Goal: Transaction & Acquisition: Book appointment/travel/reservation

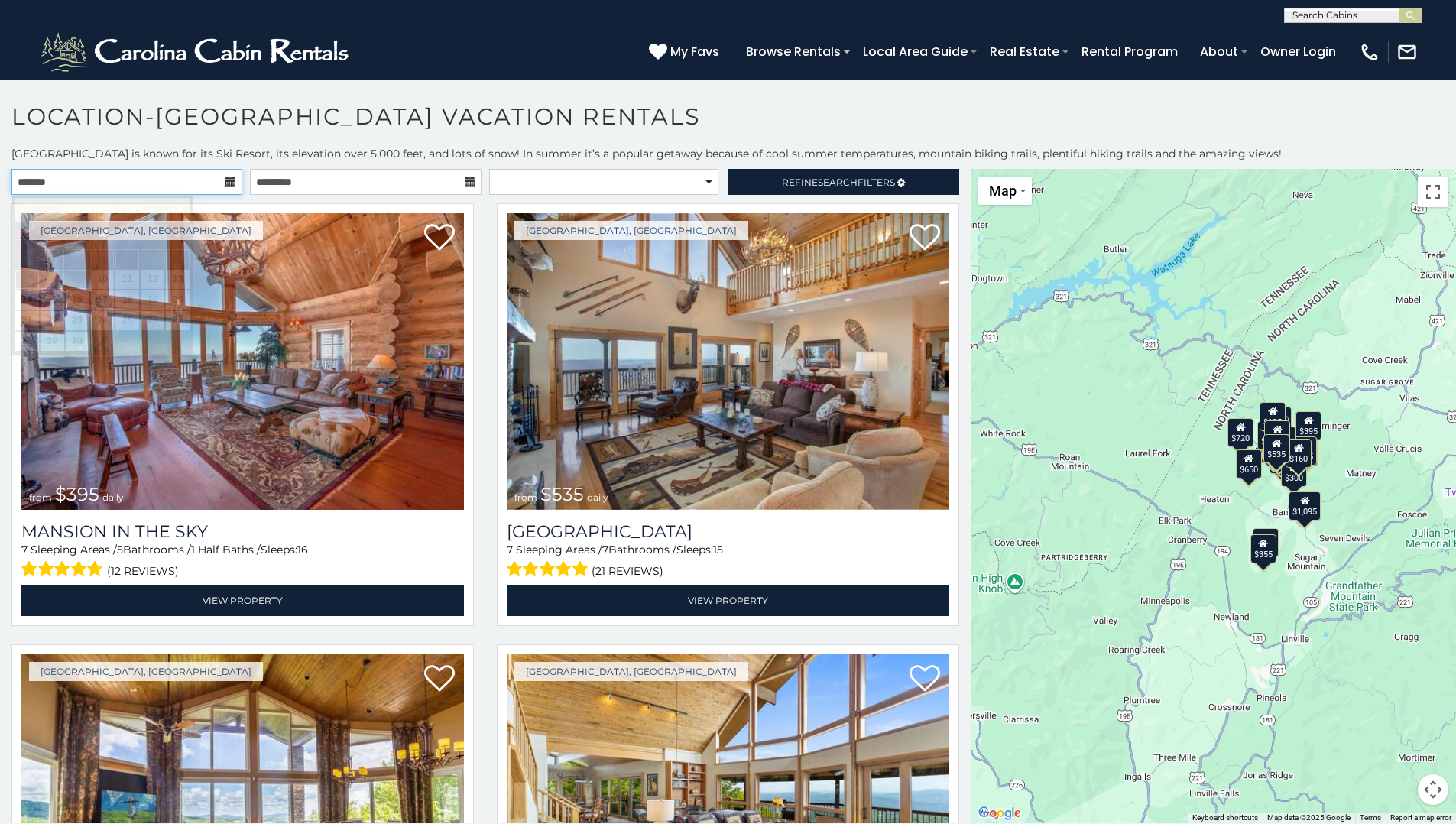
click at [218, 182] on input "text" at bounding box center [126, 182] width 231 height 26
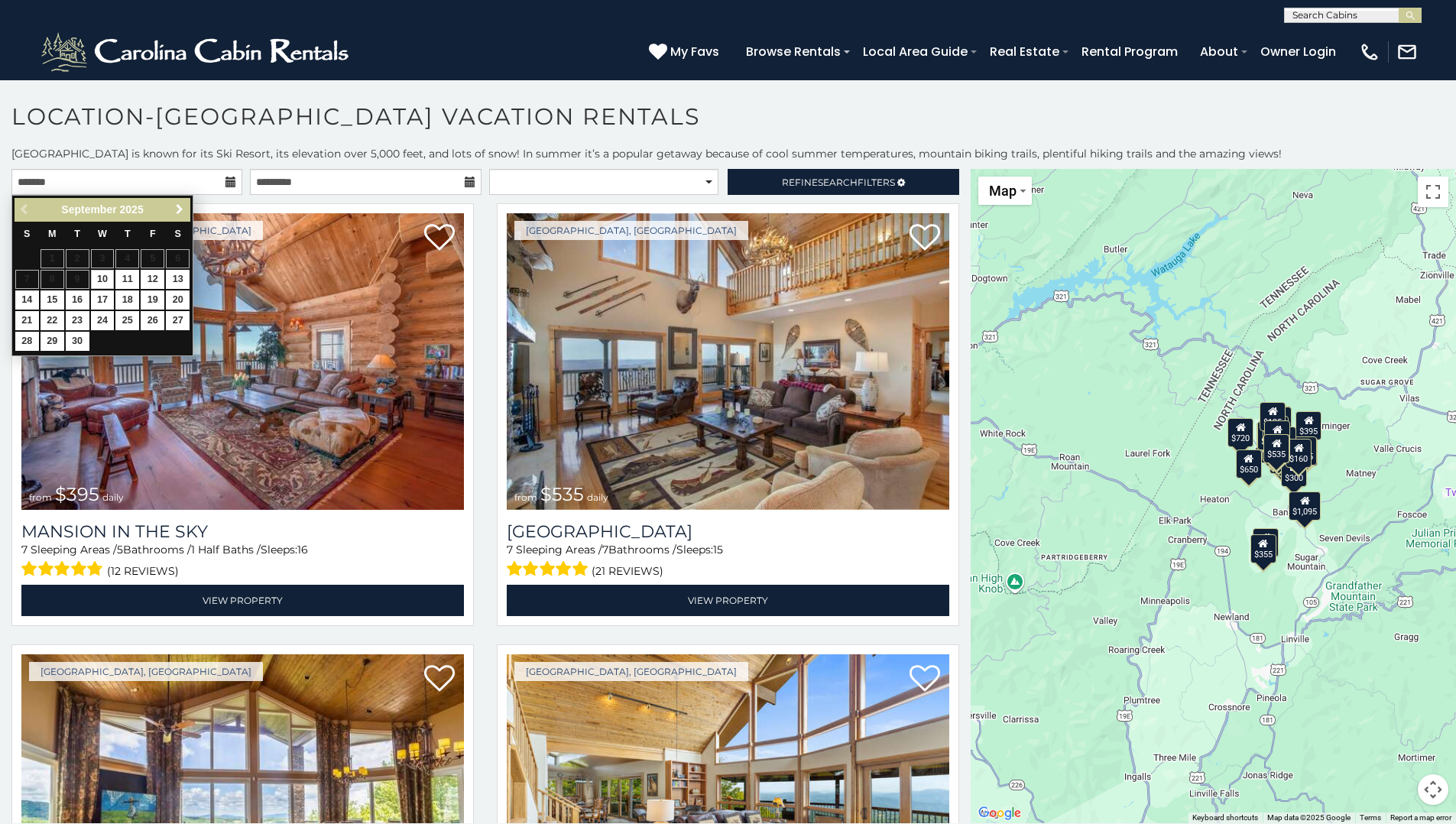
click at [177, 207] on span "Next" at bounding box center [179, 209] width 12 height 12
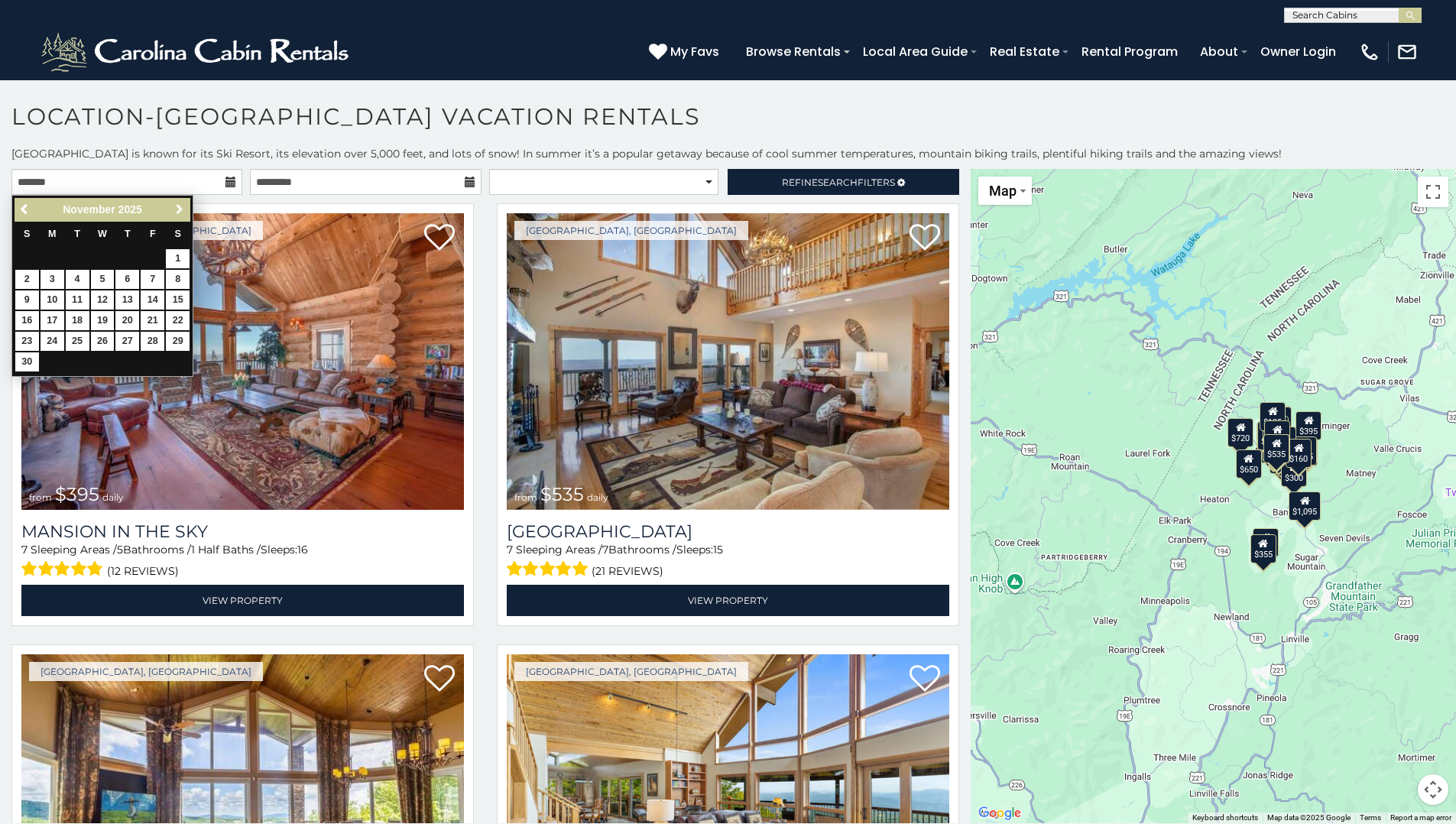
click at [177, 207] on span "Next" at bounding box center [179, 209] width 12 height 12
click at [128, 322] on link "25" at bounding box center [127, 321] width 24 height 19
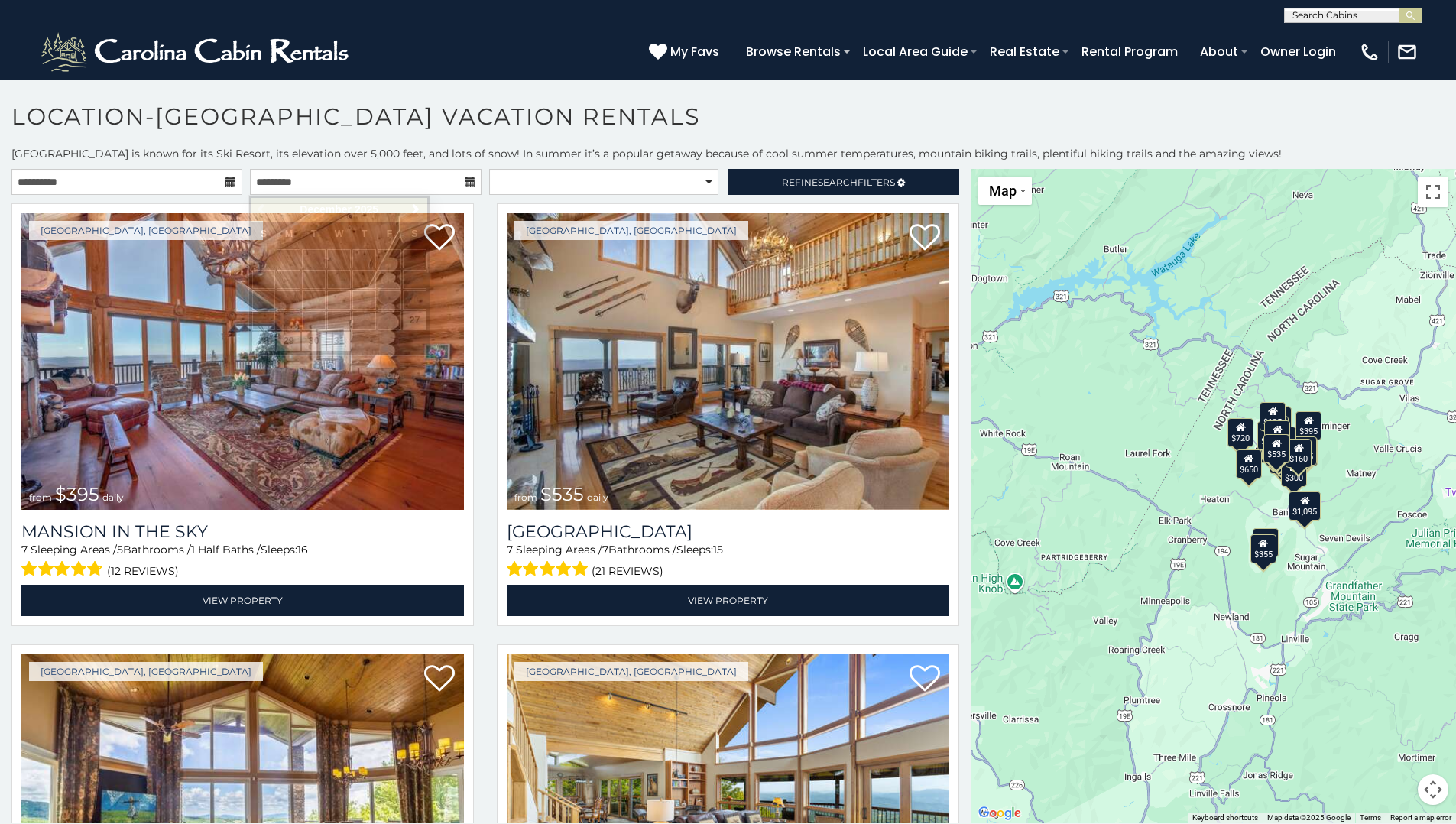
click at [273, 109] on h1 "Location-Beech Mountain Vacation Rentals" at bounding box center [728, 124] width 1456 height 44
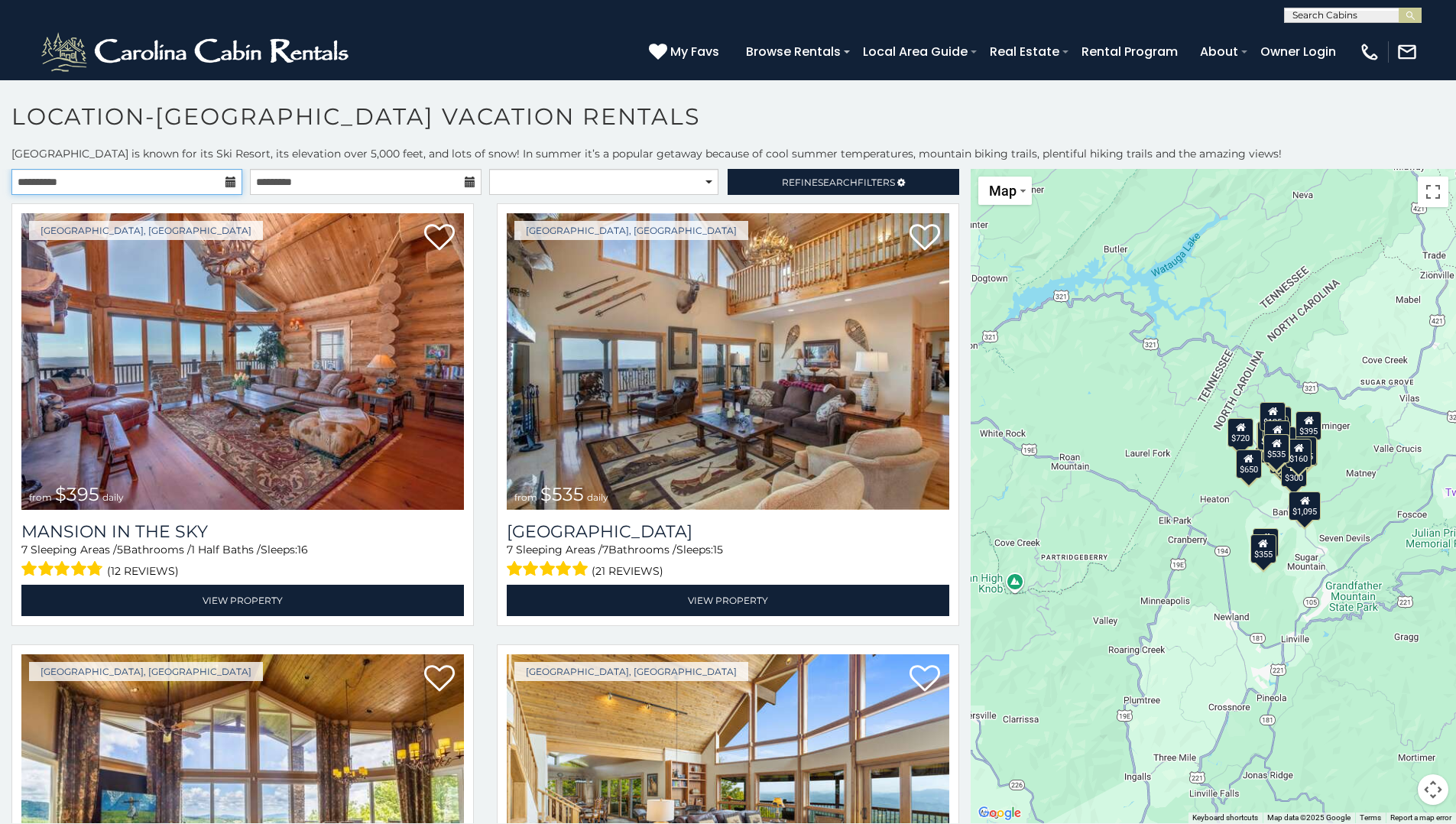
click at [153, 187] on input "**********" at bounding box center [126, 182] width 231 height 26
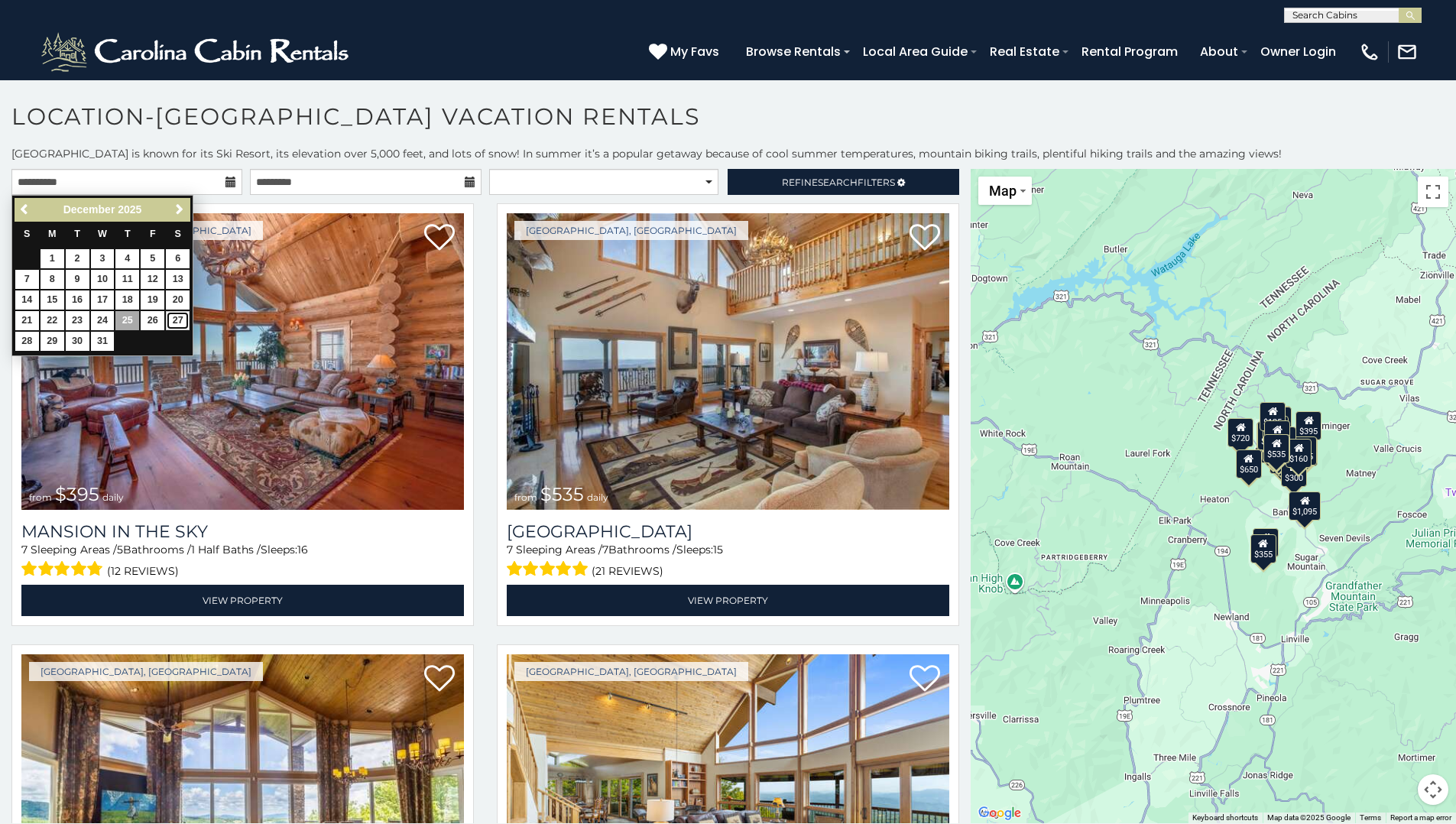
click at [175, 318] on link "27" at bounding box center [178, 321] width 24 height 19
type input "**********"
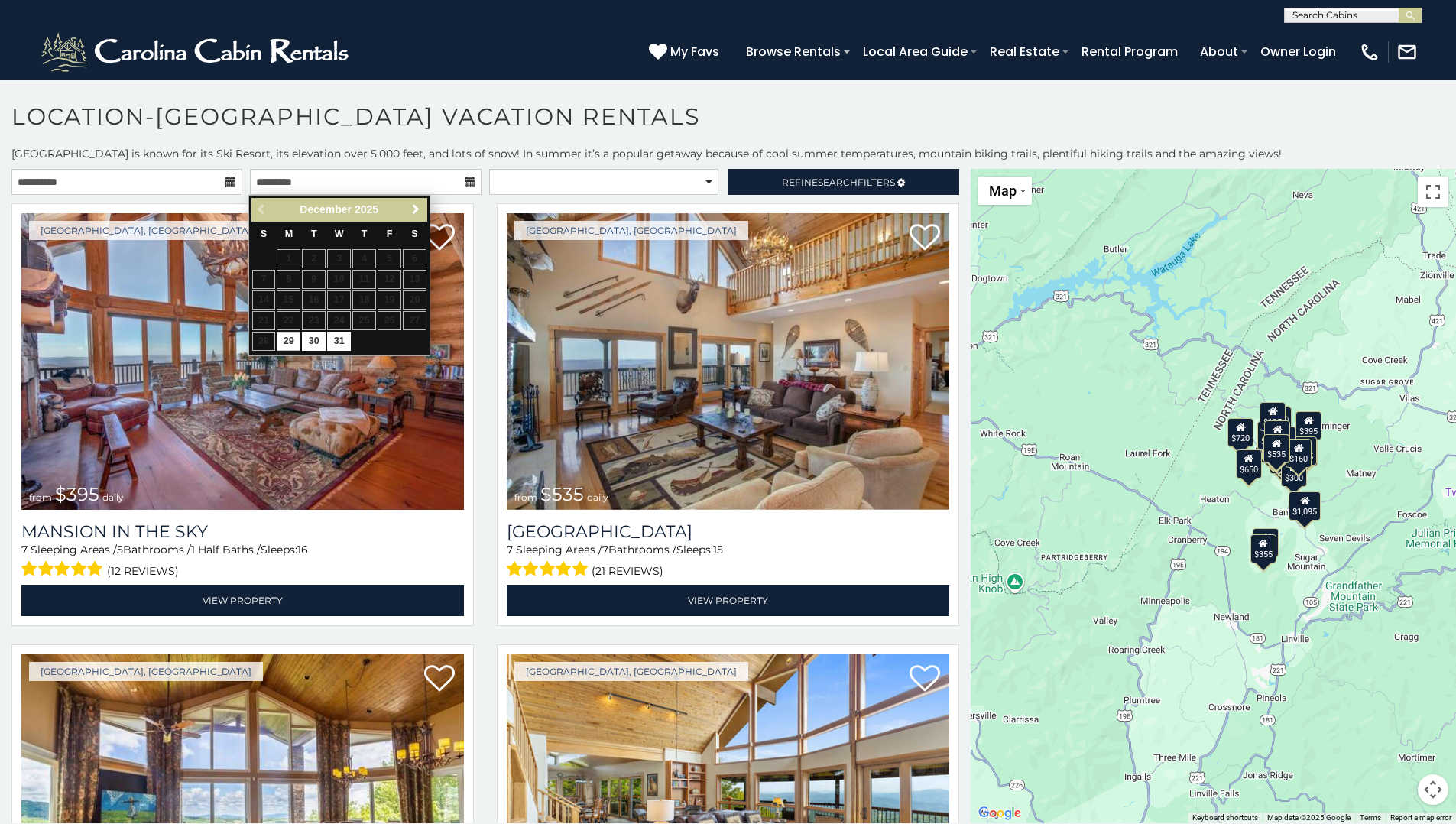
click at [419, 206] on span "Next" at bounding box center [416, 209] width 12 height 12
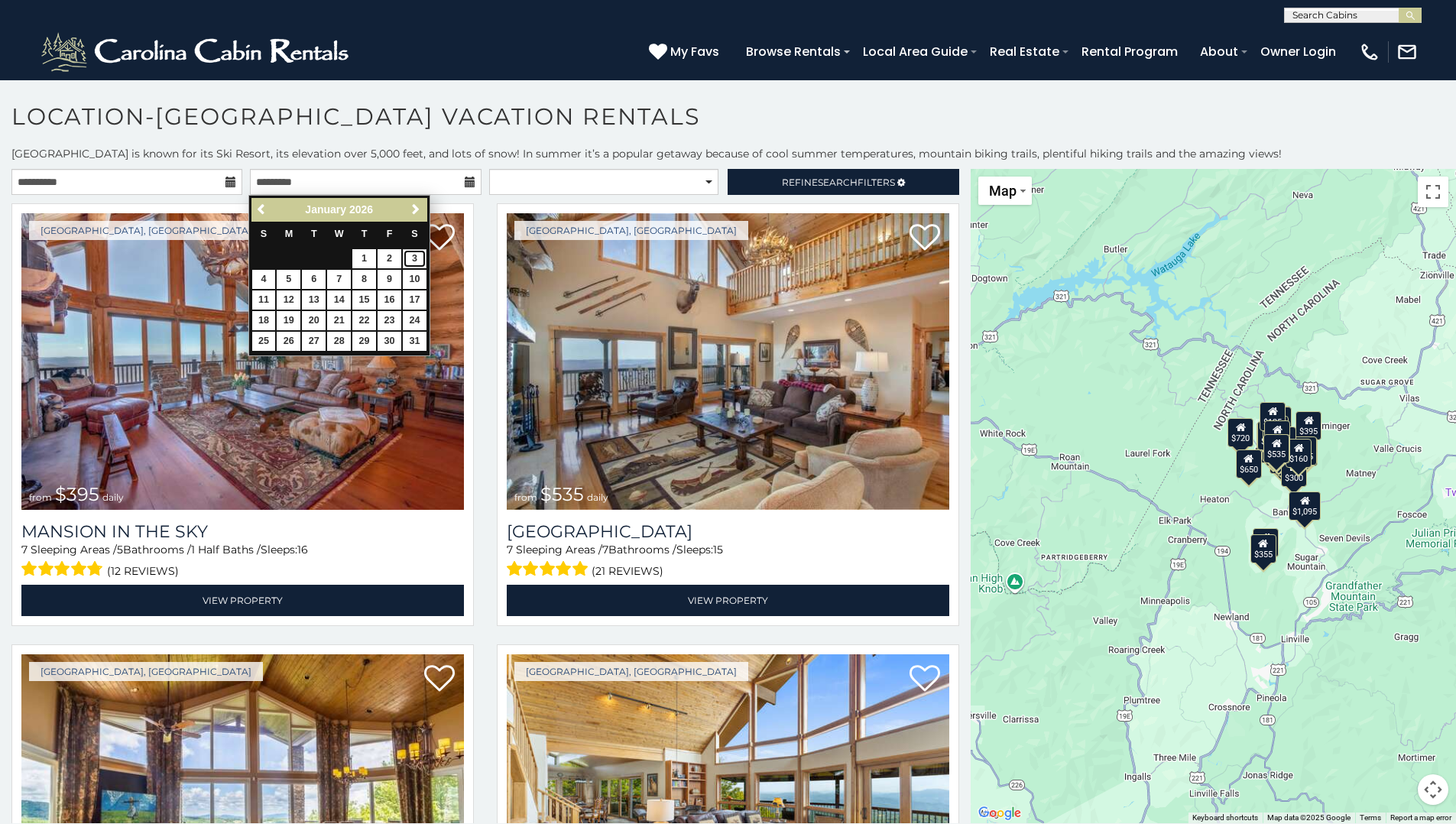
click at [415, 254] on link "3" at bounding box center [415, 259] width 24 height 19
type input "**********"
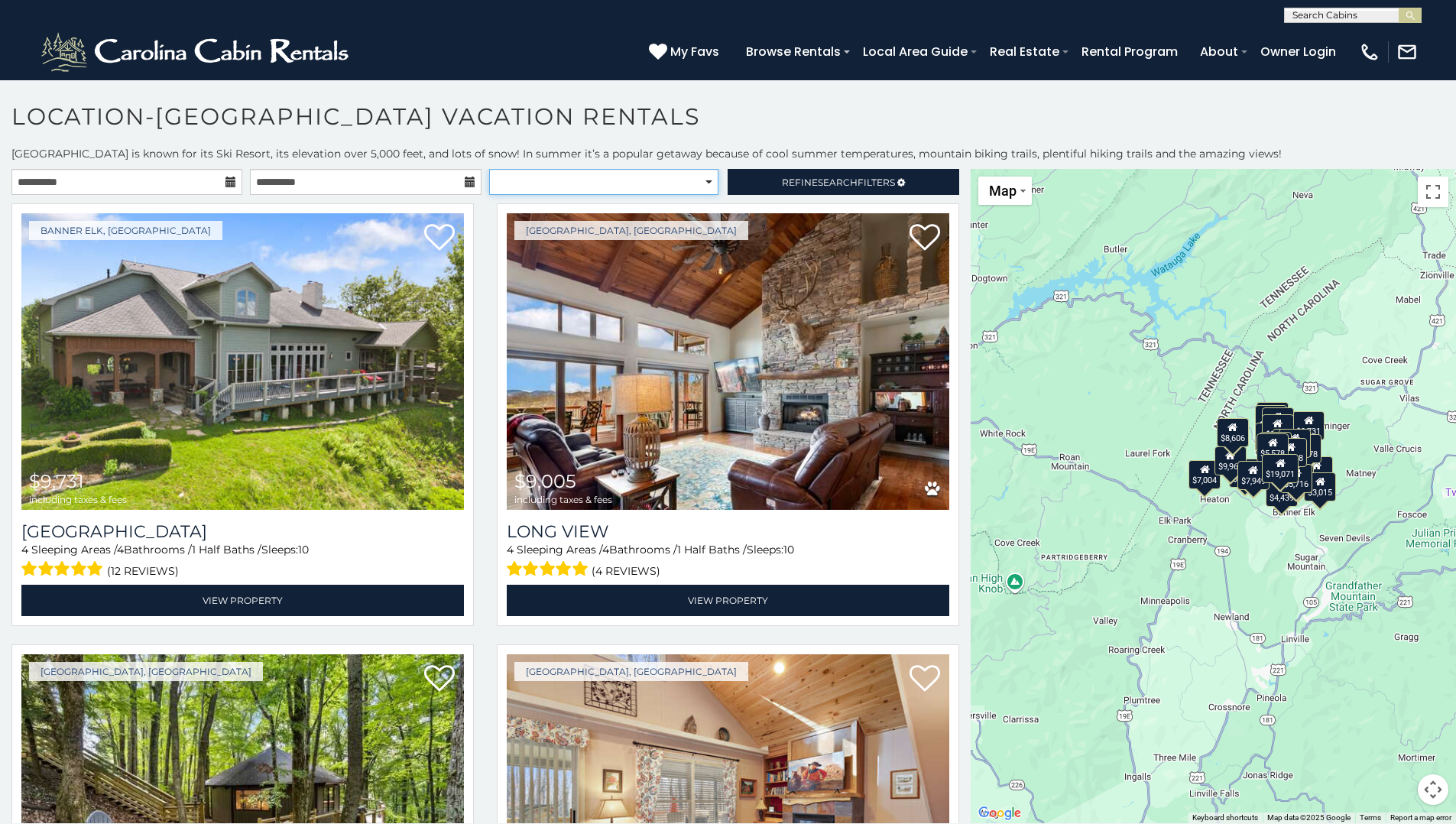
click at [700, 176] on select "**********" at bounding box center [604, 182] width 230 height 26
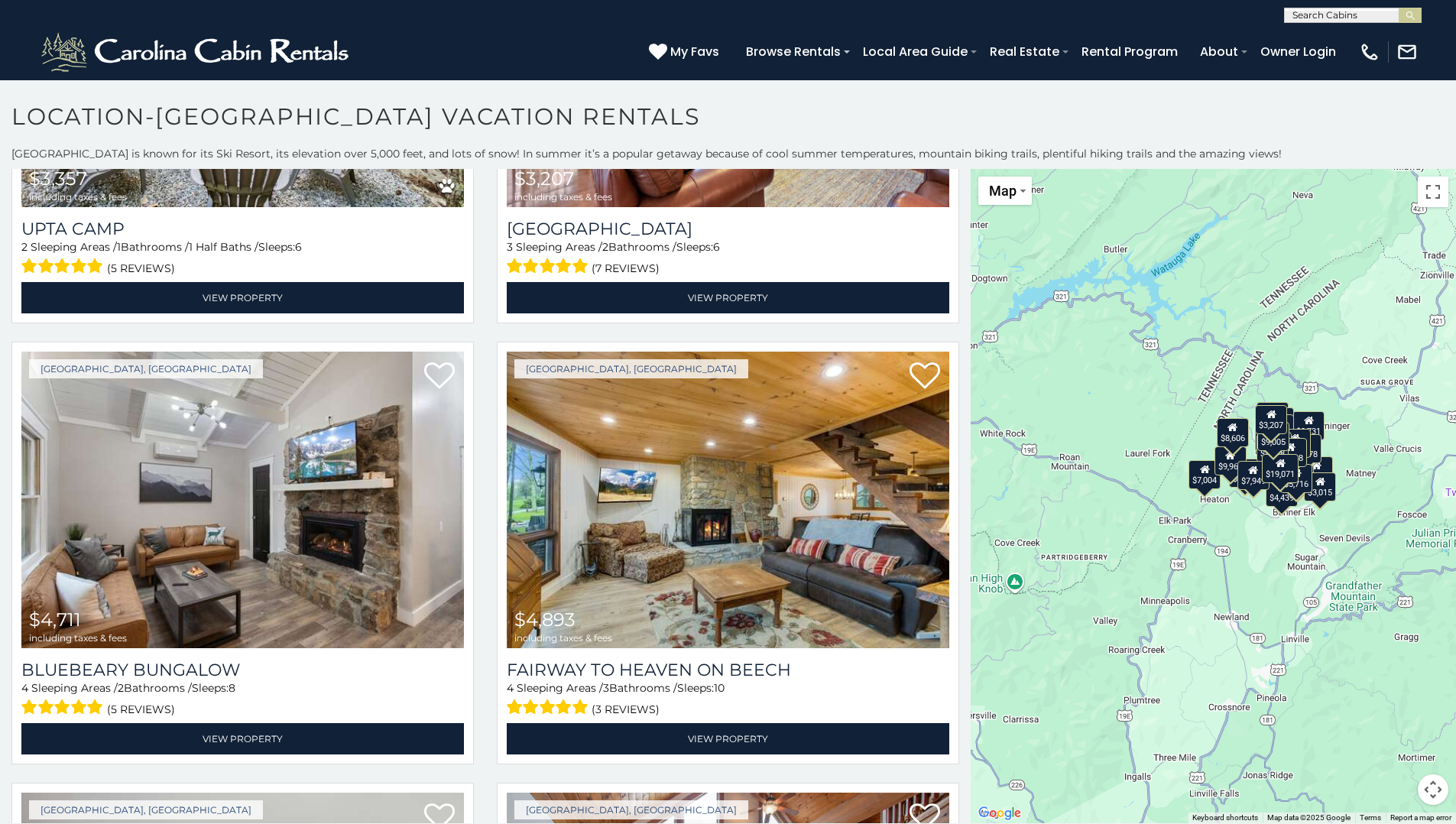
scroll to position [746, 0]
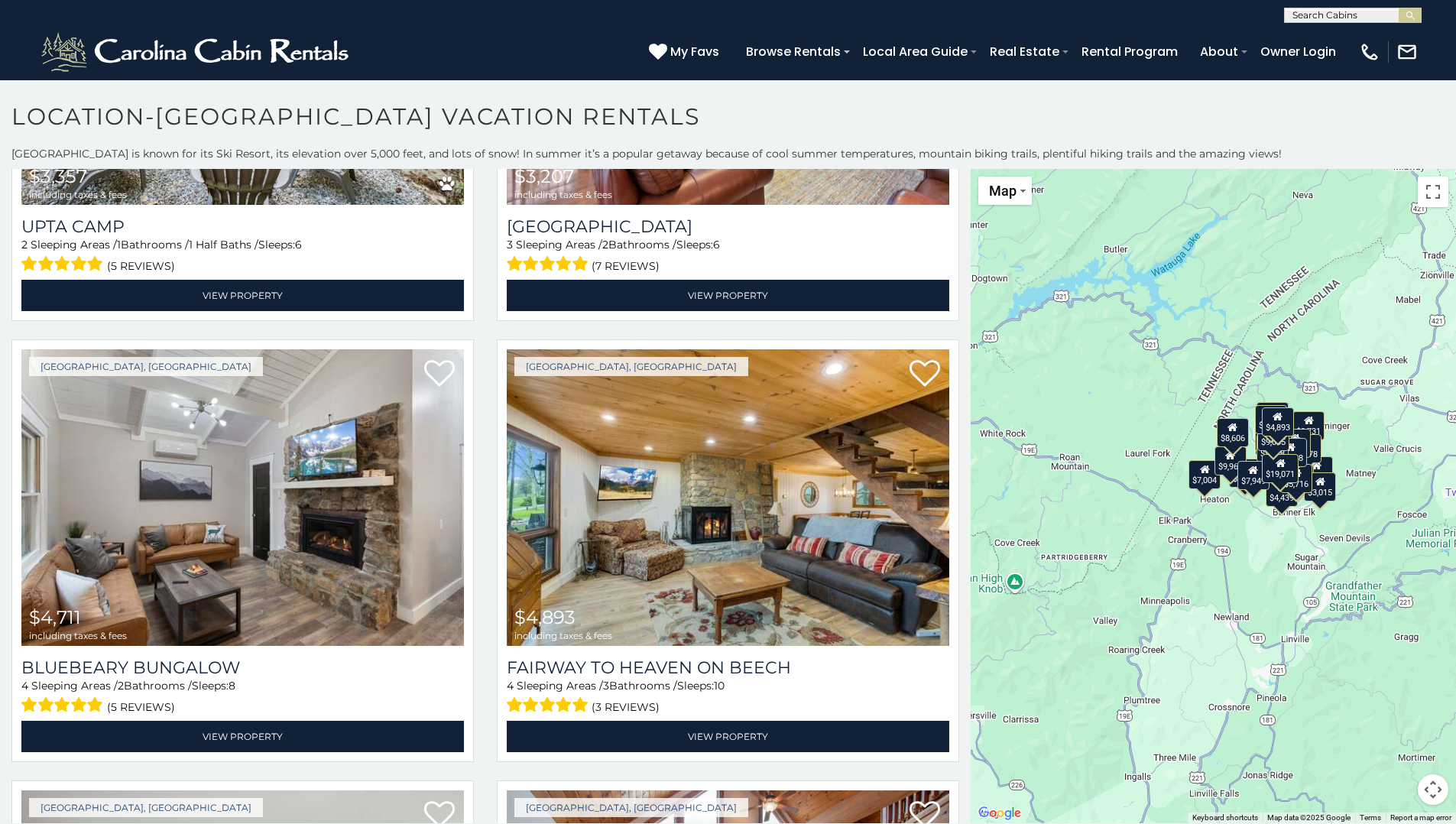
click at [1377, 653] on div "$9,731 $9,005 $3,357 $3,207 $4,711 $4,893 $5,428 $7,341 $7,004 $2,195 $2,319 $6…" at bounding box center [1214, 496] width 486 height 654
click at [1432, 791] on button "Map camera controls" at bounding box center [1433, 789] width 30 height 30
click at [1398, 710] on button "Zoom in" at bounding box center [1395, 713] width 30 height 30
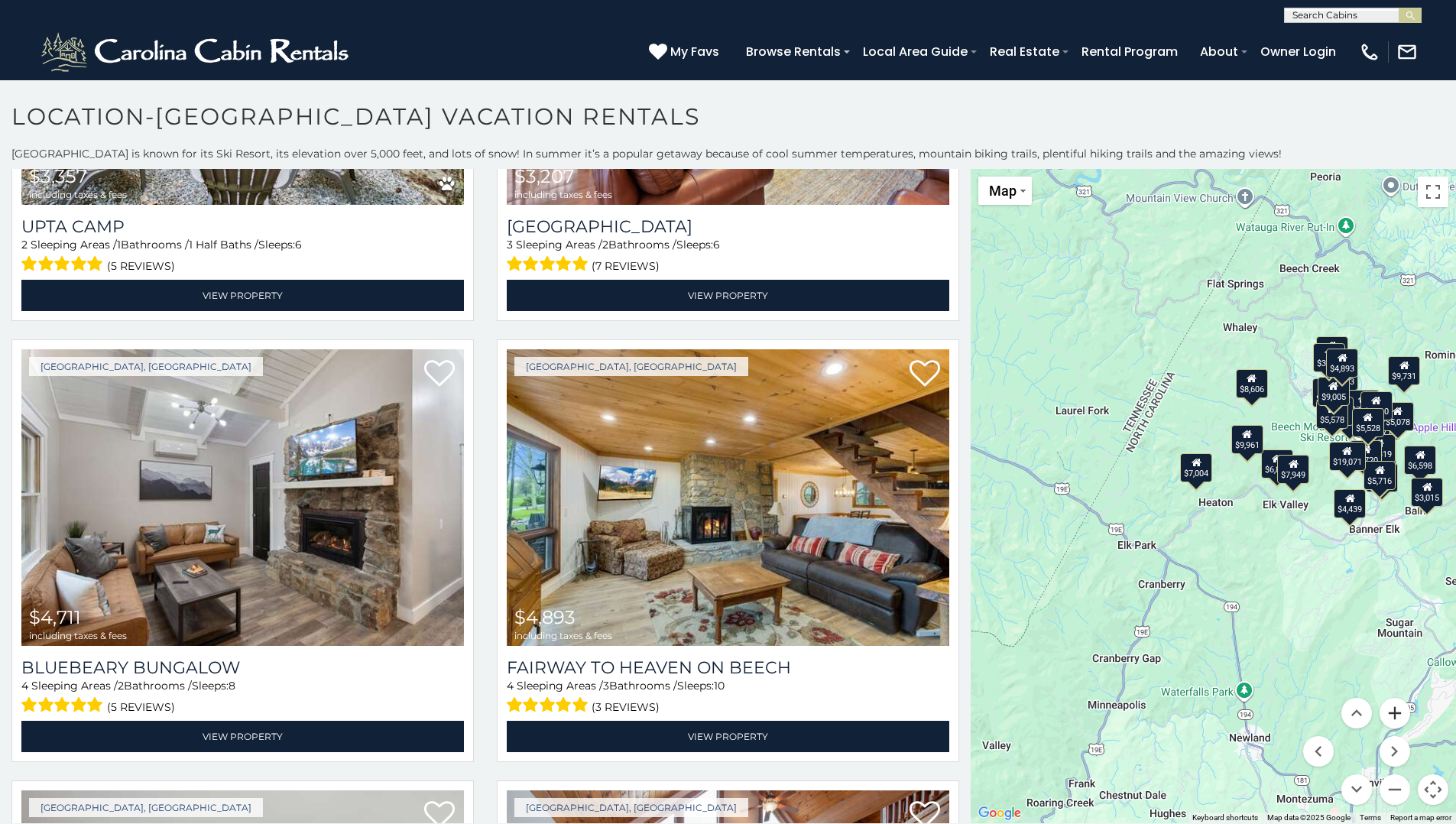
click at [1396, 709] on button "Zoom in" at bounding box center [1395, 713] width 30 height 30
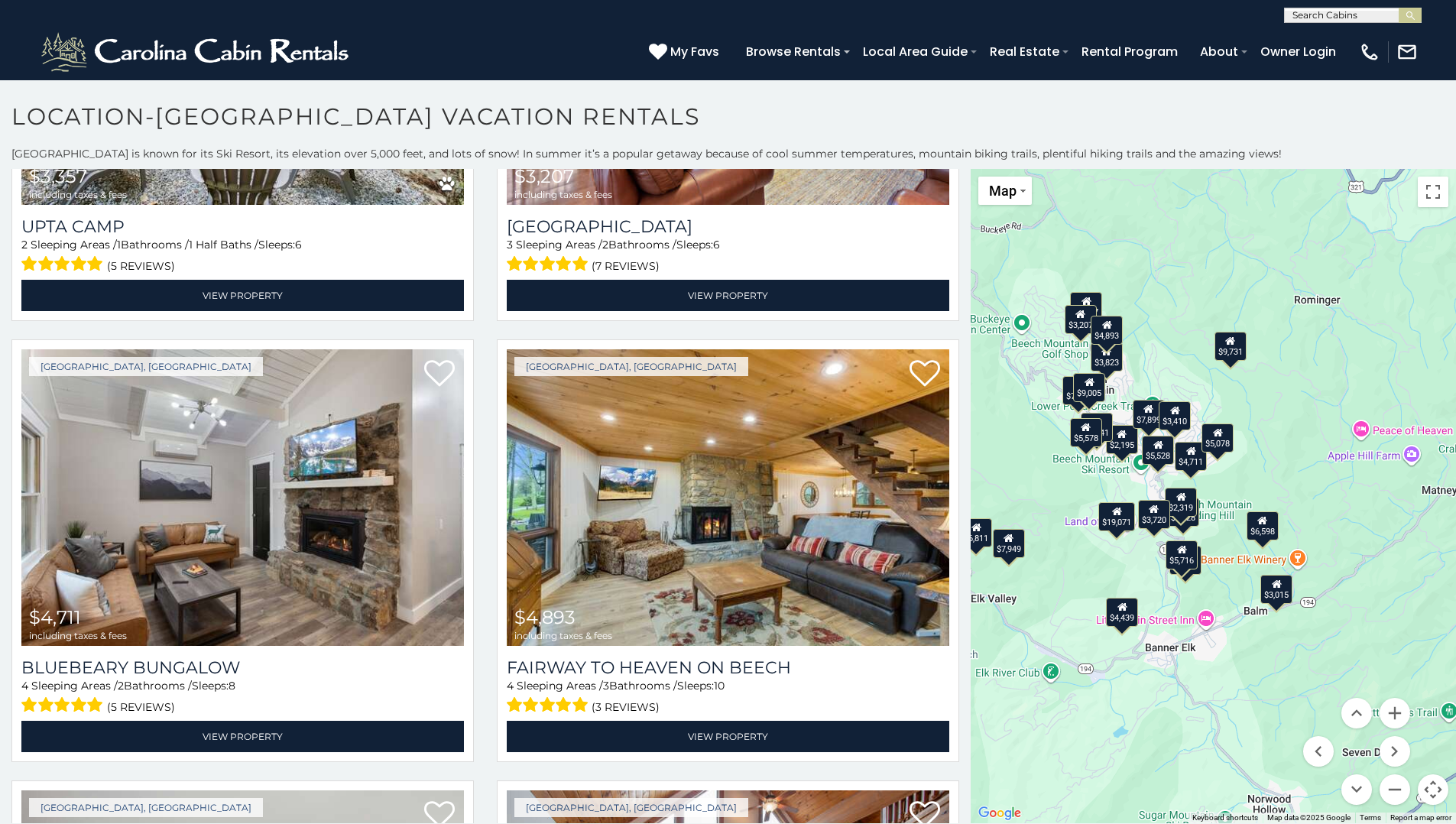
drag, startPoint x: 1281, startPoint y: 644, endPoint x: 998, endPoint y: 701, distance: 288.7
click at [1000, 703] on div "$9,731 $9,005 $3,357 $3,207 $4,711 $4,893 $5,428 $7,341 $7,004 $2,195 $2,319 $6…" at bounding box center [1214, 496] width 486 height 654
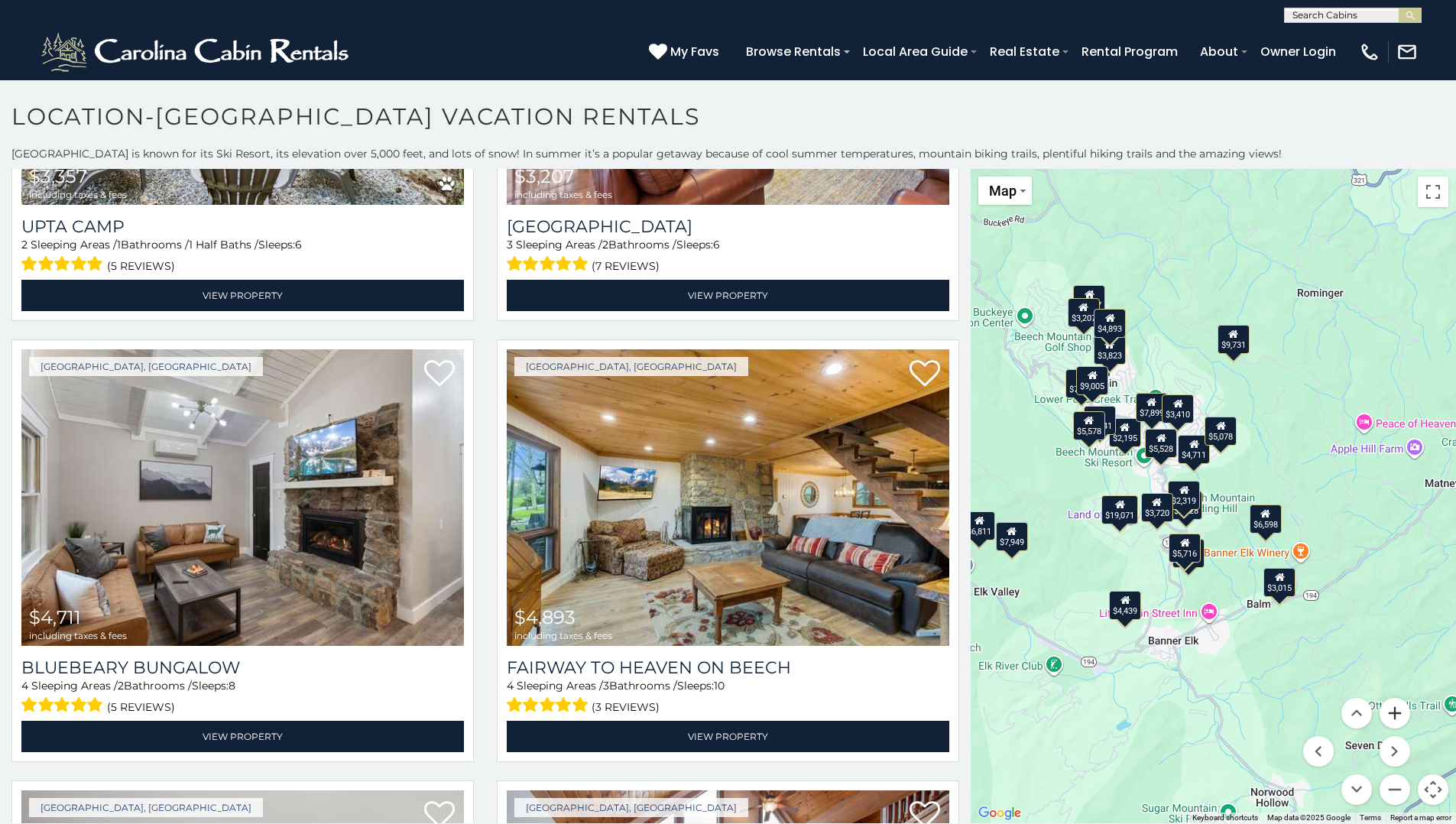
click at [1393, 713] on button "Zoom in" at bounding box center [1395, 713] width 30 height 30
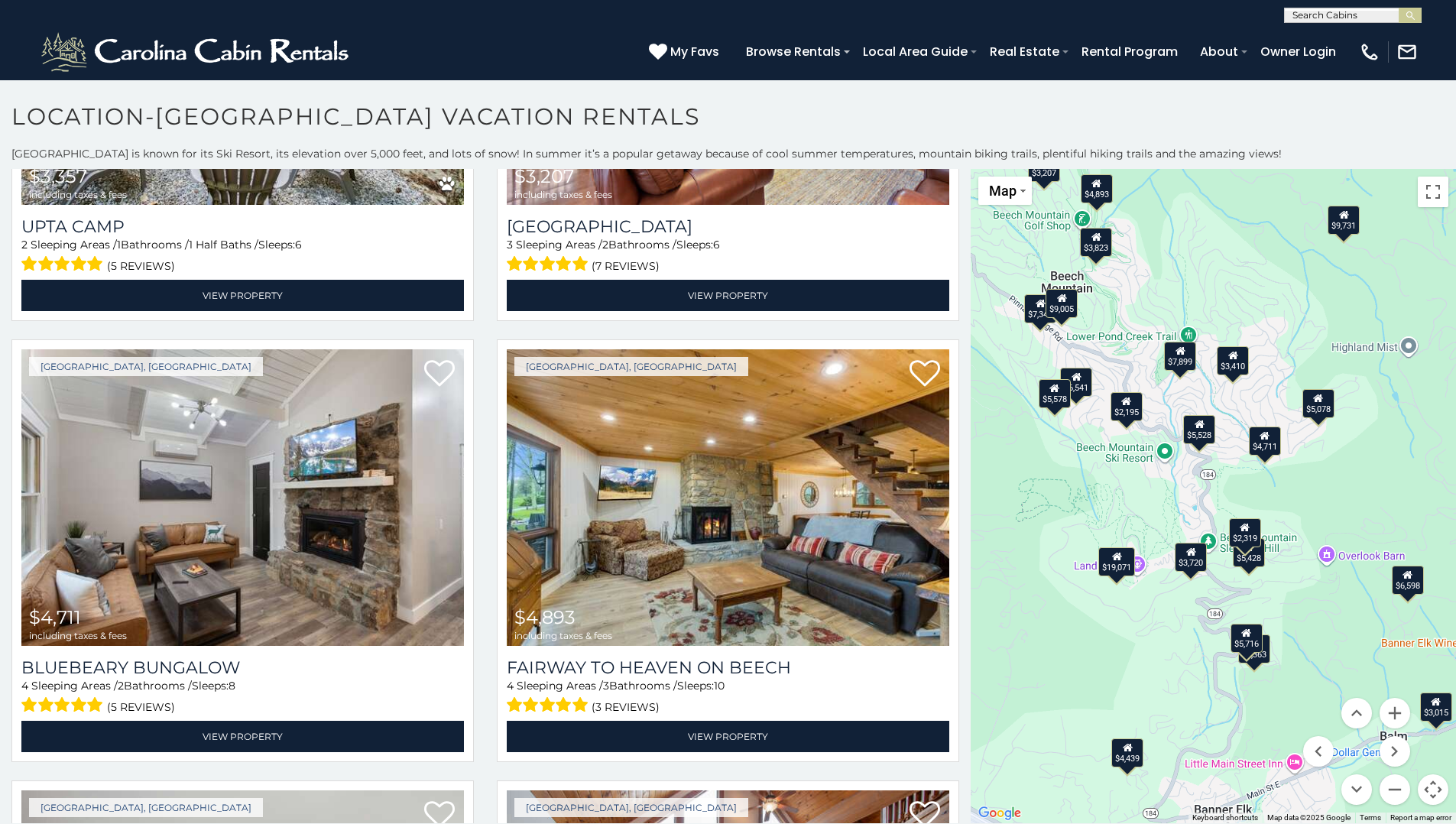
drag, startPoint x: 1115, startPoint y: 466, endPoint x: 1210, endPoint y: 491, distance: 98.2
click at [1210, 491] on div "$9,731 $9,005 $3,357 $3,207 $4,711 $4,893 $5,428 $7,341 $7,004 $2,195 $2,319 $6…" at bounding box center [1214, 496] width 486 height 654
click at [1128, 408] on div "$2,195" at bounding box center [1127, 406] width 32 height 29
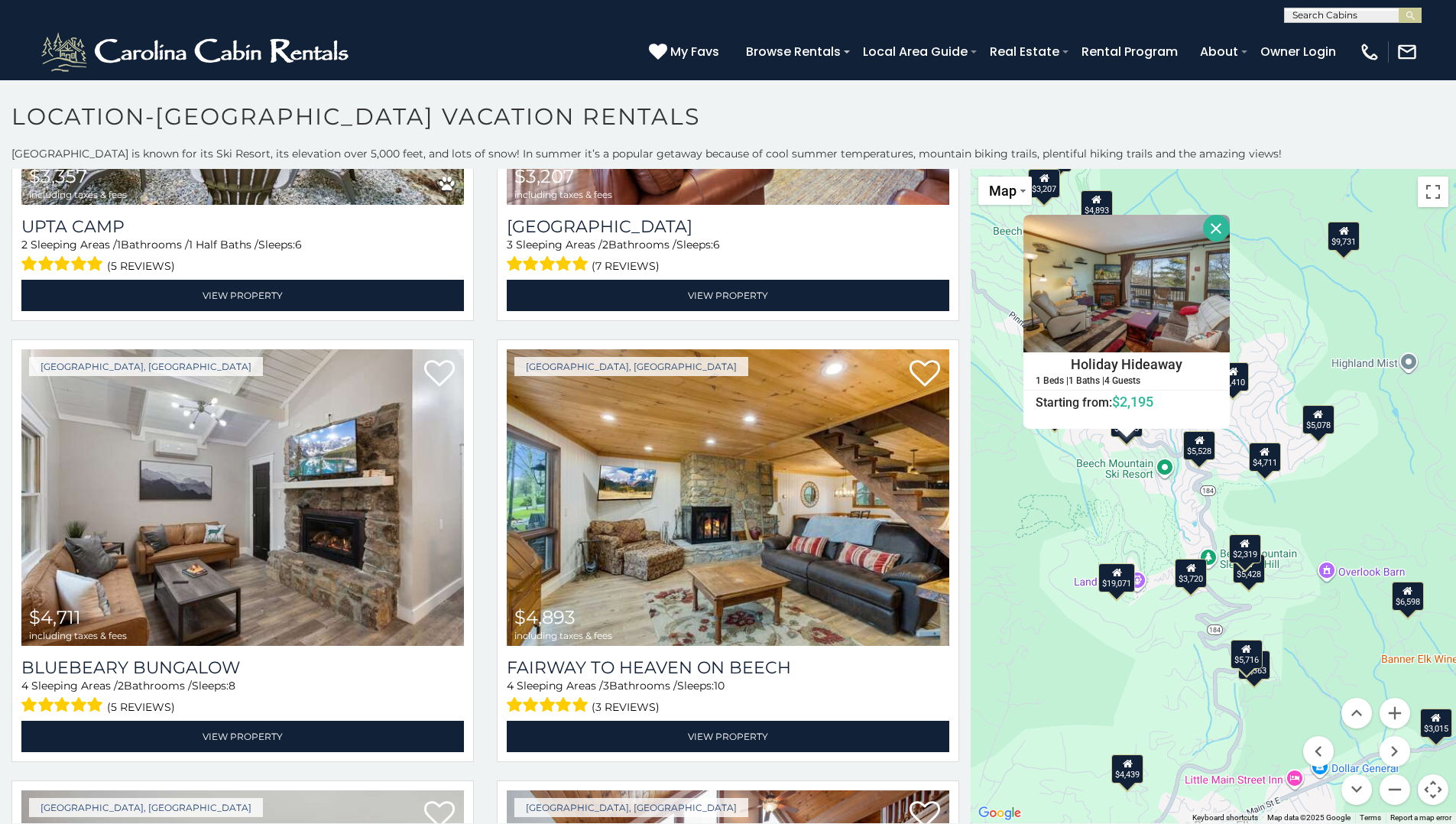
click at [1059, 537] on div "$9,731 $9,005 $3,357 $3,207 $4,711 $4,893 $5,428 $7,341 $7,004 $2,195 $2,319 $6…" at bounding box center [1214, 496] width 486 height 654
click at [1013, 572] on div "$9,731 $9,005 $3,357 $3,207 $4,711 $4,893 $5,428 $7,341 $7,004 $2,195 $2,319 $6…" at bounding box center [1214, 496] width 486 height 654
click at [1128, 431] on div at bounding box center [1127, 434] width 19 height 10
click at [1125, 439] on div "$9,731 $9,005 $3,357 $3,207 $4,711 $4,893 $5,428 $7,341 $7,004 $2,195 $2,319 $6…" at bounding box center [1214, 496] width 486 height 654
click at [1128, 440] on div "$9,731 $9,005 $3,357 $3,207 $4,711 $4,893 $5,428 $7,341 $7,004 $2,195 $2,319 $6…" at bounding box center [1214, 496] width 486 height 654
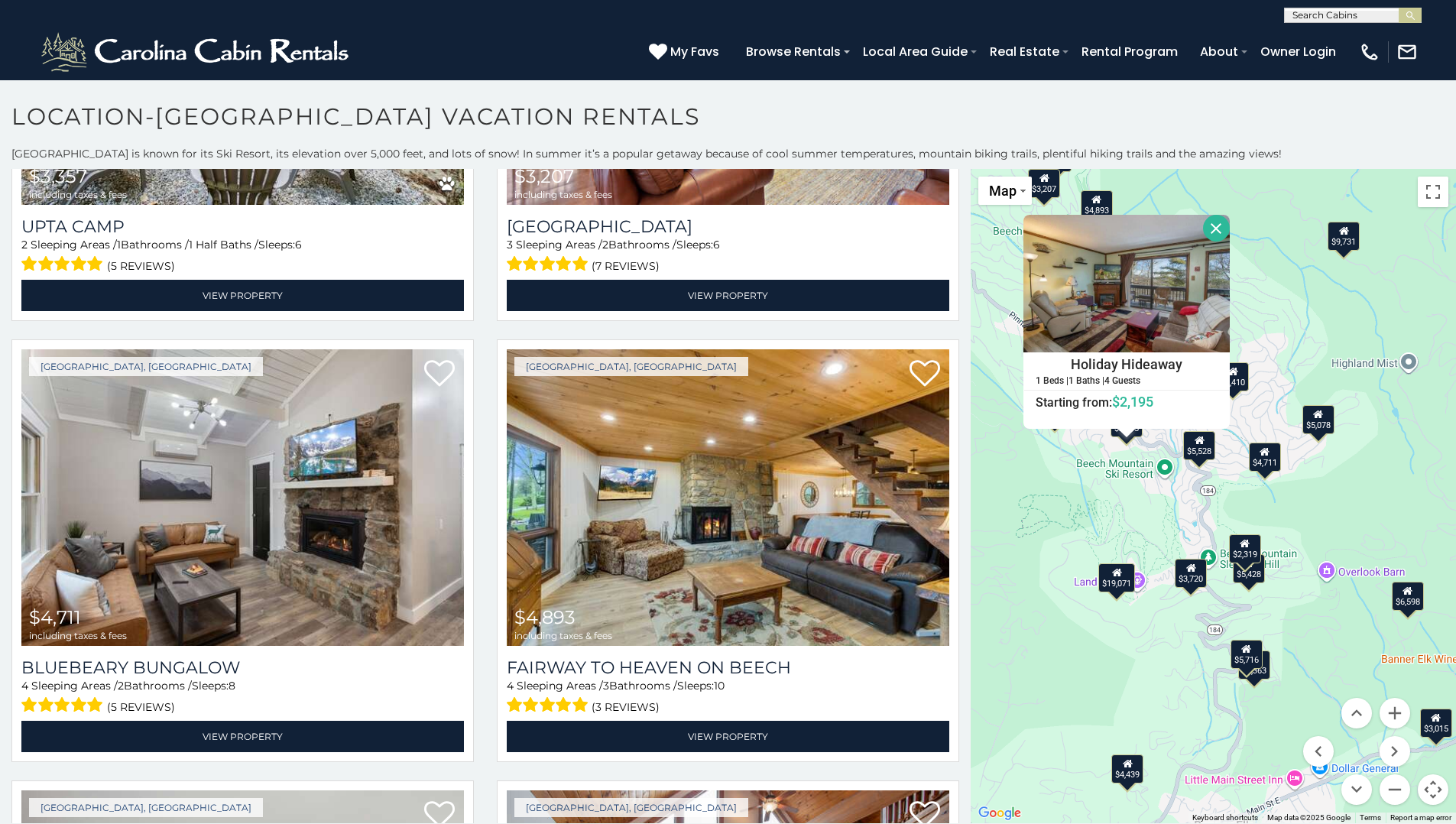
click at [1202, 445] on icon at bounding box center [1199, 439] width 10 height 10
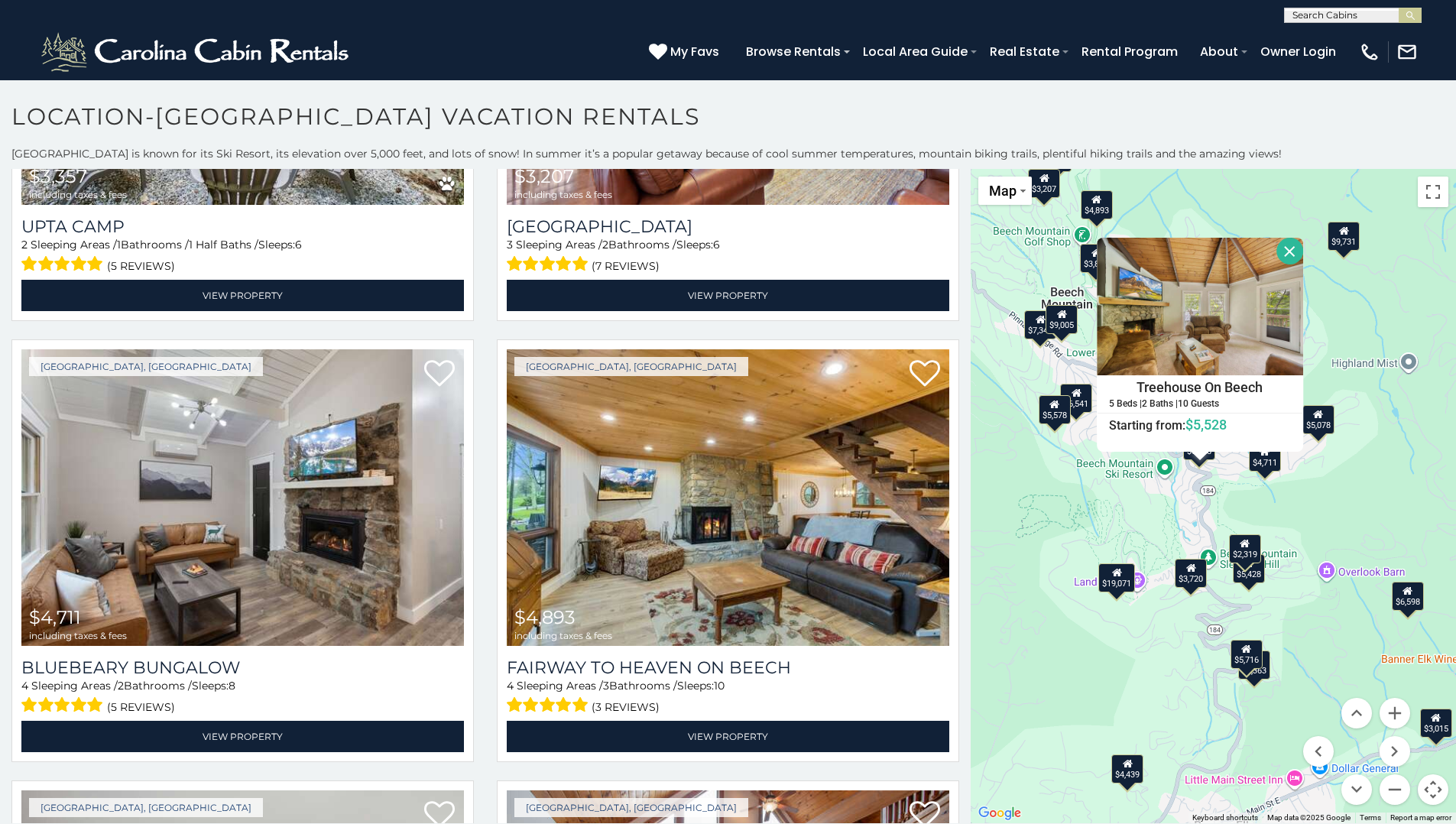
click at [1246, 545] on icon at bounding box center [1245, 543] width 10 height 10
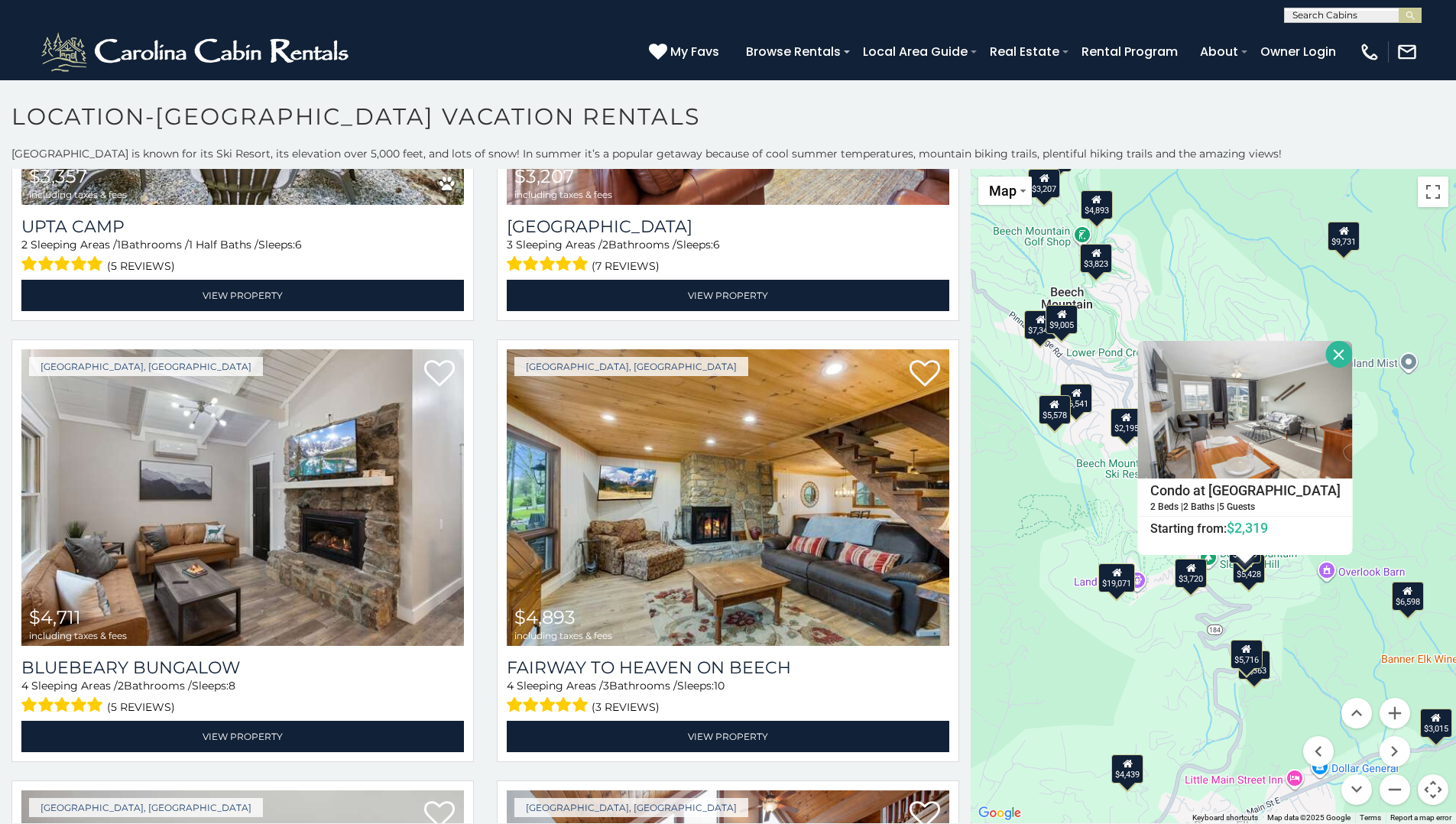
click at [1195, 578] on div "$3,720" at bounding box center [1191, 573] width 32 height 29
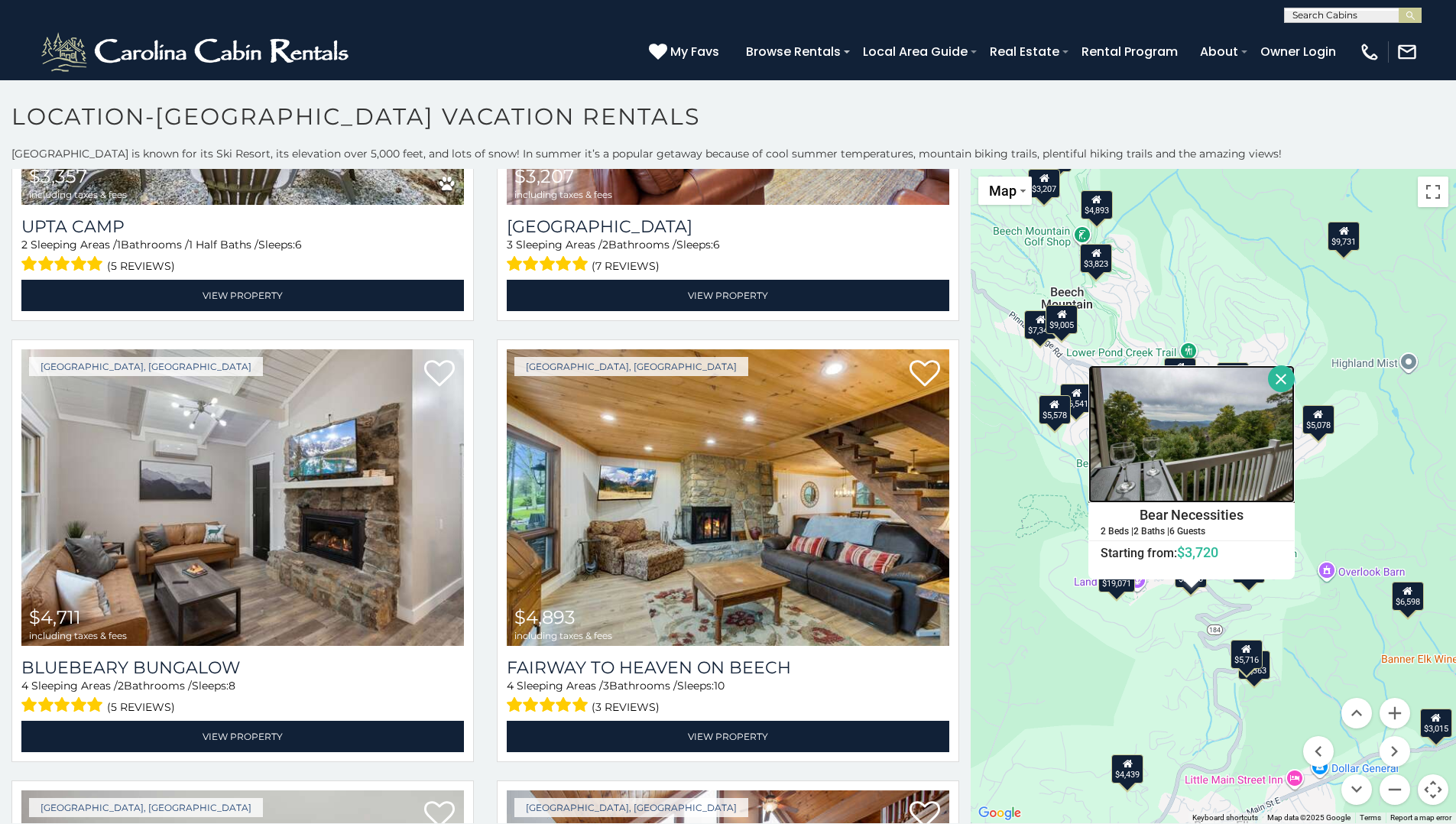
click at [1191, 464] on img at bounding box center [1192, 434] width 207 height 137
click at [1160, 698] on div "$9,731 $9,005 $3,357 $3,207 $4,711 $4,893 $5,428 $7,341 $7,004 $2,195 $2,319 $6…" at bounding box center [1214, 496] width 486 height 654
click at [1190, 586] on div at bounding box center [1192, 584] width 19 height 10
click at [1251, 589] on div "$9,731 $9,005 $3,357 $3,207 $4,711 $4,893 $5,428 $7,341 $7,004 $2,195 $2,319 $6…" at bounding box center [1214, 496] width 486 height 654
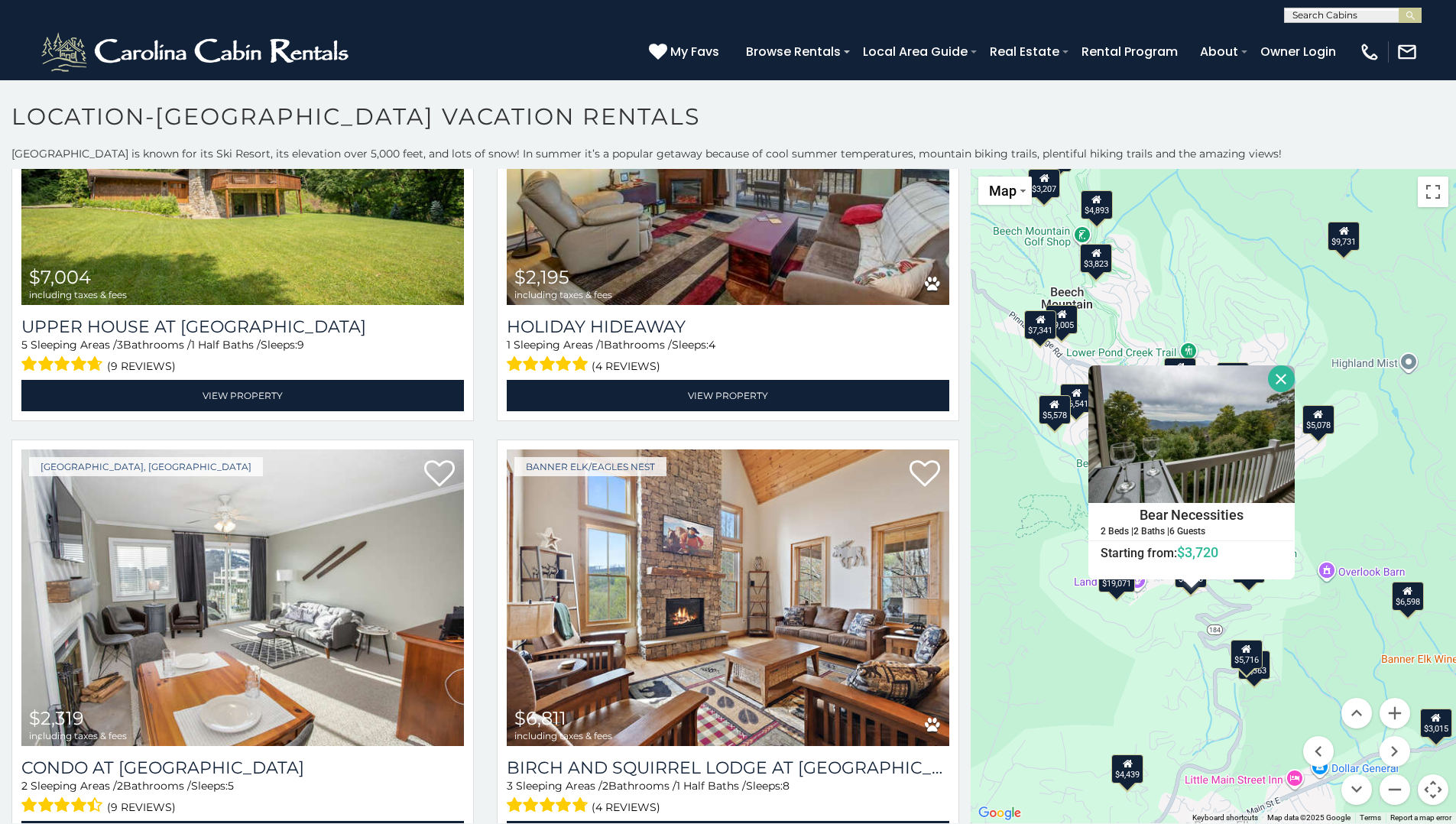
scroll to position [1972, 0]
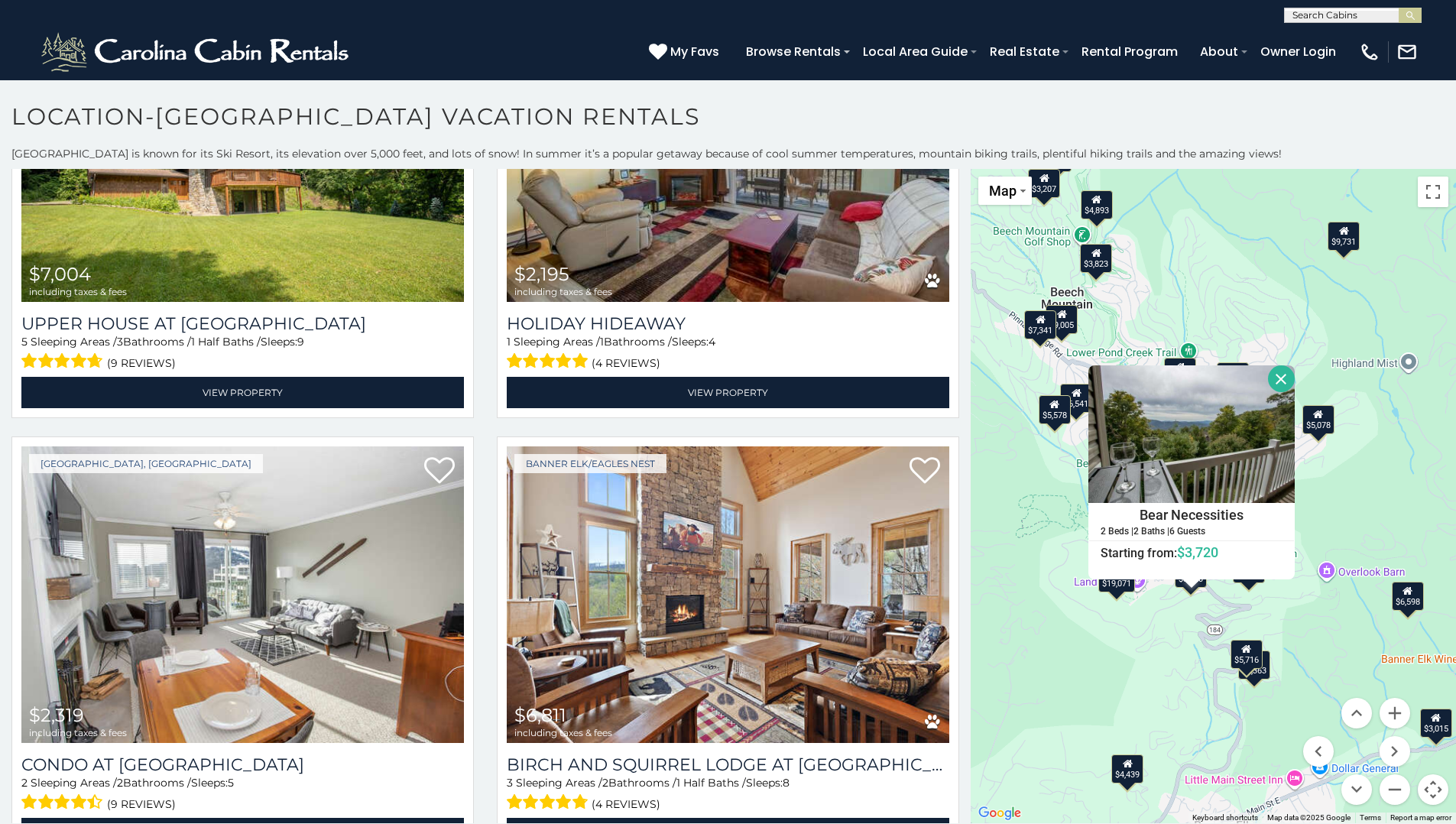
click at [1280, 376] on button "Close" at bounding box center [1282, 379] width 27 height 27
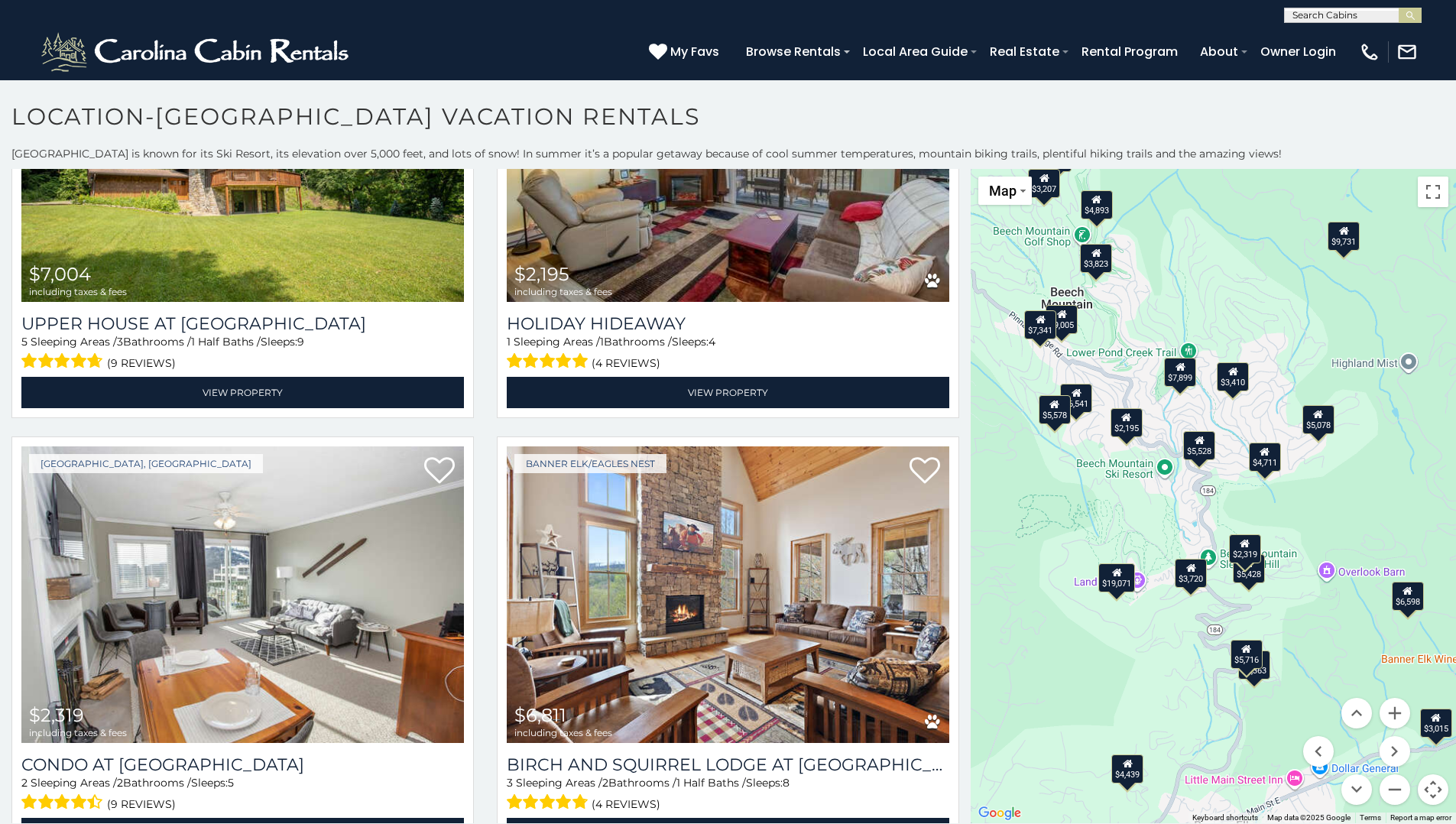
click at [1190, 578] on div "$3,720" at bounding box center [1191, 573] width 32 height 29
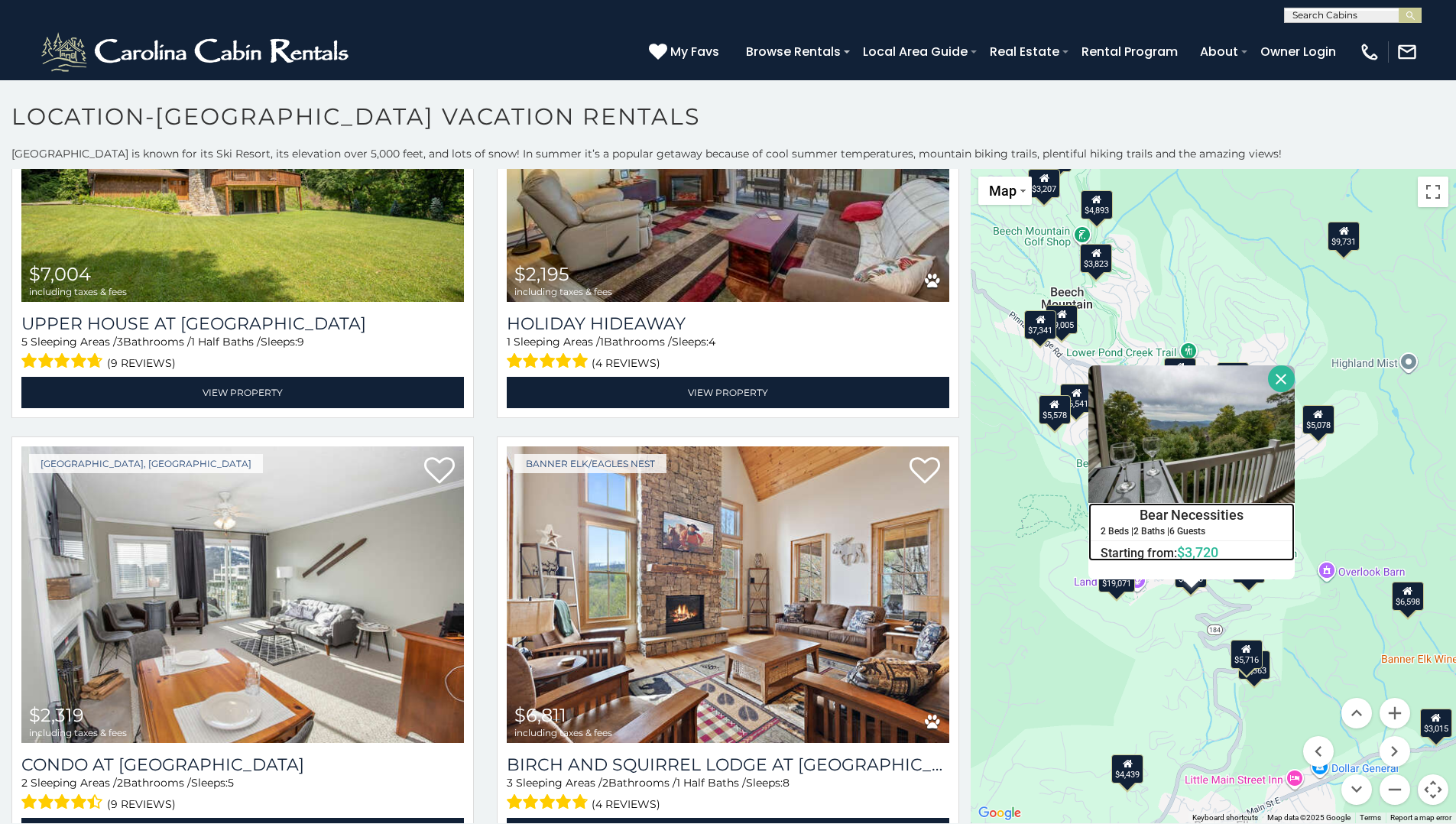
click at [1171, 520] on h4 "Bear Necessities" at bounding box center [1192, 515] width 205 height 23
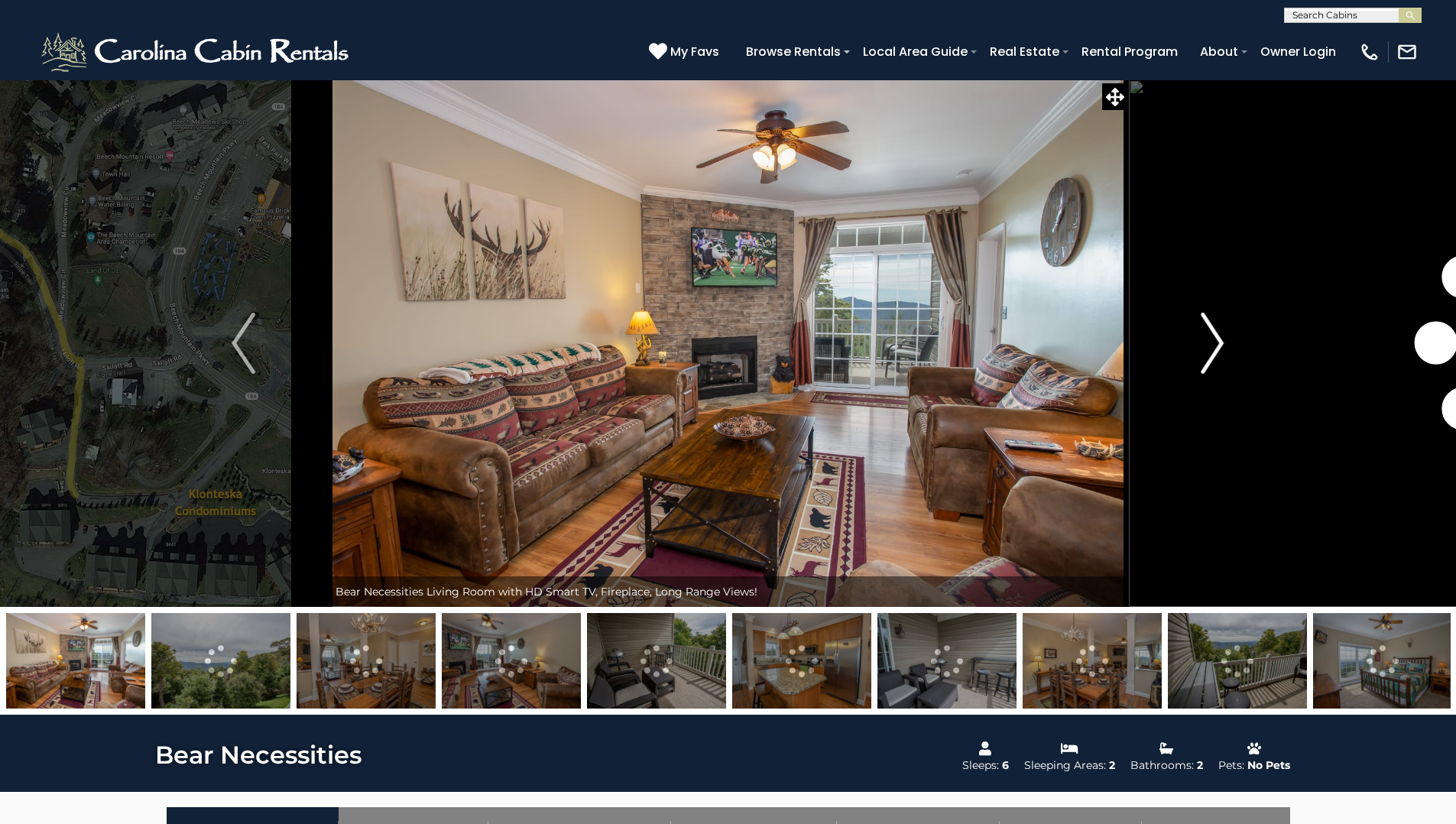
click at [1210, 338] on img "Next" at bounding box center [1212, 342] width 23 height 61
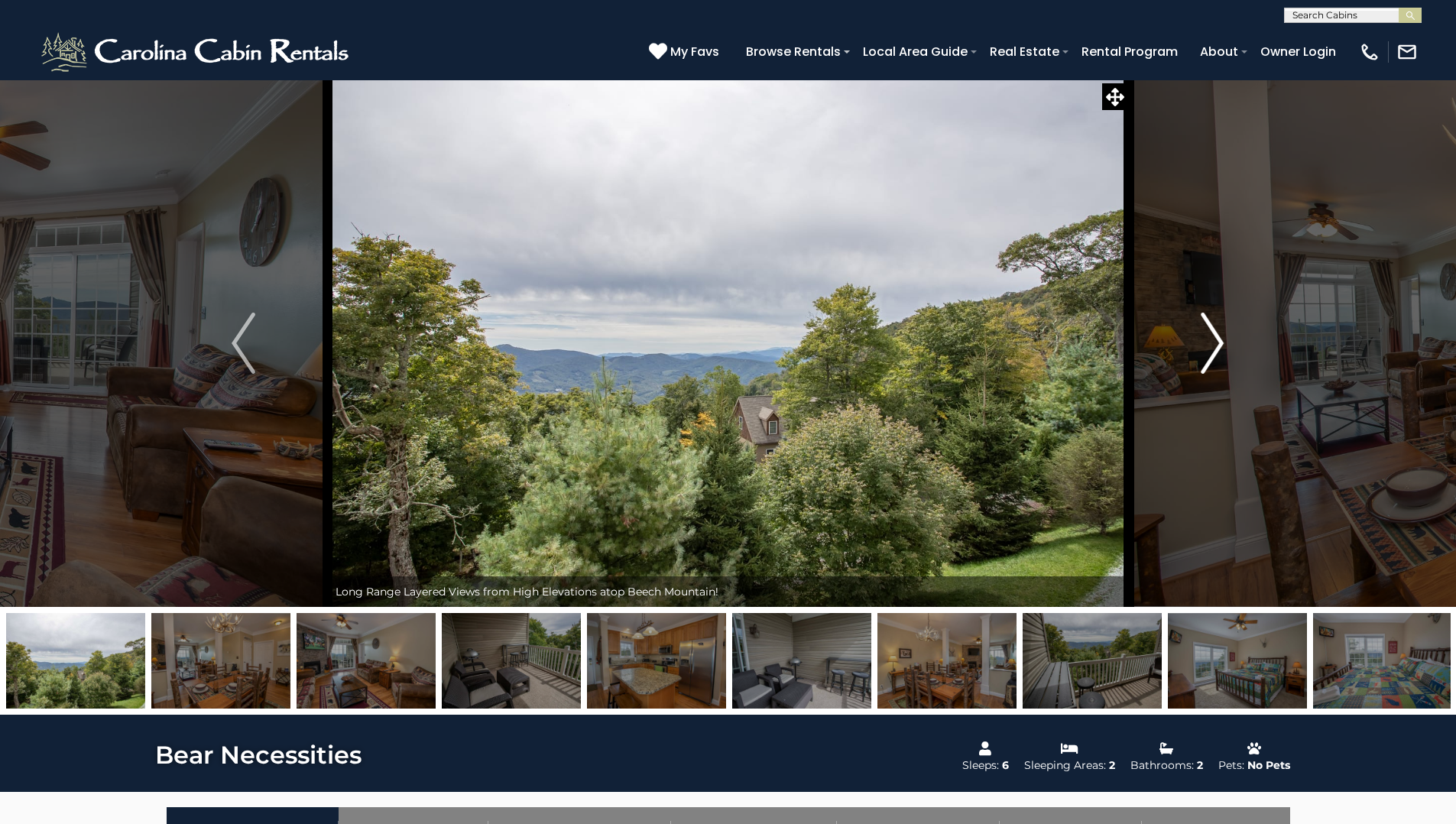
click at [1210, 338] on img "Next" at bounding box center [1212, 342] width 23 height 61
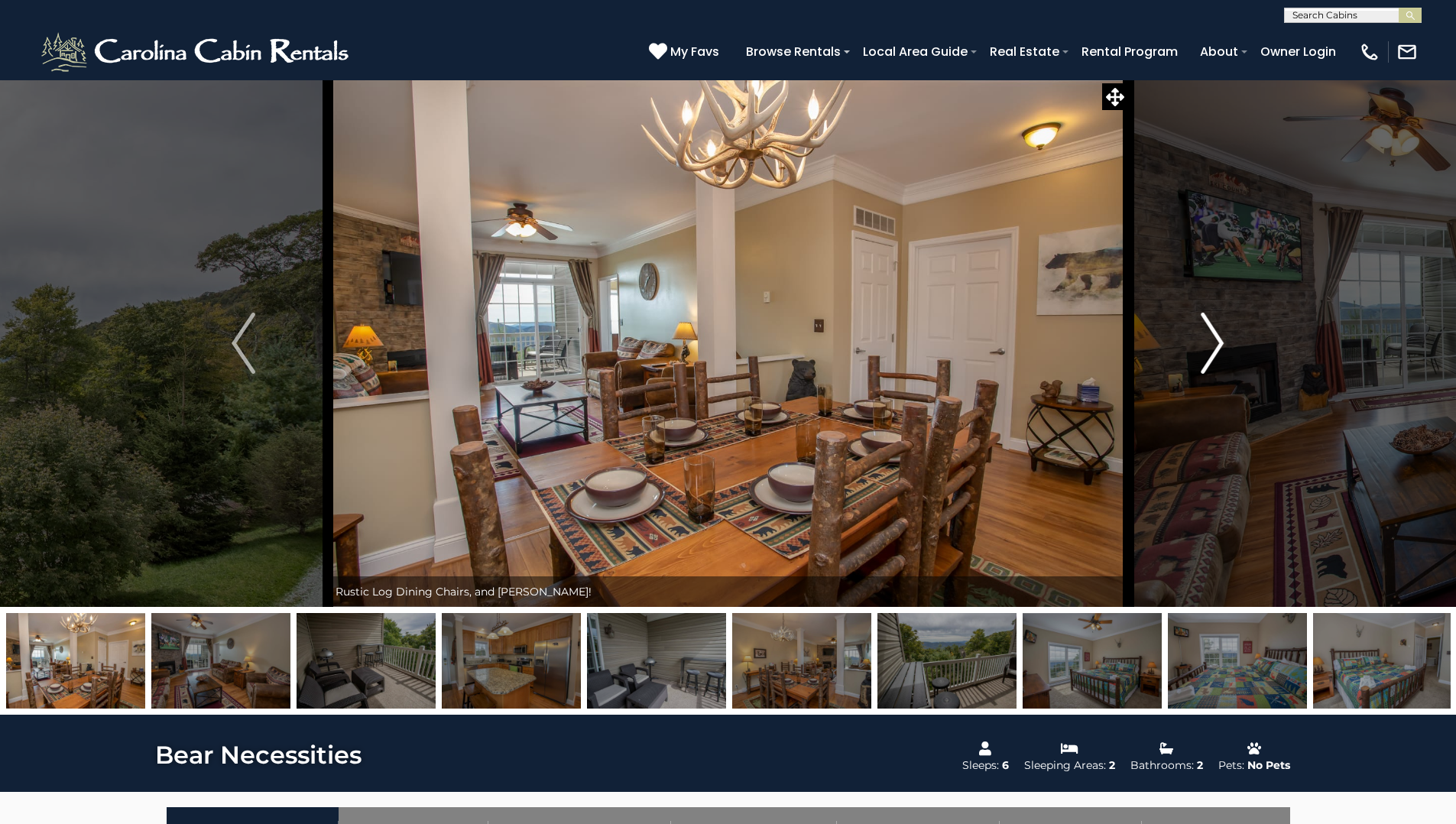
click at [1210, 338] on img "Next" at bounding box center [1212, 342] width 23 height 61
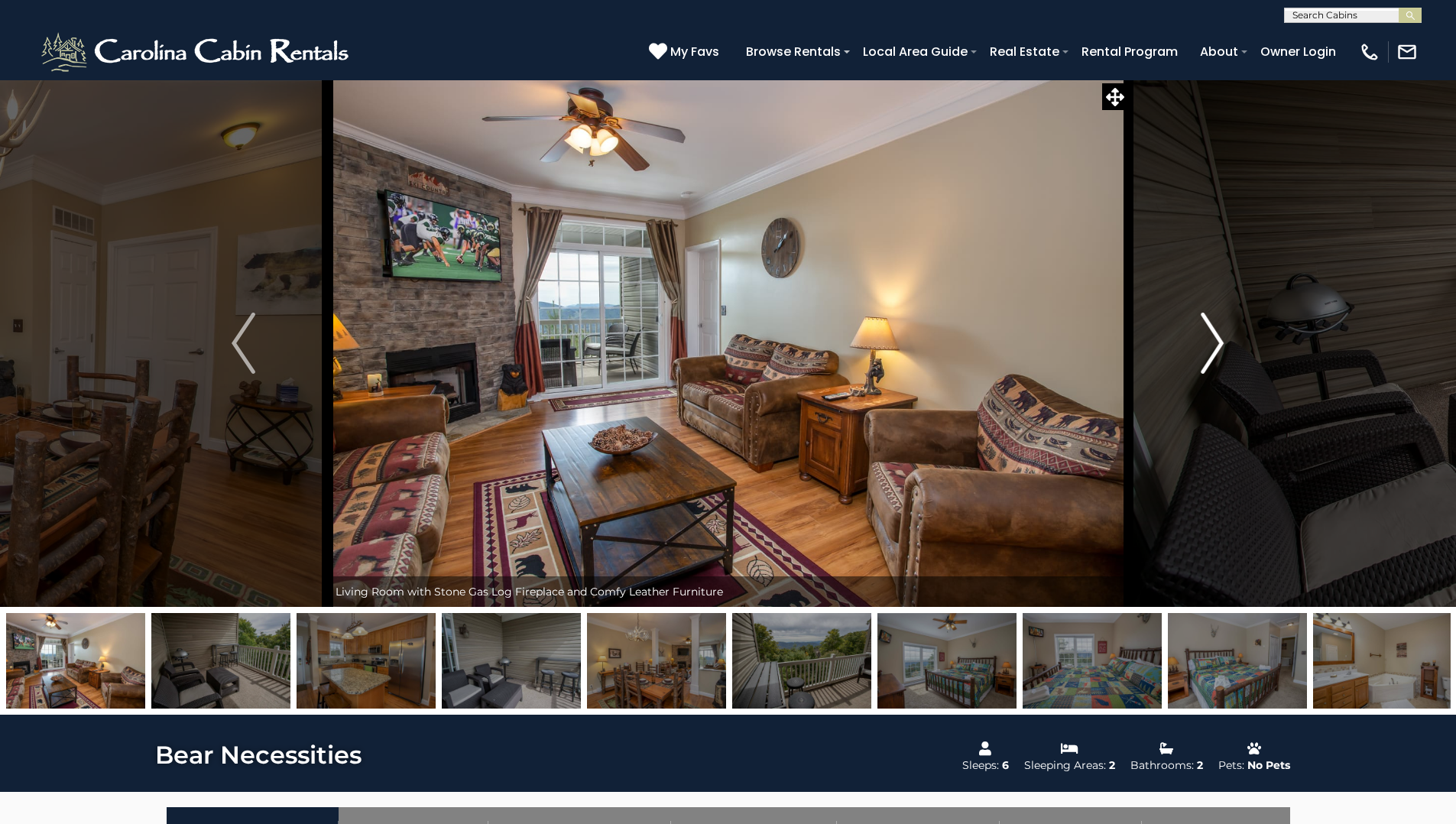
click at [1210, 338] on img "Next" at bounding box center [1212, 342] width 23 height 61
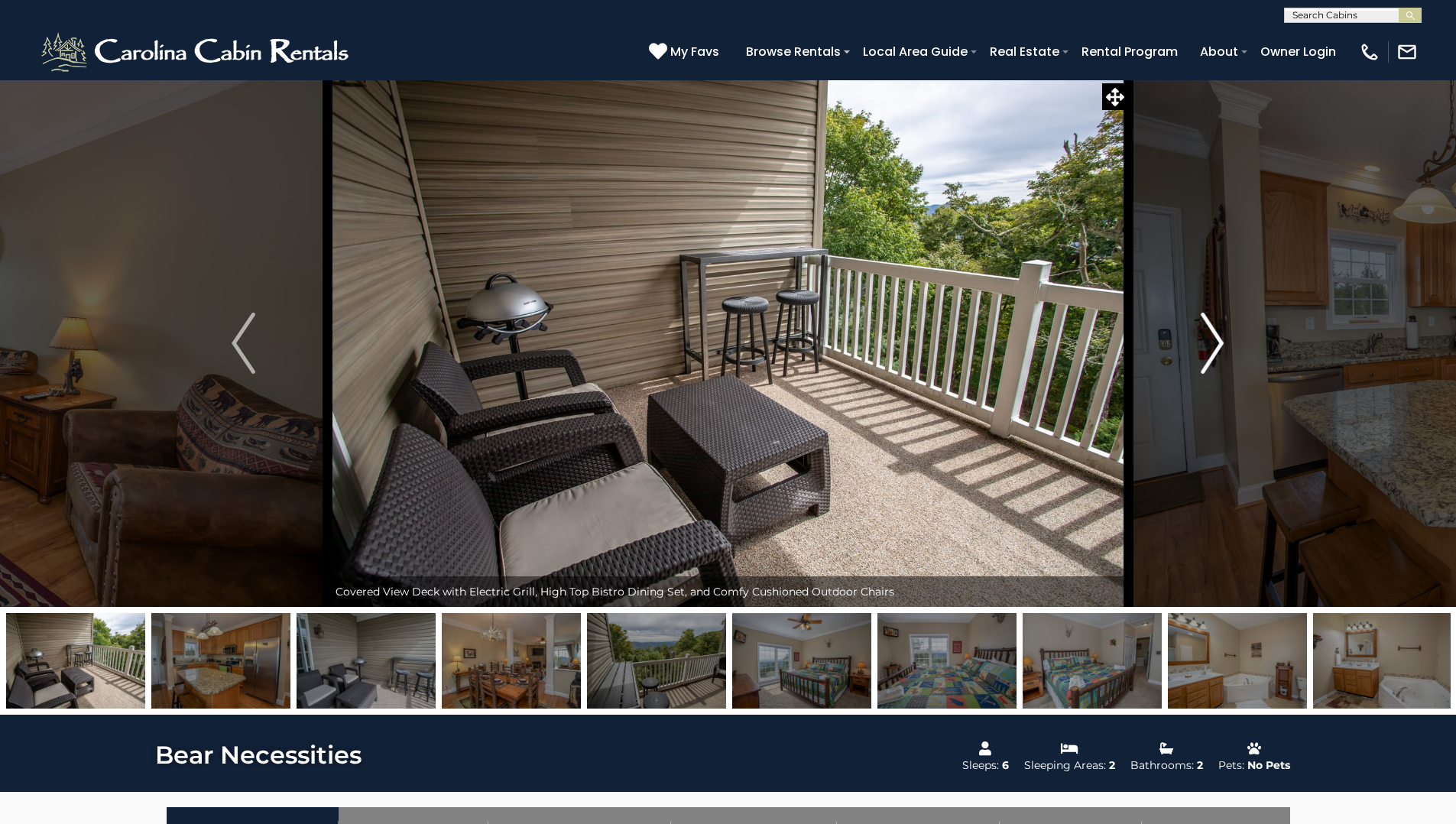
click at [1210, 338] on img "Next" at bounding box center [1212, 342] width 23 height 61
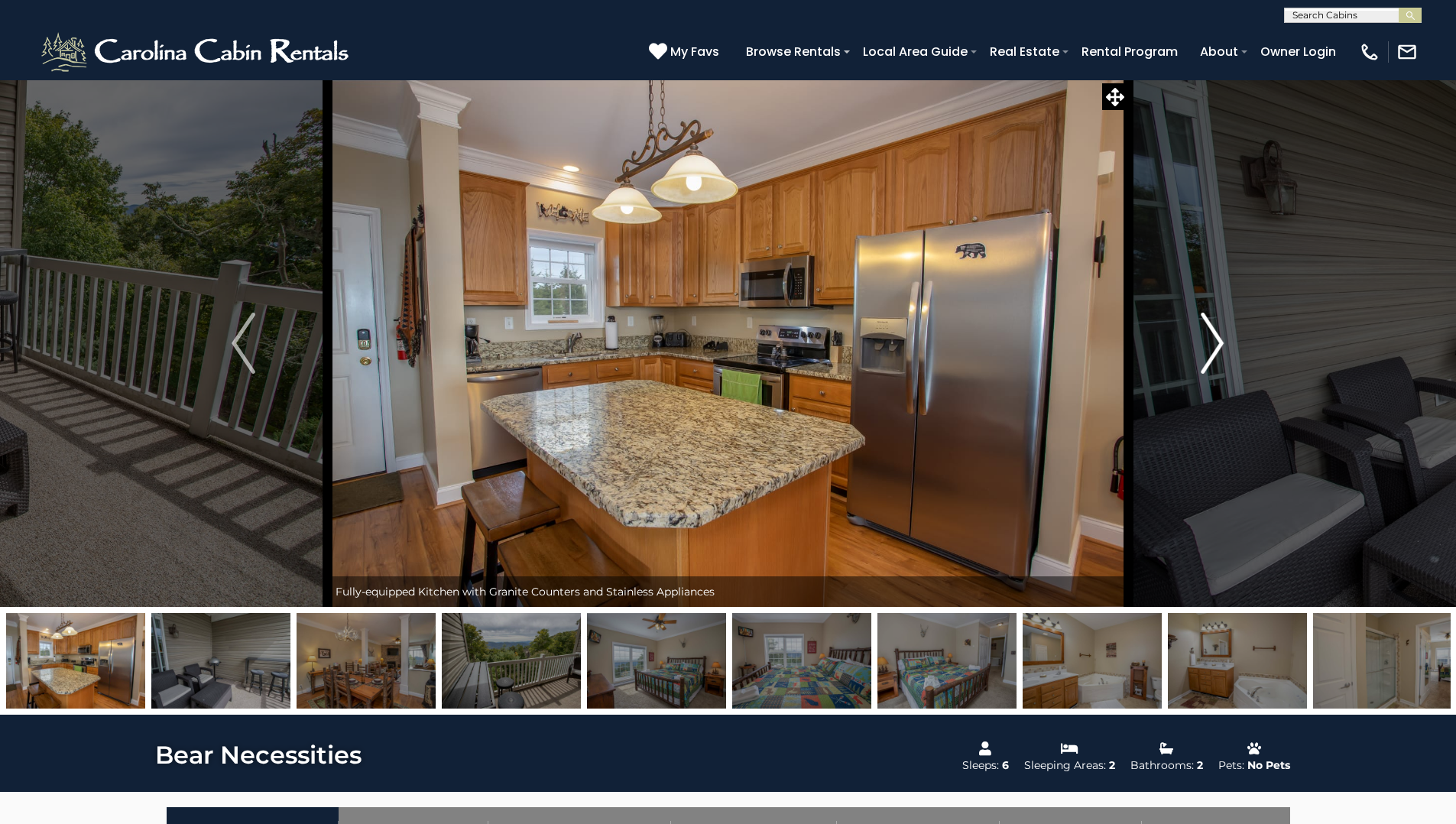
click at [1210, 338] on img "Next" at bounding box center [1212, 342] width 23 height 61
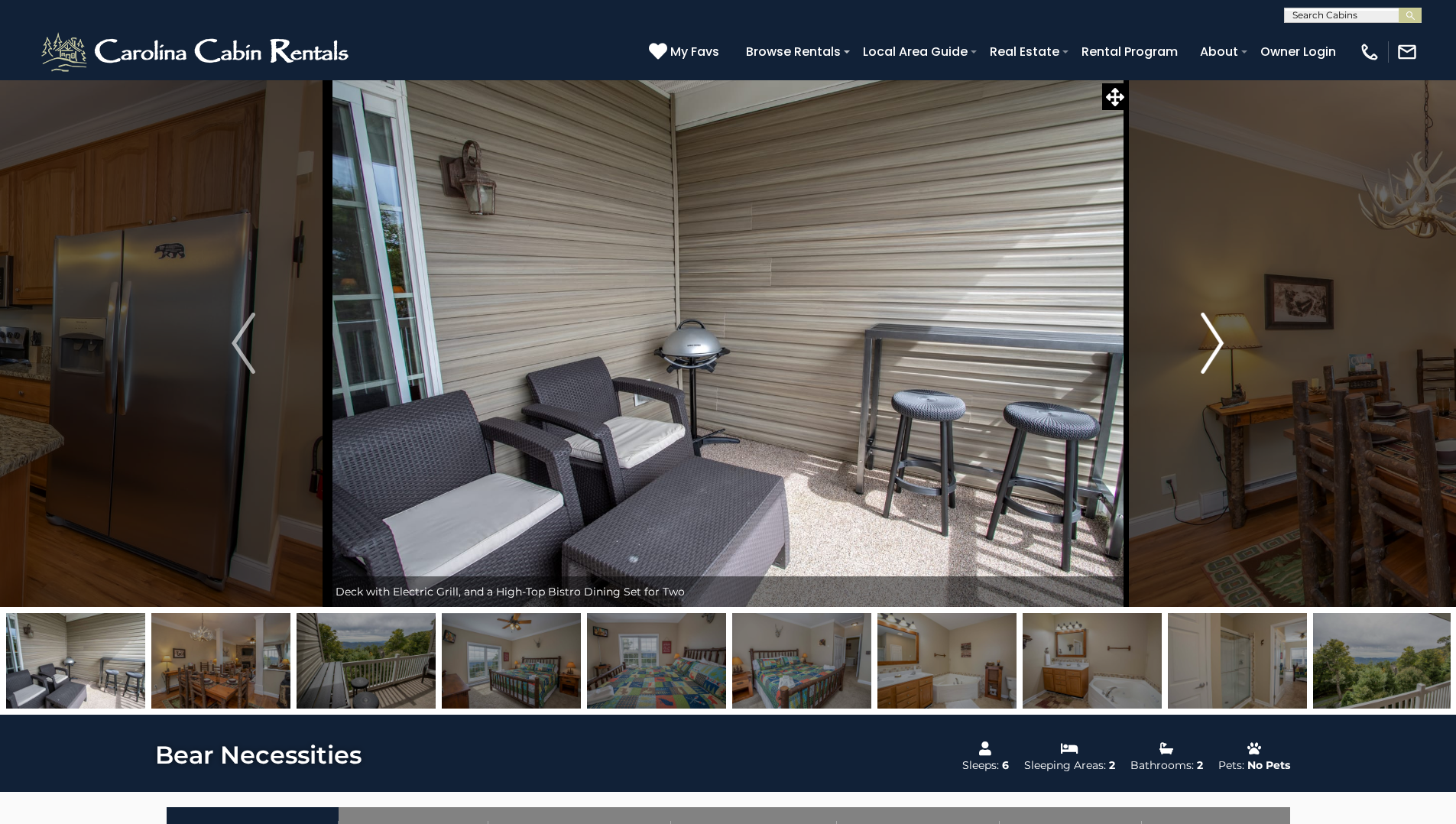
click at [1210, 338] on img "Next" at bounding box center [1212, 342] width 23 height 61
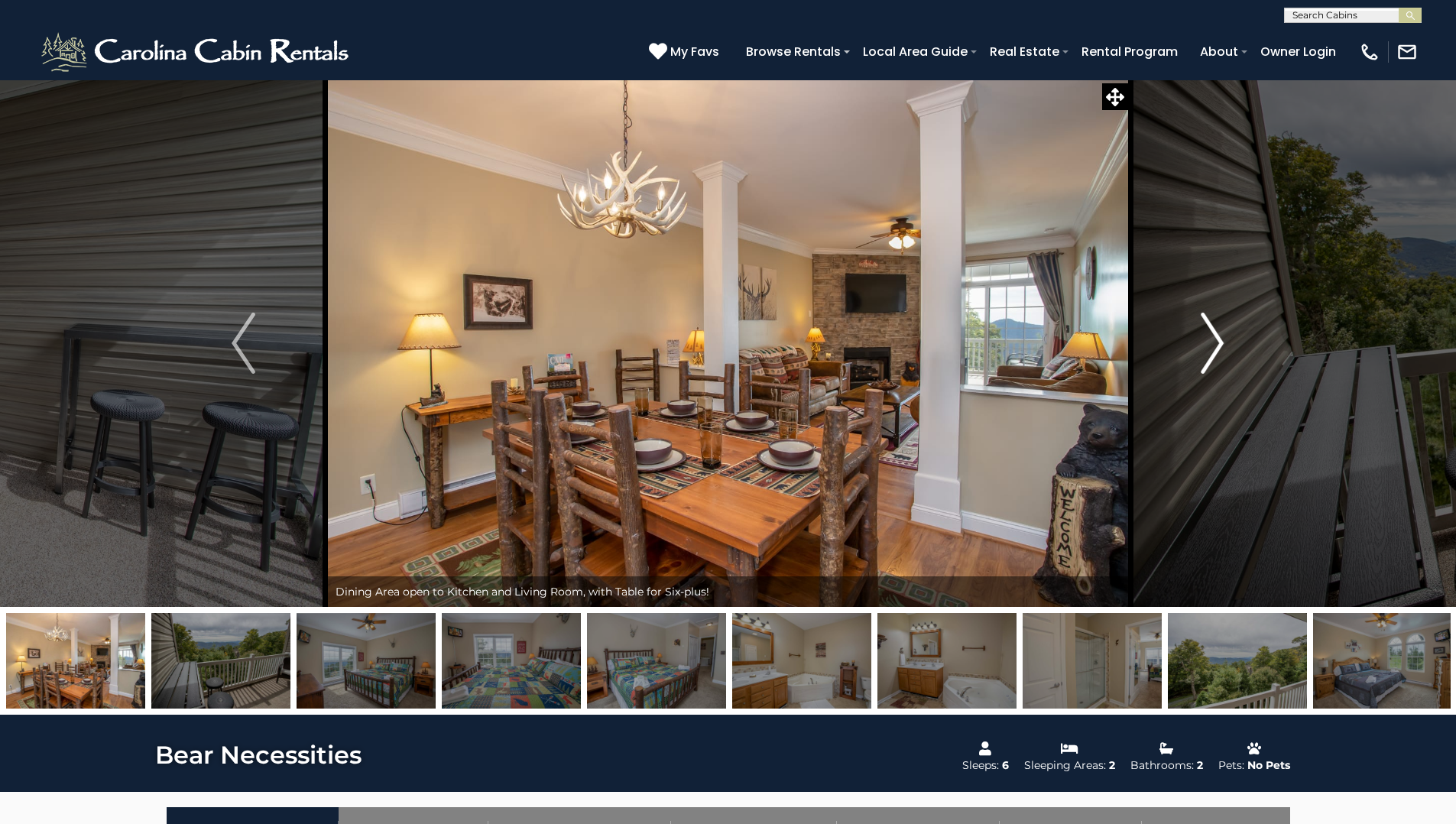
click at [1210, 338] on img "Next" at bounding box center [1212, 342] width 23 height 61
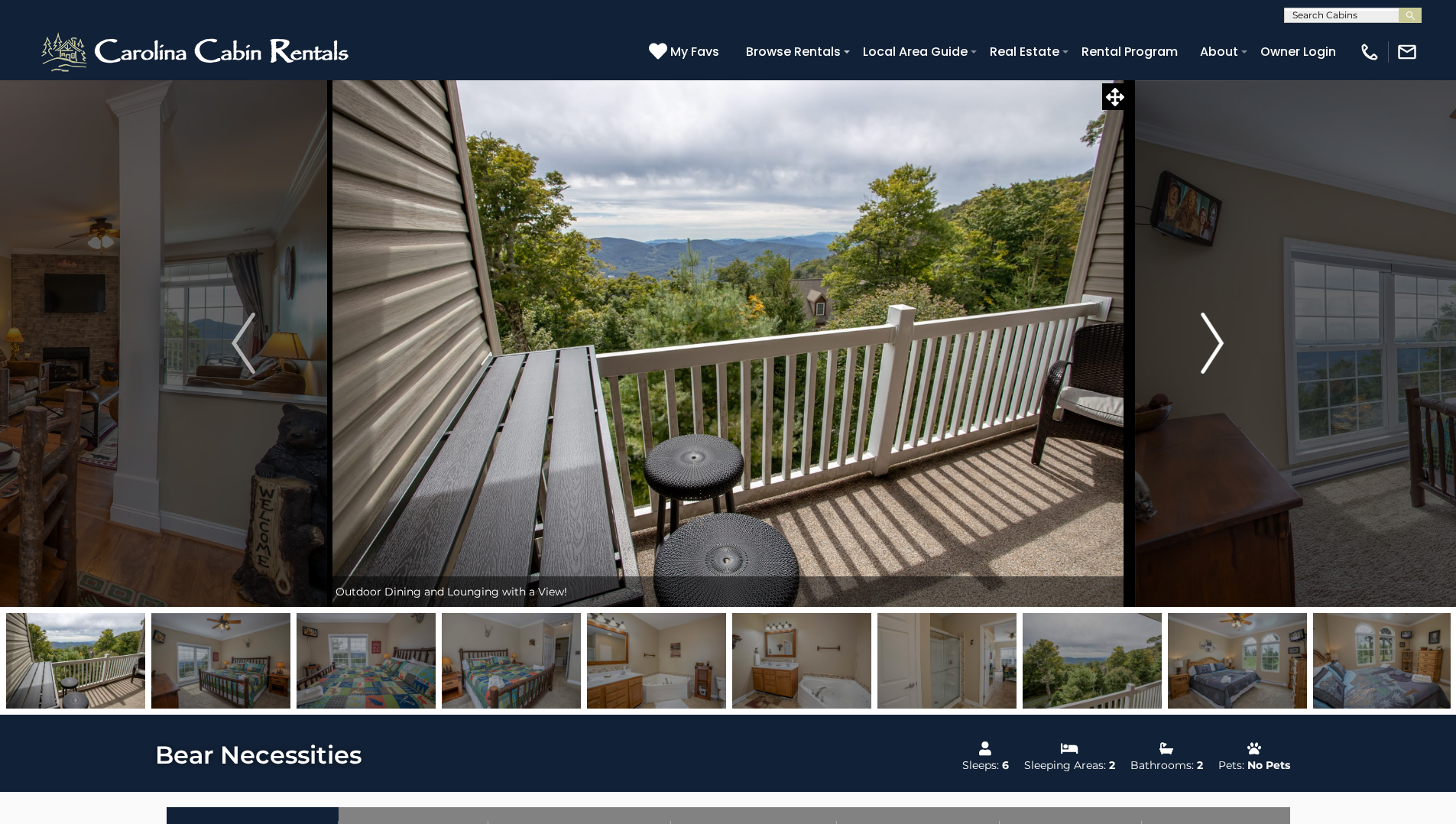
click at [1210, 338] on img "Next" at bounding box center [1212, 342] width 23 height 61
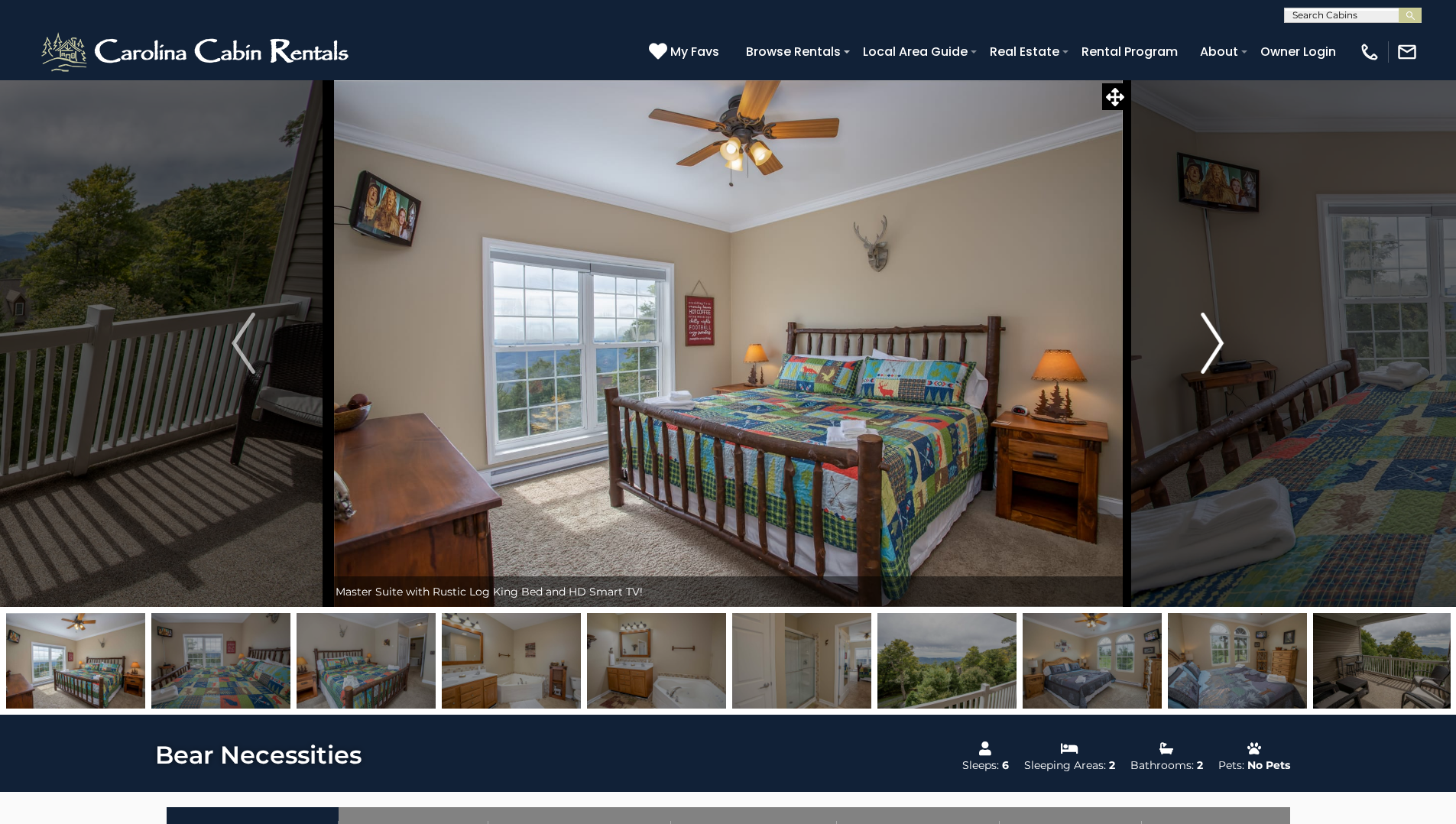
click at [1210, 338] on img "Next" at bounding box center [1212, 342] width 23 height 61
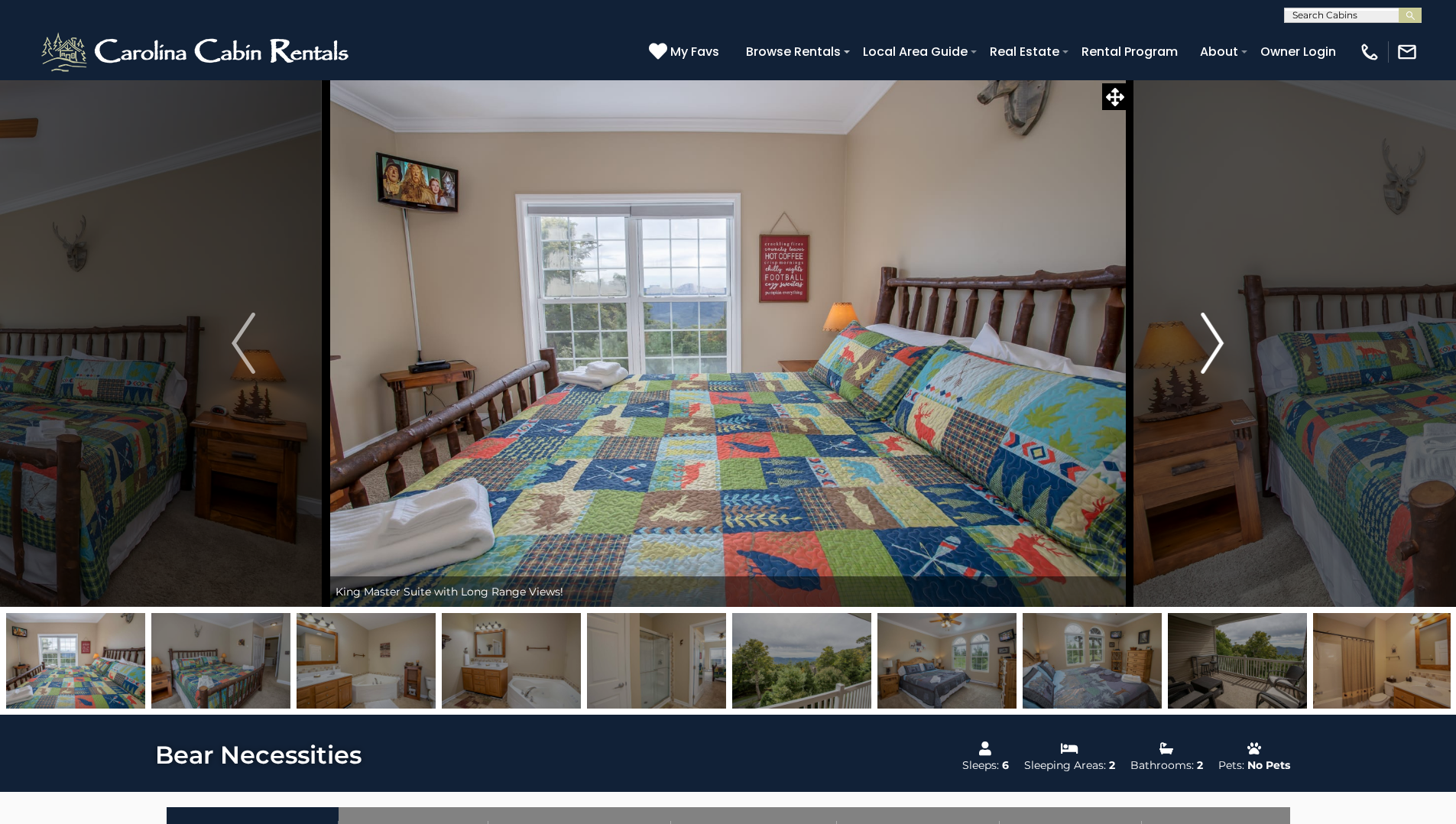
click at [1210, 337] on img "Next" at bounding box center [1212, 342] width 23 height 61
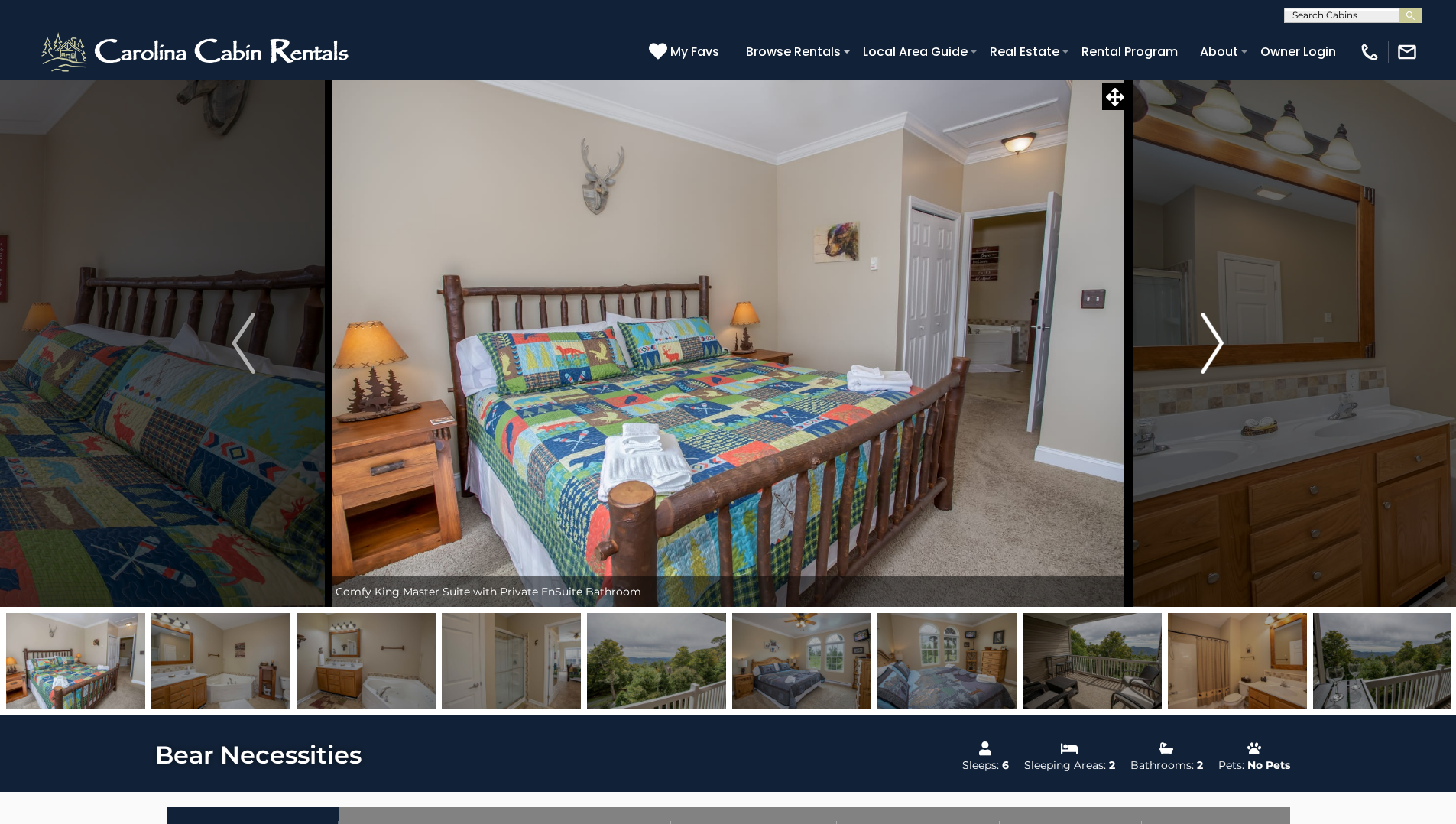
click at [1210, 337] on img "Next" at bounding box center [1212, 342] width 23 height 61
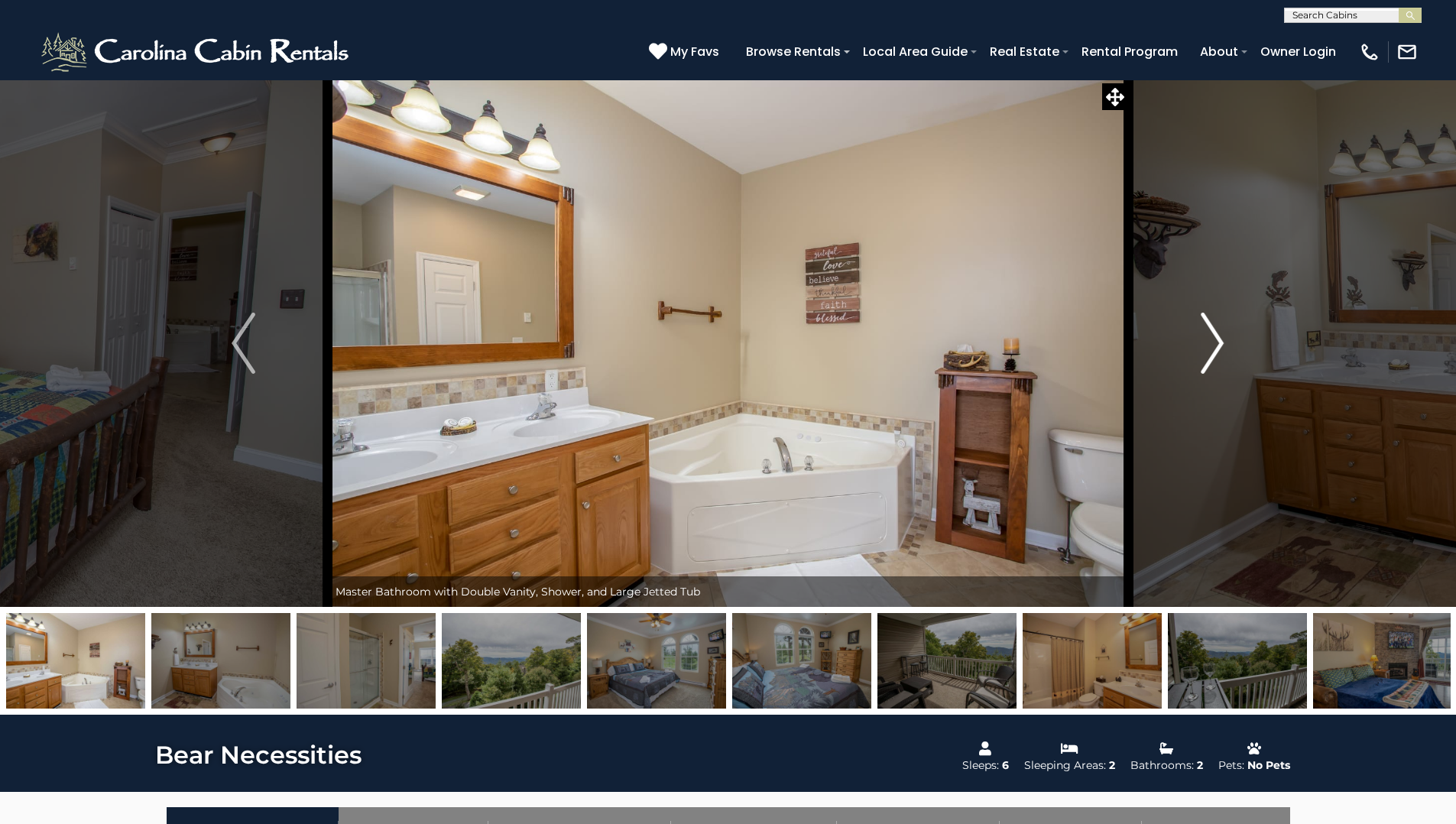
click at [1210, 337] on img "Next" at bounding box center [1212, 342] width 23 height 61
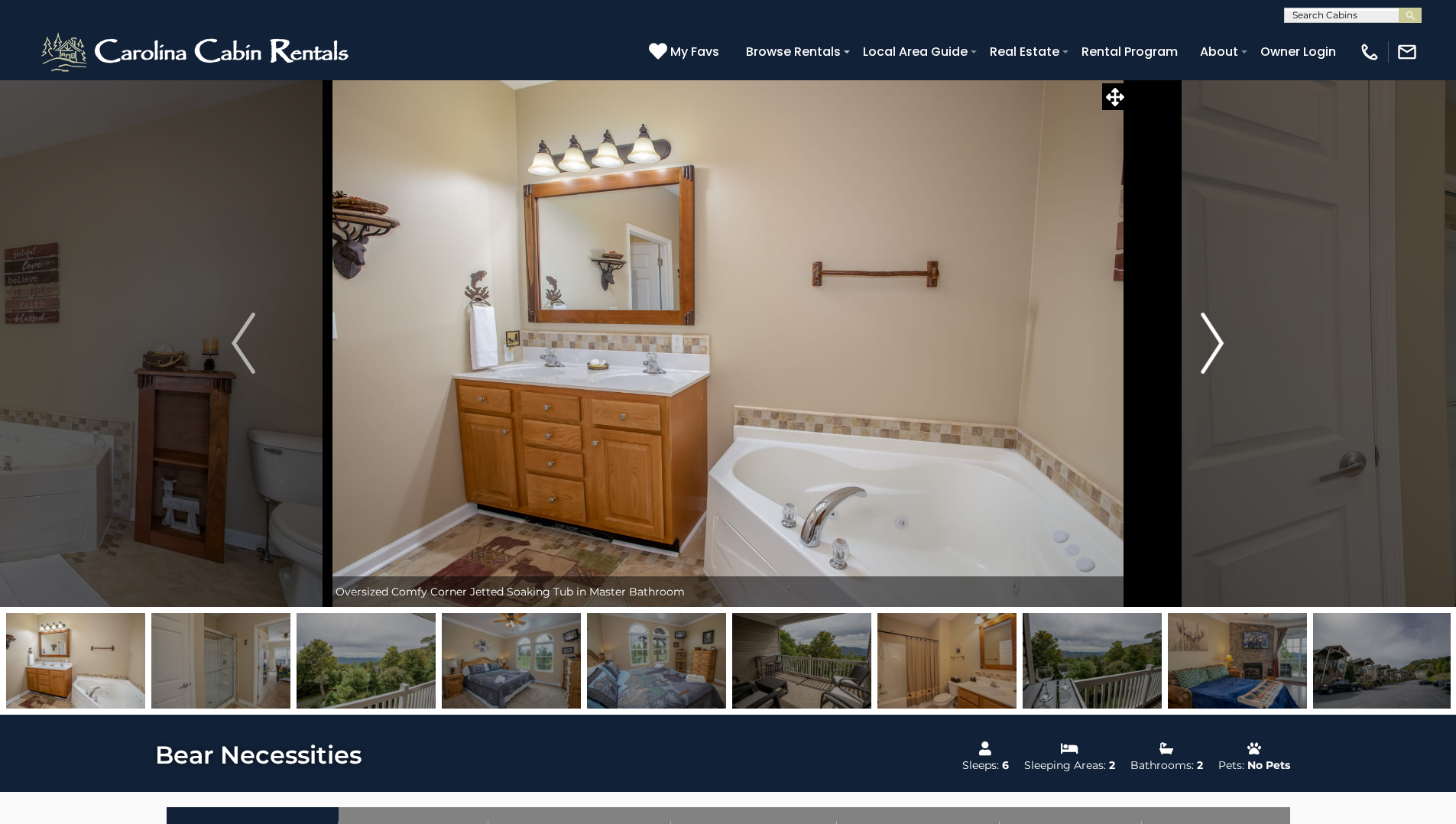
click at [1210, 337] on img "Next" at bounding box center [1212, 342] width 23 height 61
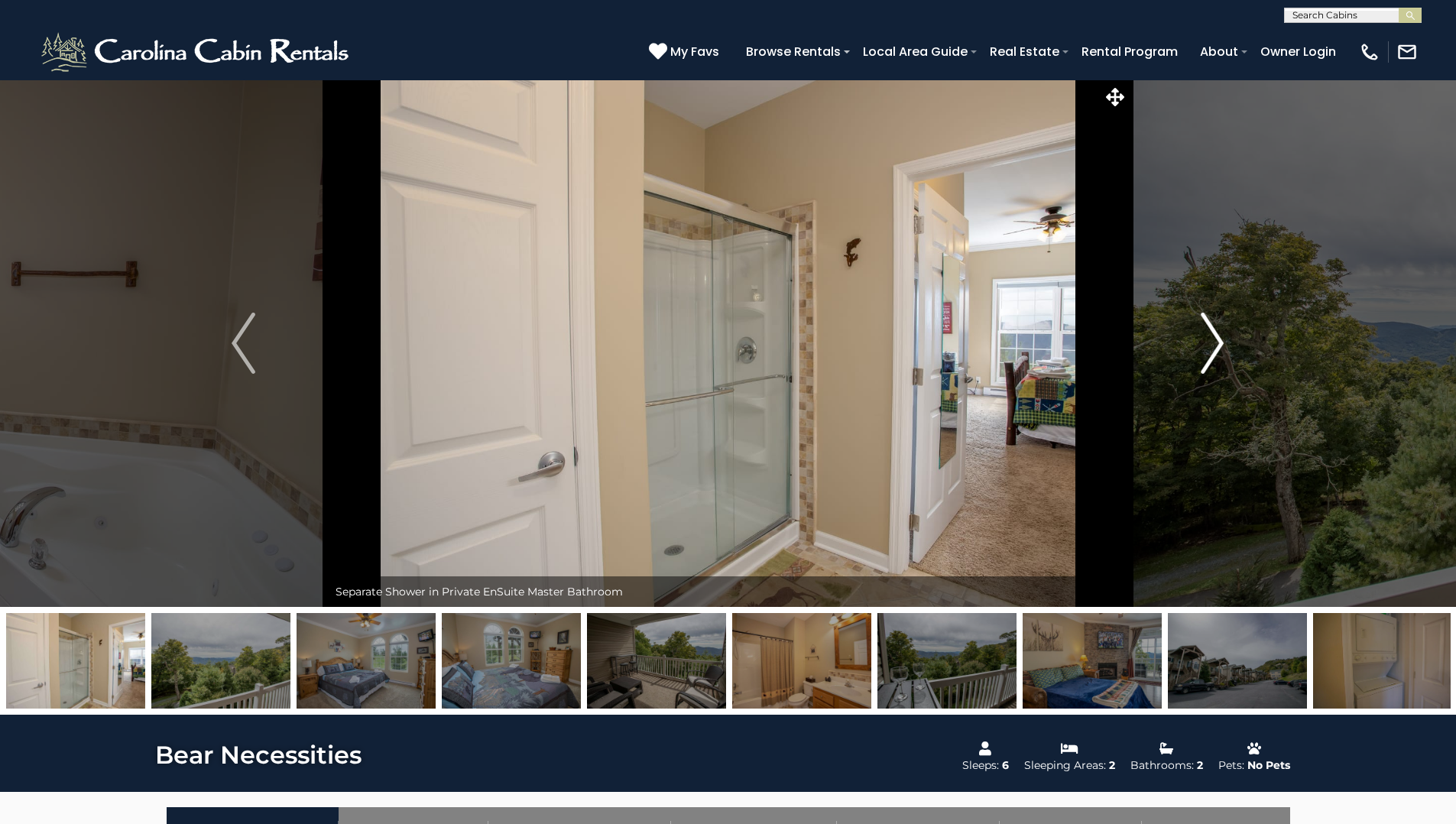
click at [1210, 337] on img "Next" at bounding box center [1212, 342] width 23 height 61
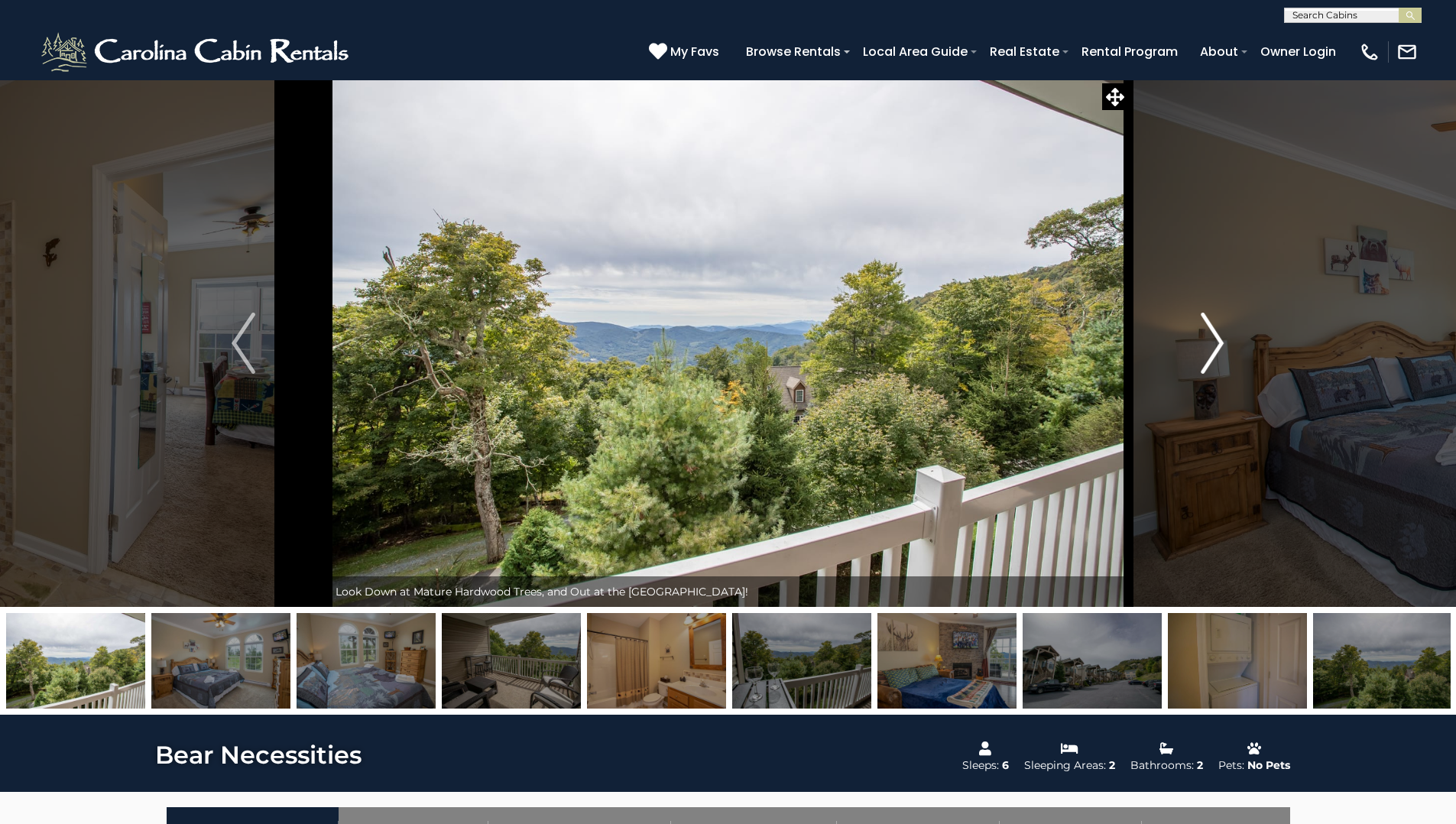
click at [1210, 337] on img "Next" at bounding box center [1212, 342] width 23 height 61
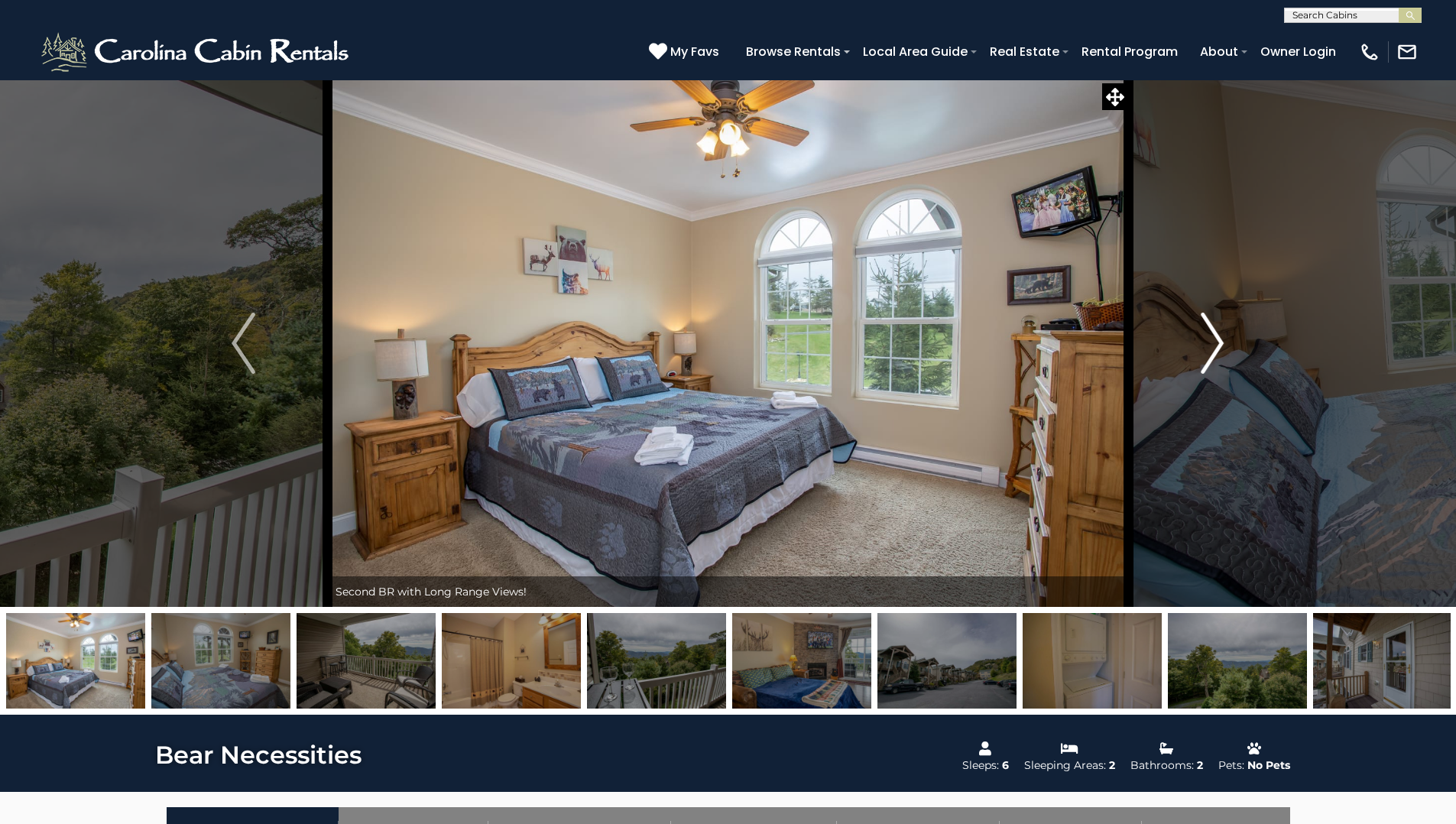
click at [1210, 337] on img "Next" at bounding box center [1212, 342] width 23 height 61
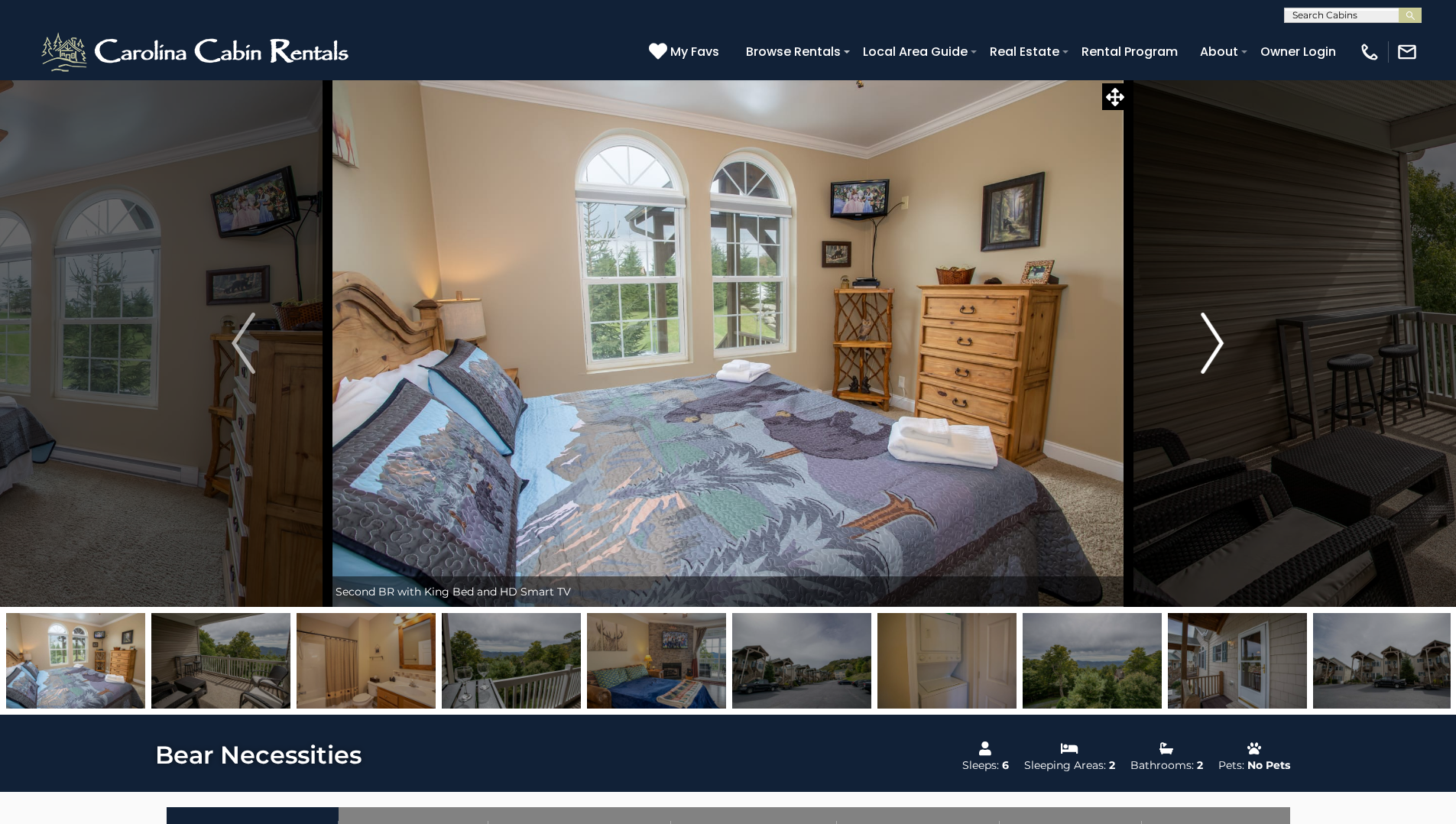
click at [1210, 337] on img "Next" at bounding box center [1212, 342] width 23 height 61
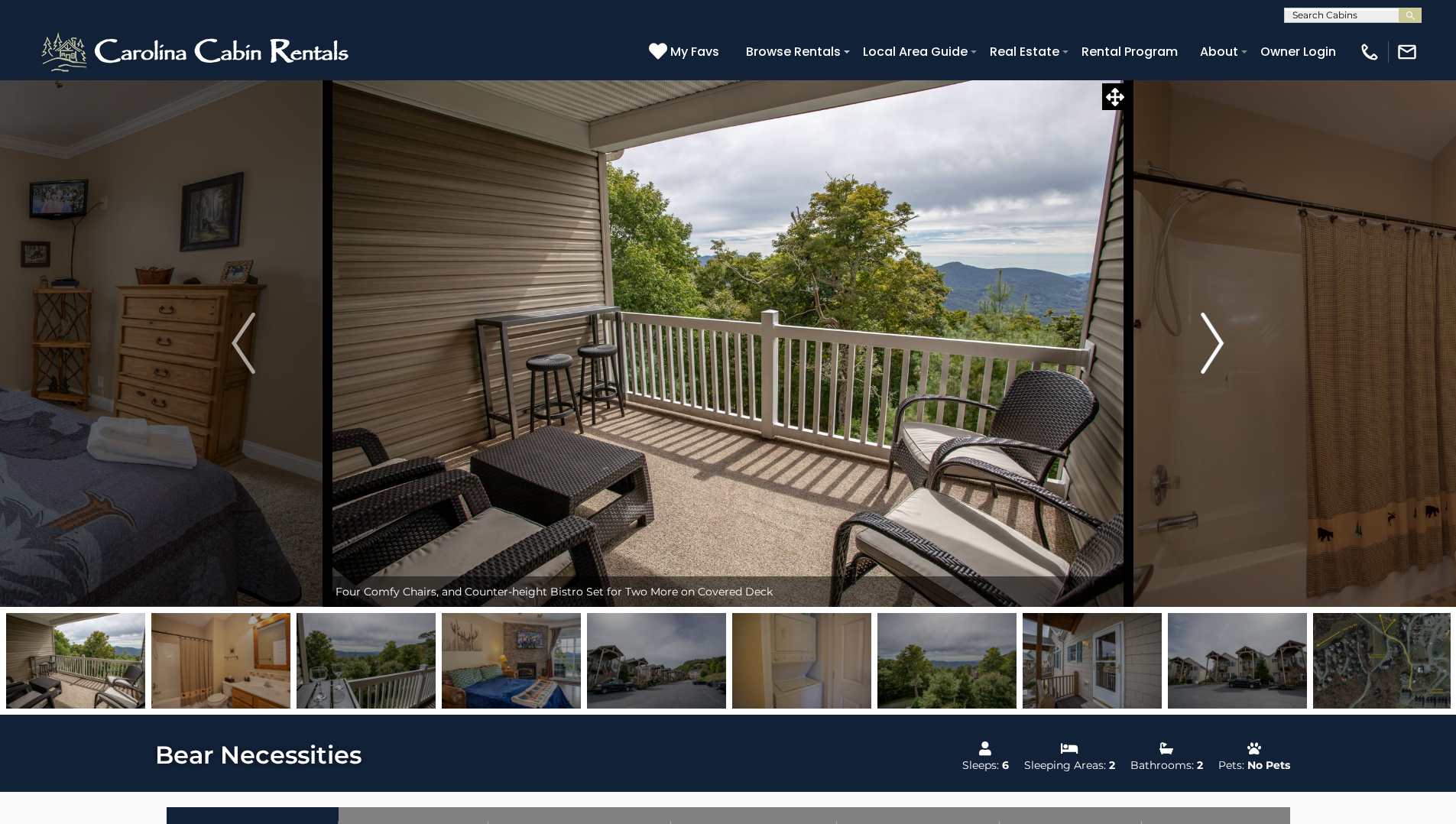
click at [1210, 337] on img "Next" at bounding box center [1212, 342] width 23 height 61
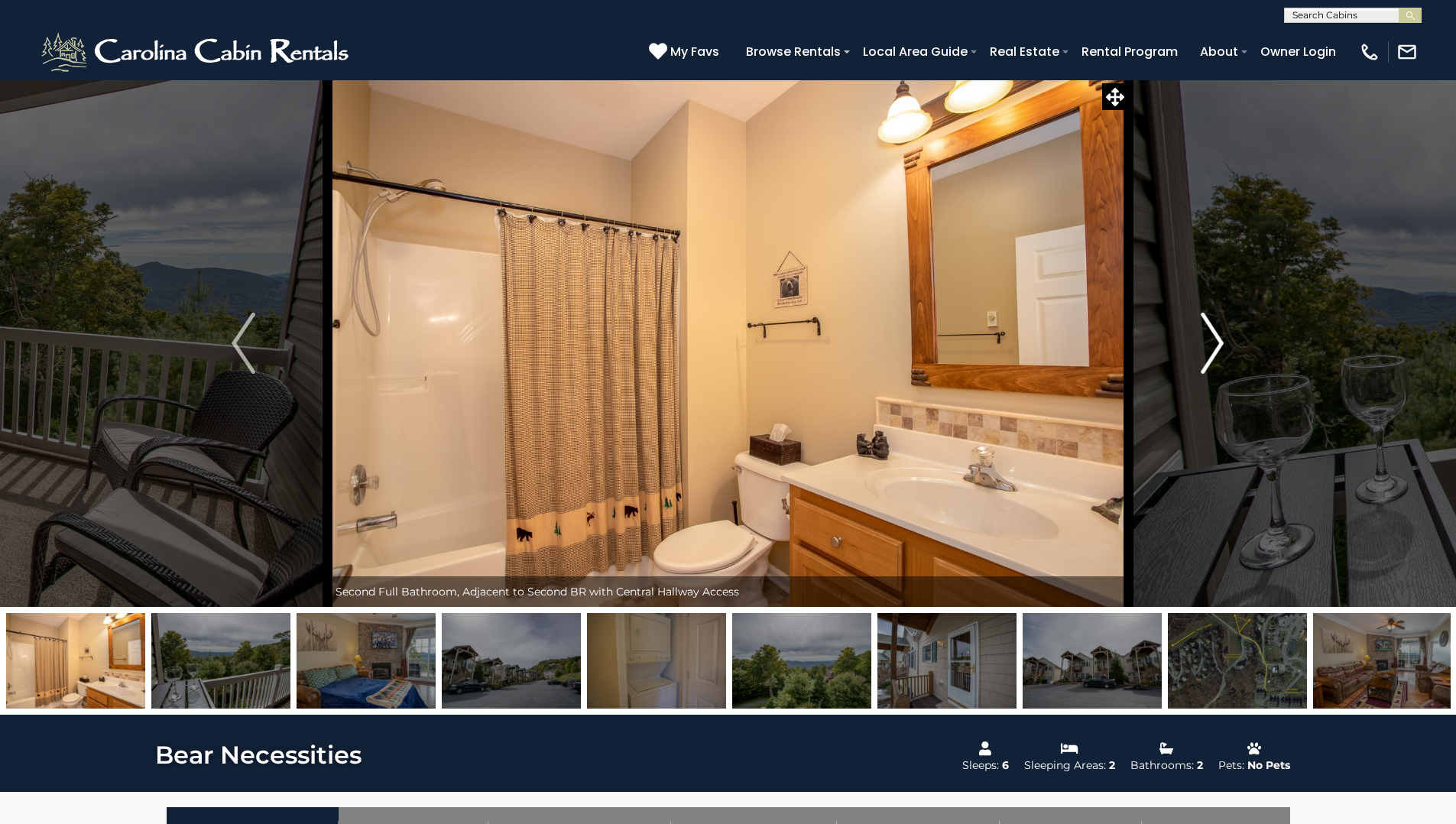
click at [1210, 337] on img "Next" at bounding box center [1212, 342] width 23 height 61
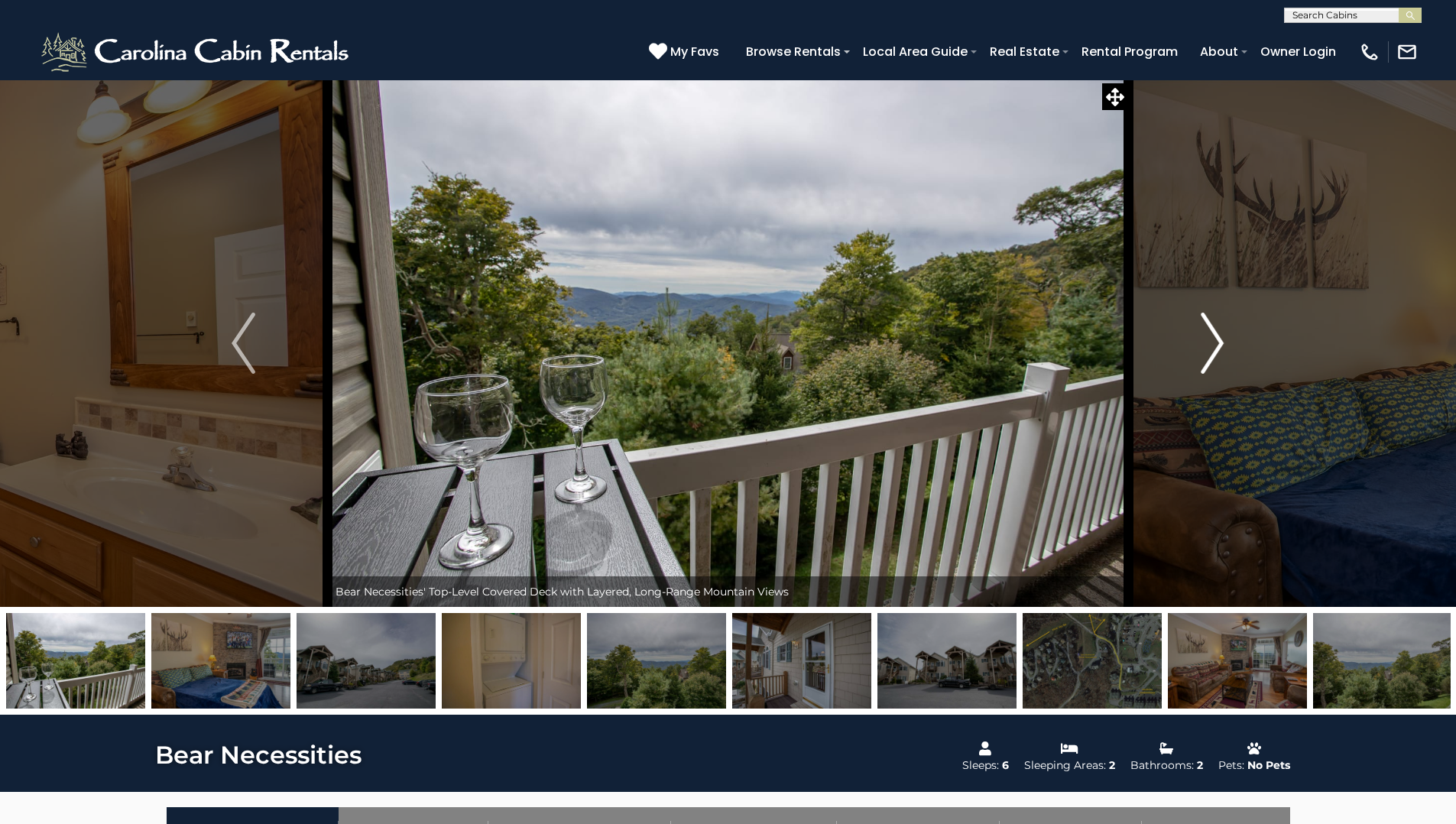
click at [1210, 337] on img "Next" at bounding box center [1212, 342] width 23 height 61
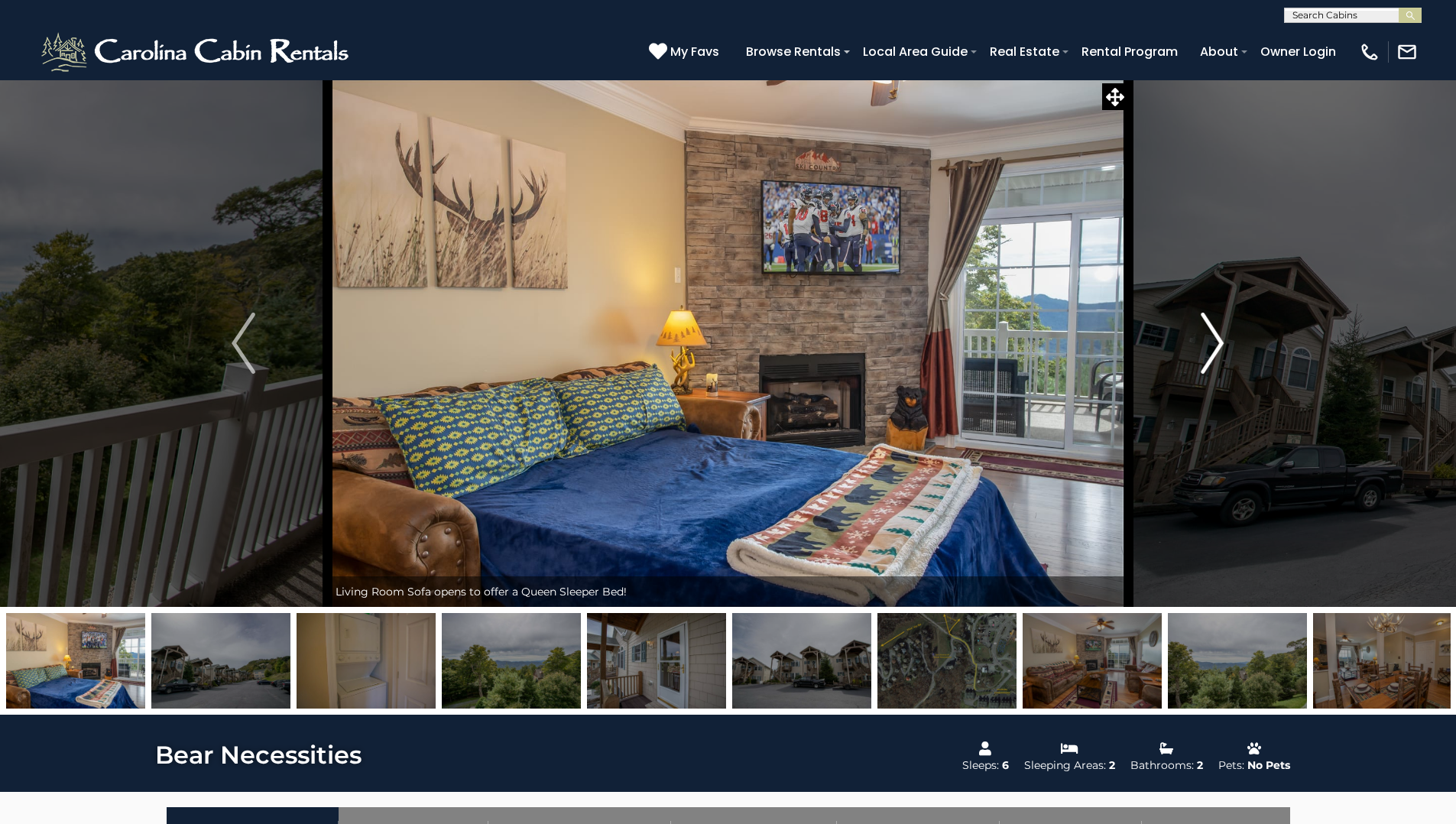
click at [1210, 337] on img "Next" at bounding box center [1212, 342] width 23 height 61
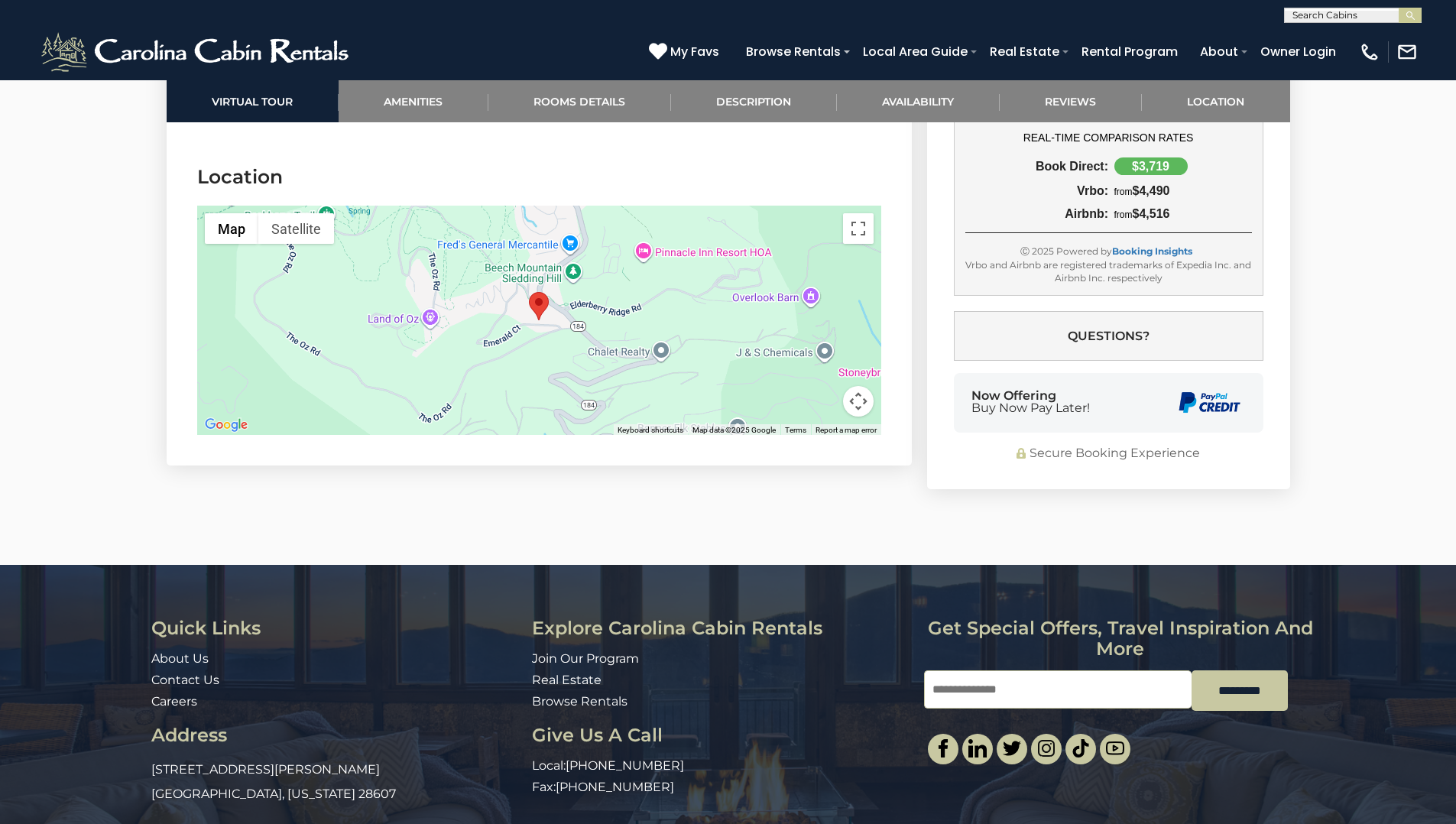
scroll to position [3998, 0]
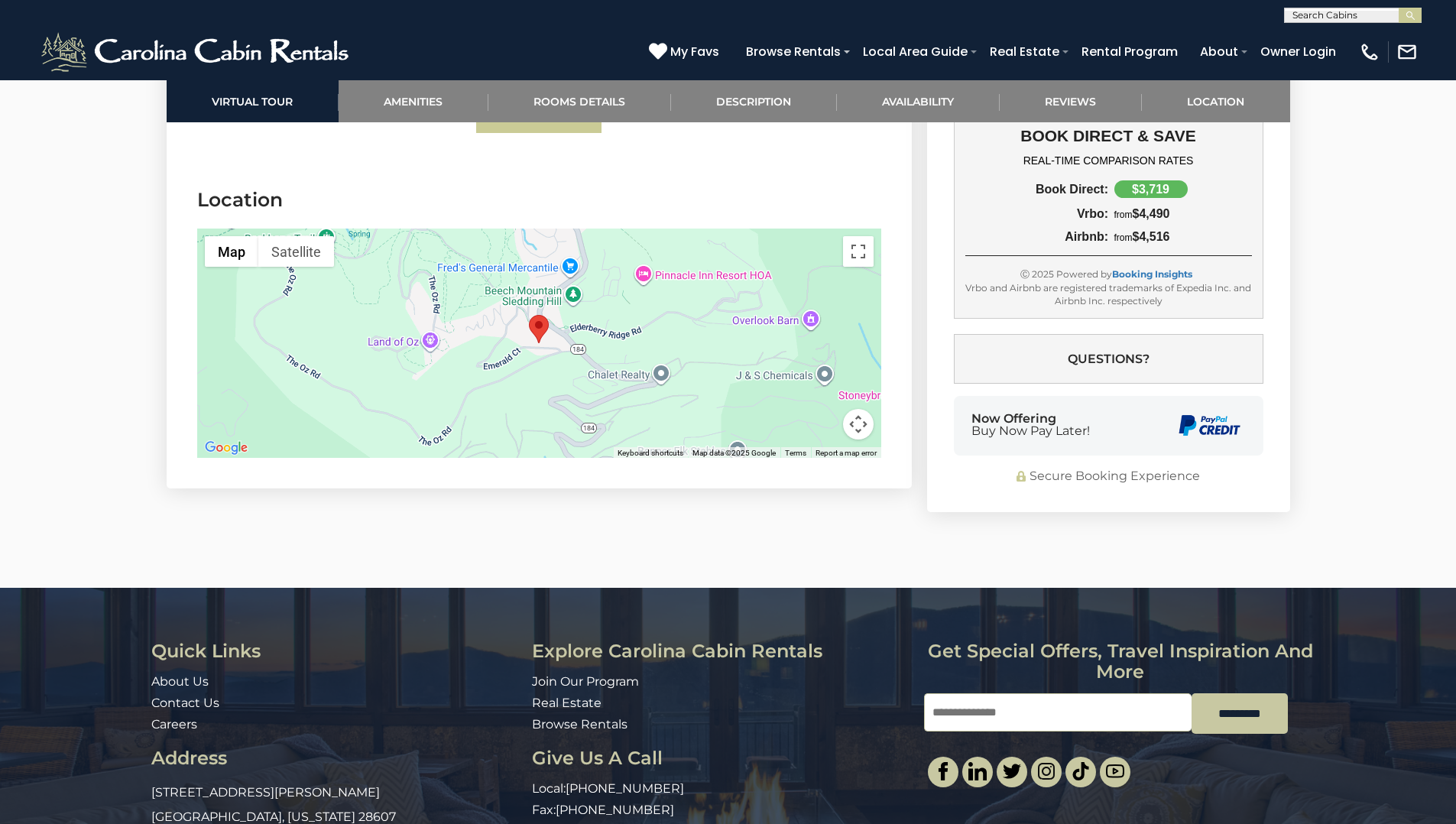
click at [645, 341] on div at bounding box center [539, 343] width 684 height 230
click at [864, 423] on button "Map camera controls" at bounding box center [858, 424] width 30 height 30
click at [822, 346] on button "Zoom in" at bounding box center [820, 347] width 30 height 30
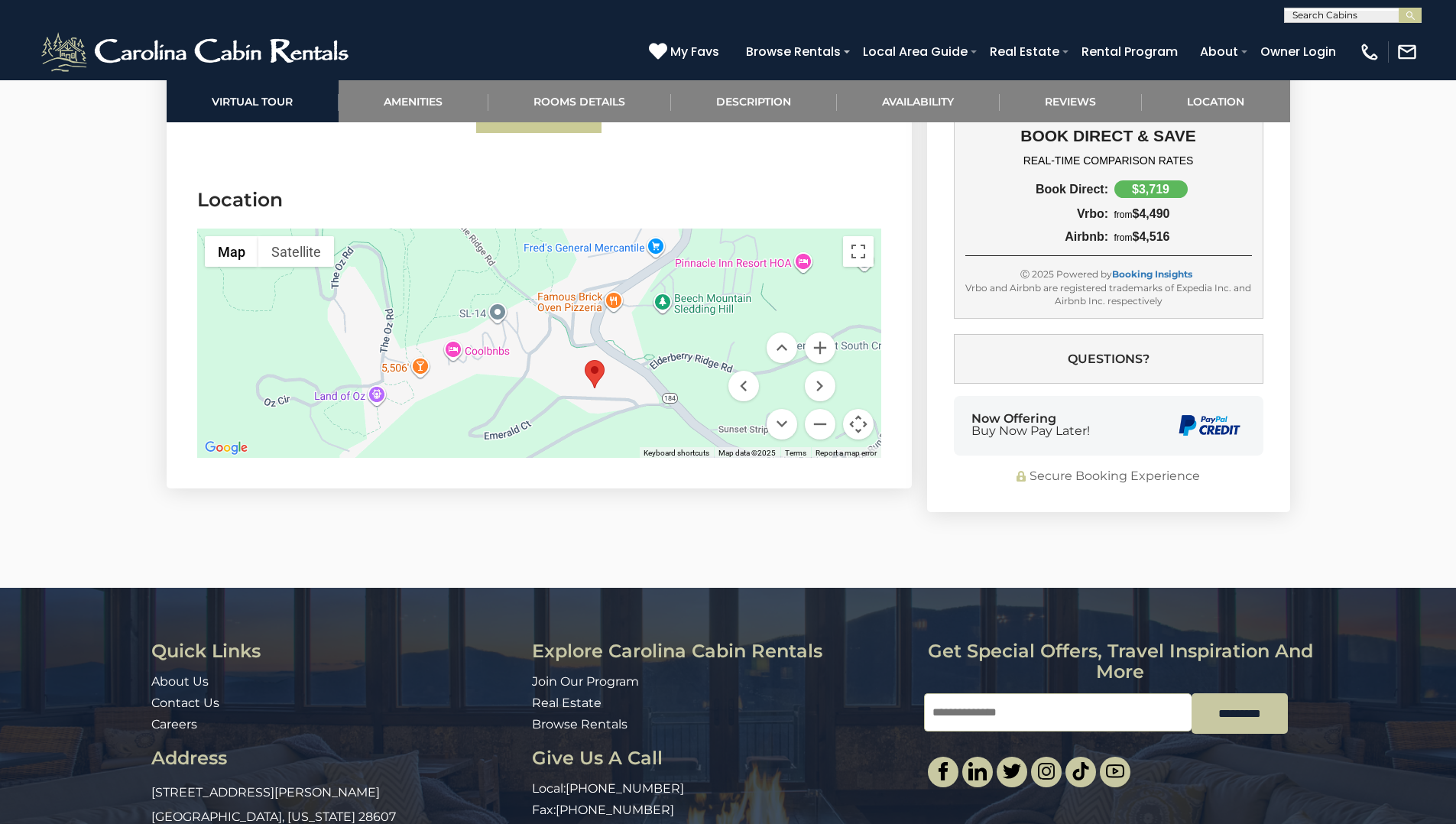
drag, startPoint x: 459, startPoint y: 315, endPoint x: 517, endPoint y: 362, distance: 74.7
click at [517, 362] on div at bounding box center [539, 343] width 684 height 230
click at [821, 346] on button "Zoom in" at bounding box center [820, 347] width 30 height 30
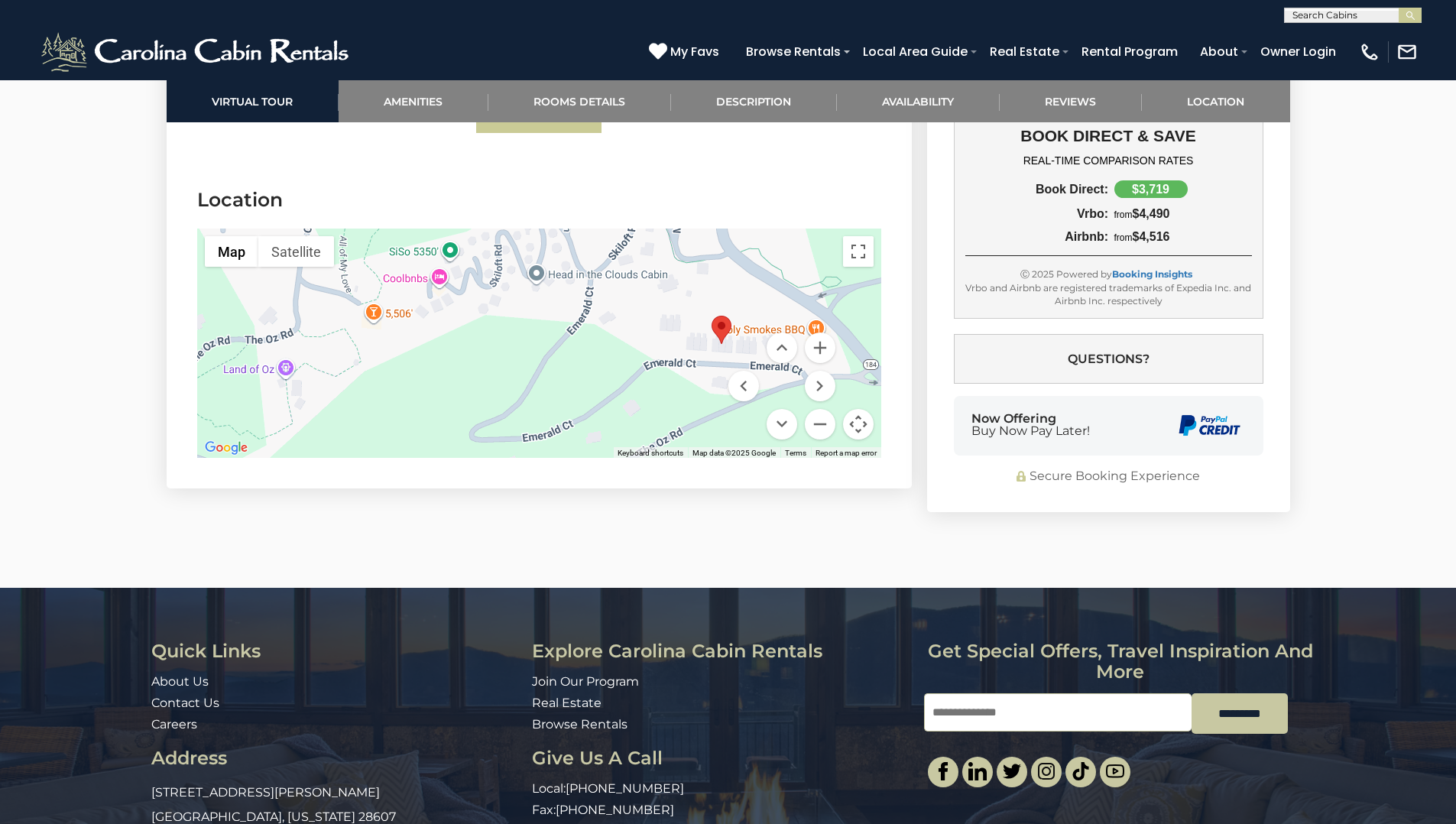
drag, startPoint x: 671, startPoint y: 389, endPoint x: 742, endPoint y: 299, distance: 114.6
click at [742, 299] on div at bounding box center [539, 343] width 684 height 230
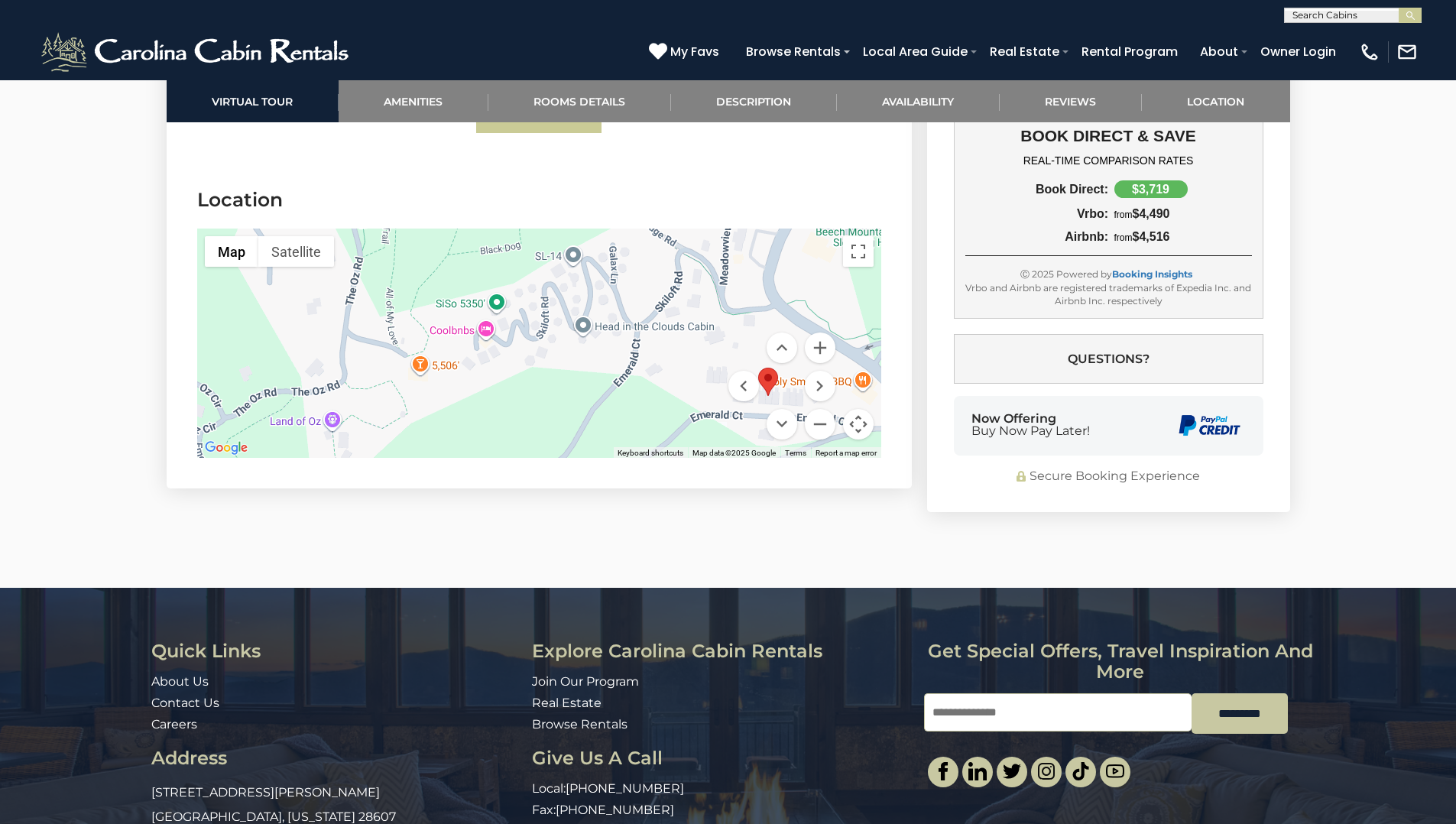
drag, startPoint x: 637, startPoint y: 318, endPoint x: 686, endPoint y: 373, distance: 73.7
click at [686, 373] on div at bounding box center [539, 343] width 684 height 230
click at [818, 346] on button "Zoom in" at bounding box center [820, 347] width 30 height 30
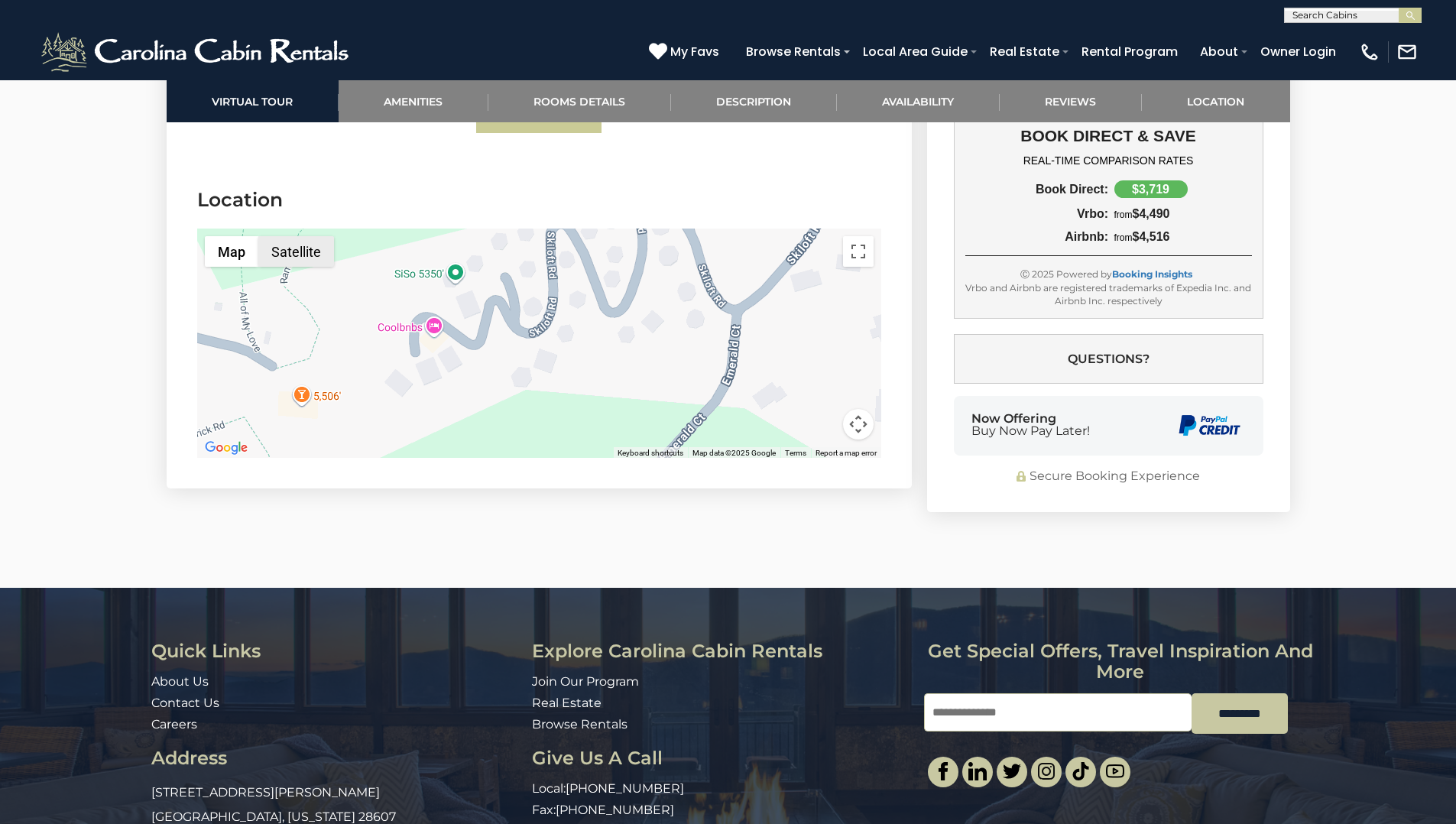
click at [300, 253] on button "Satellite" at bounding box center [296, 251] width 76 height 30
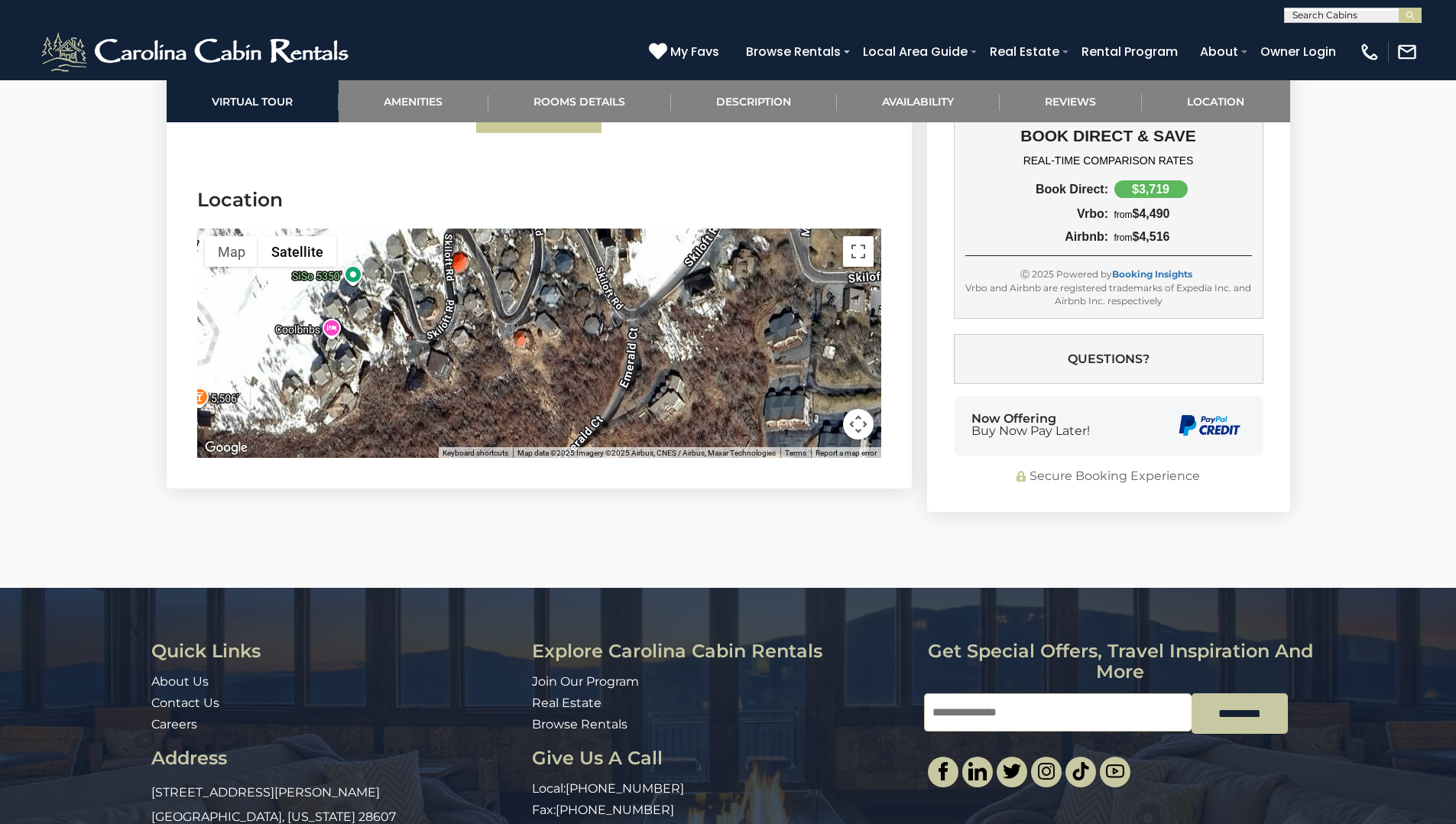
drag, startPoint x: 646, startPoint y: 354, endPoint x: 542, endPoint y: 357, distance: 104.0
click at [542, 357] on div at bounding box center [539, 343] width 684 height 230
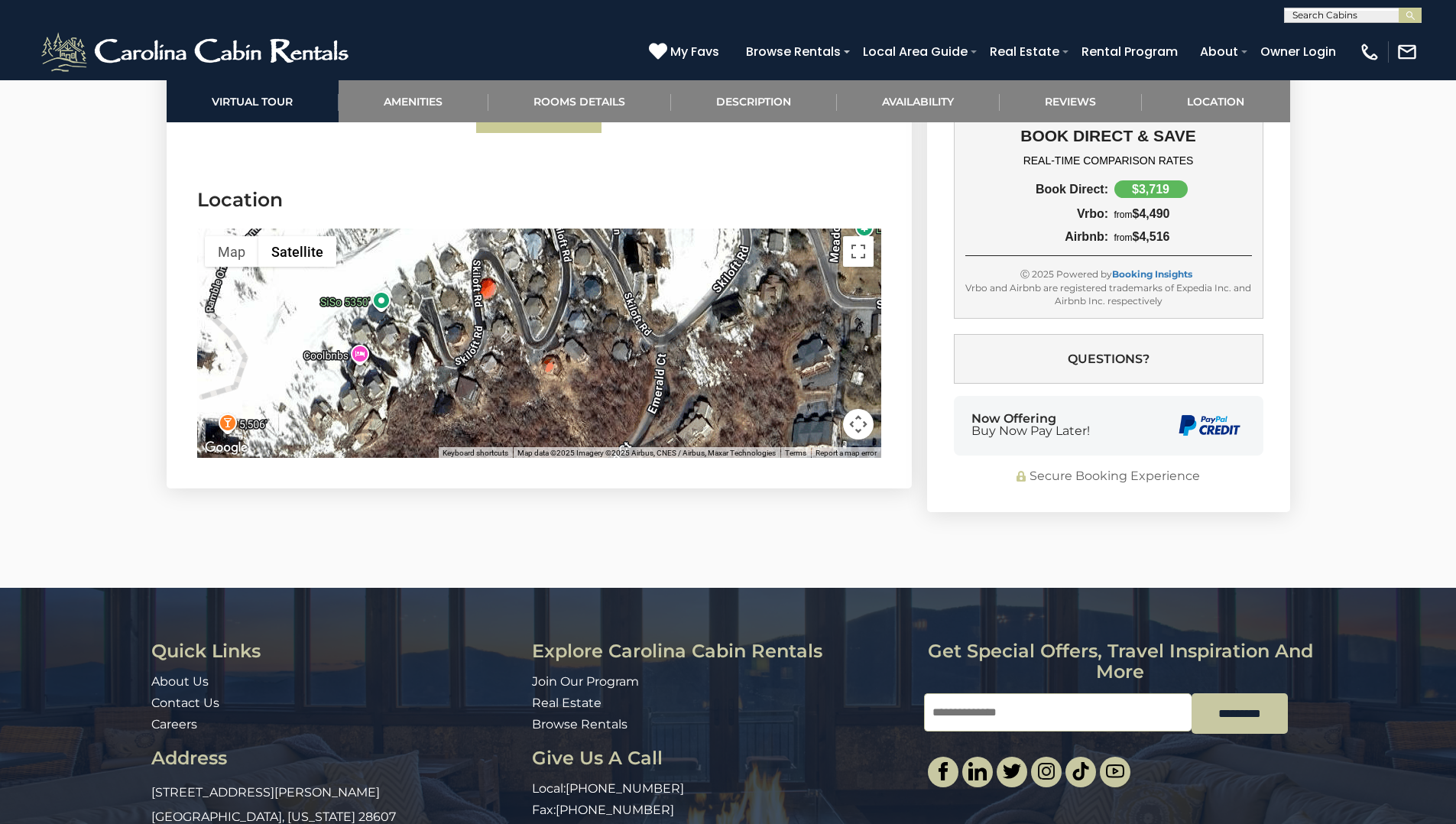
drag, startPoint x: 639, startPoint y: 273, endPoint x: 670, endPoint y: 308, distance: 46.8
click at [670, 308] on div at bounding box center [539, 343] width 684 height 230
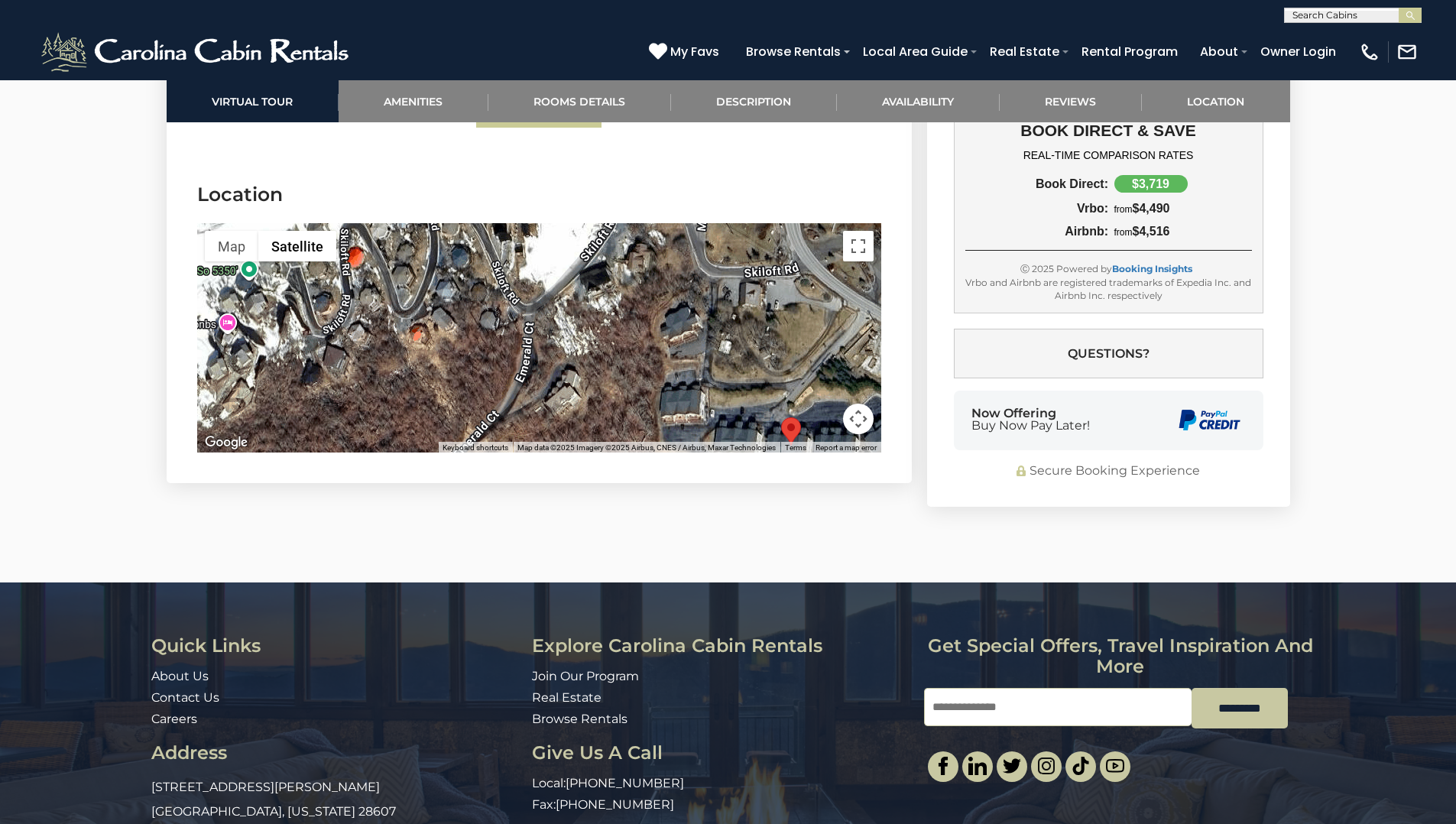
drag, startPoint x: 728, startPoint y: 349, endPoint x: 593, endPoint y: 321, distance: 137.9
click at [593, 321] on div at bounding box center [539, 338] width 684 height 230
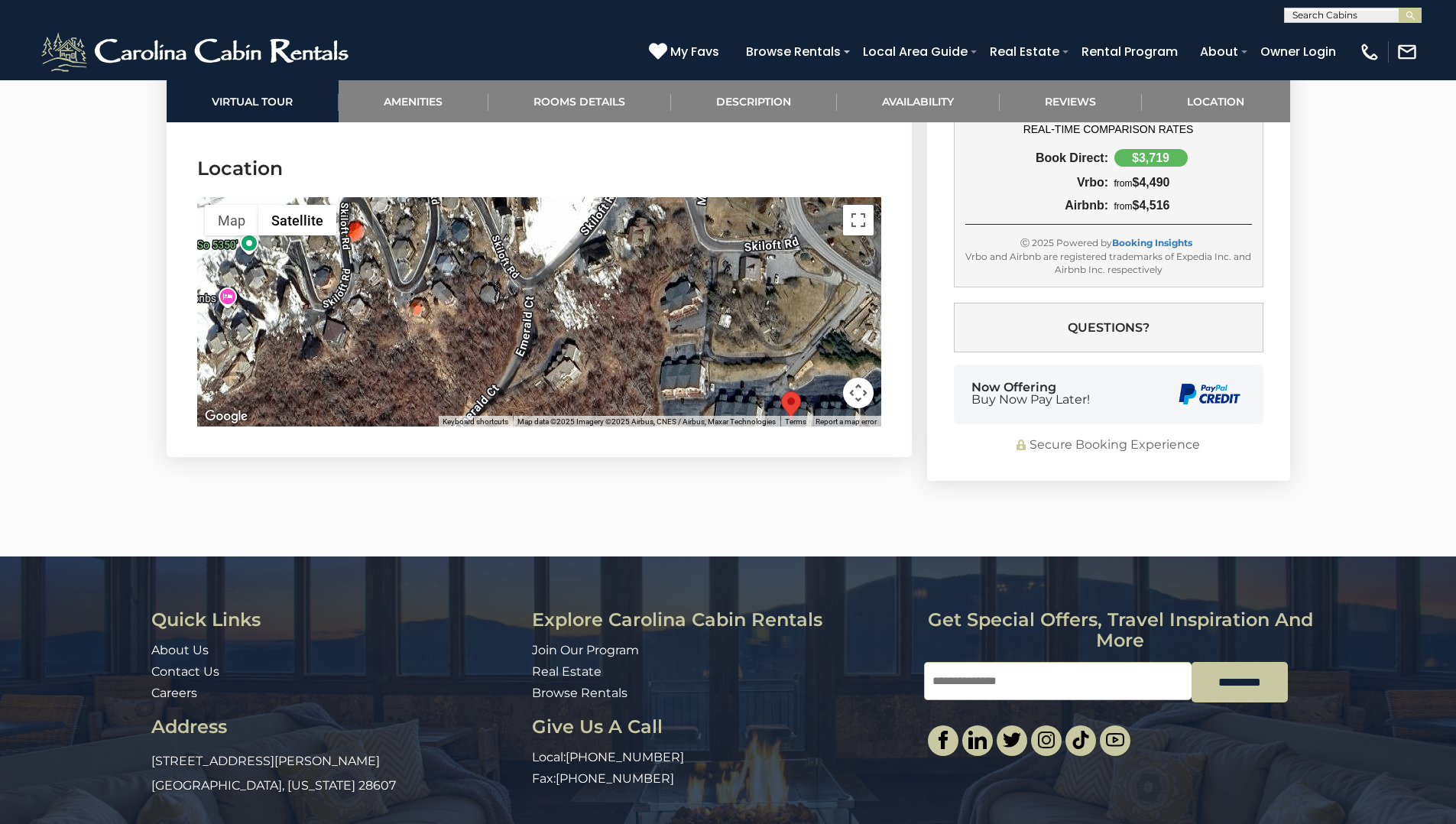
click at [862, 392] on button "Map camera controls" at bounding box center [858, 393] width 30 height 30
click at [821, 388] on button "Zoom out" at bounding box center [820, 393] width 30 height 30
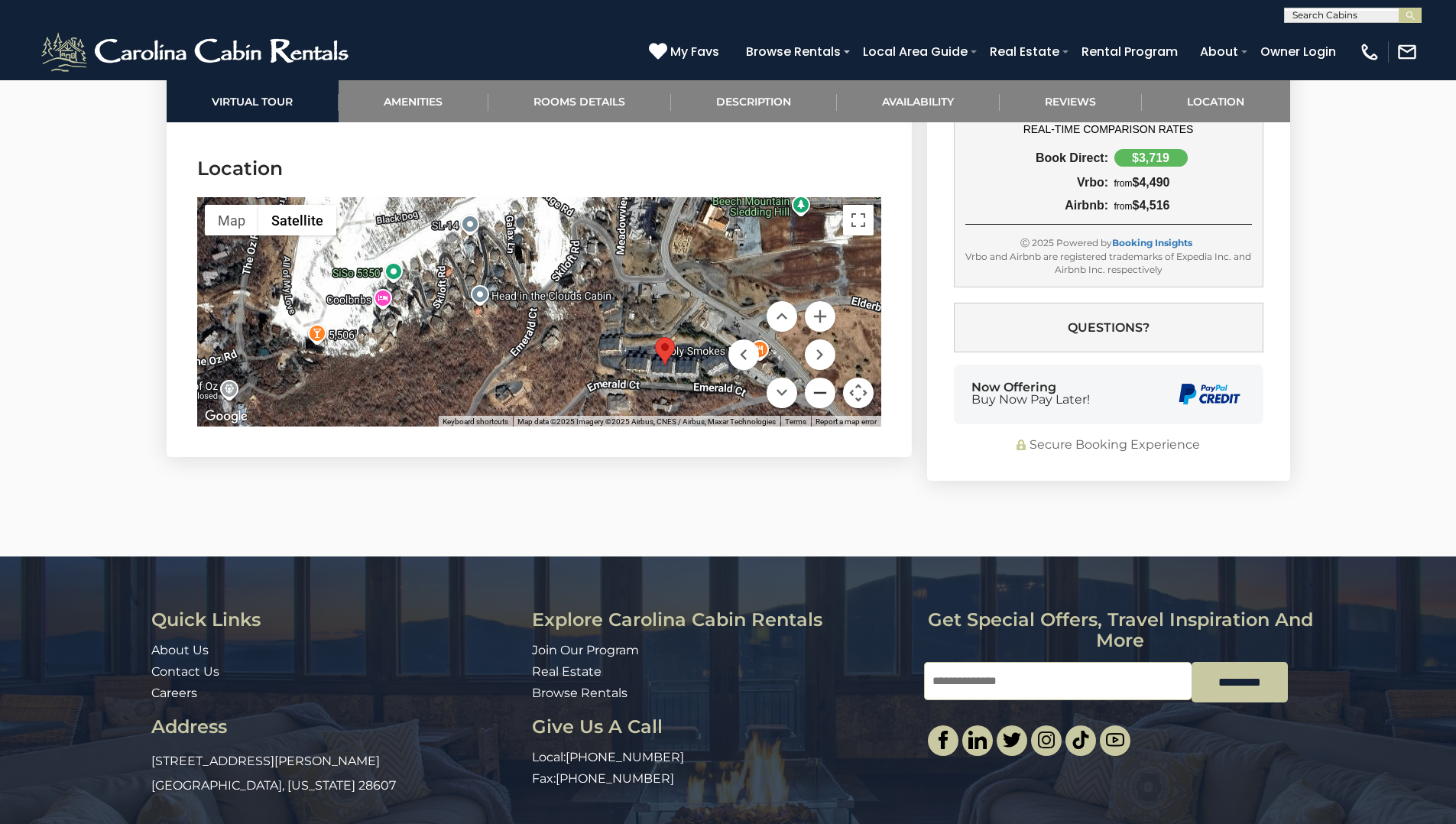
click at [821, 388] on button "Zoom out" at bounding box center [820, 393] width 30 height 30
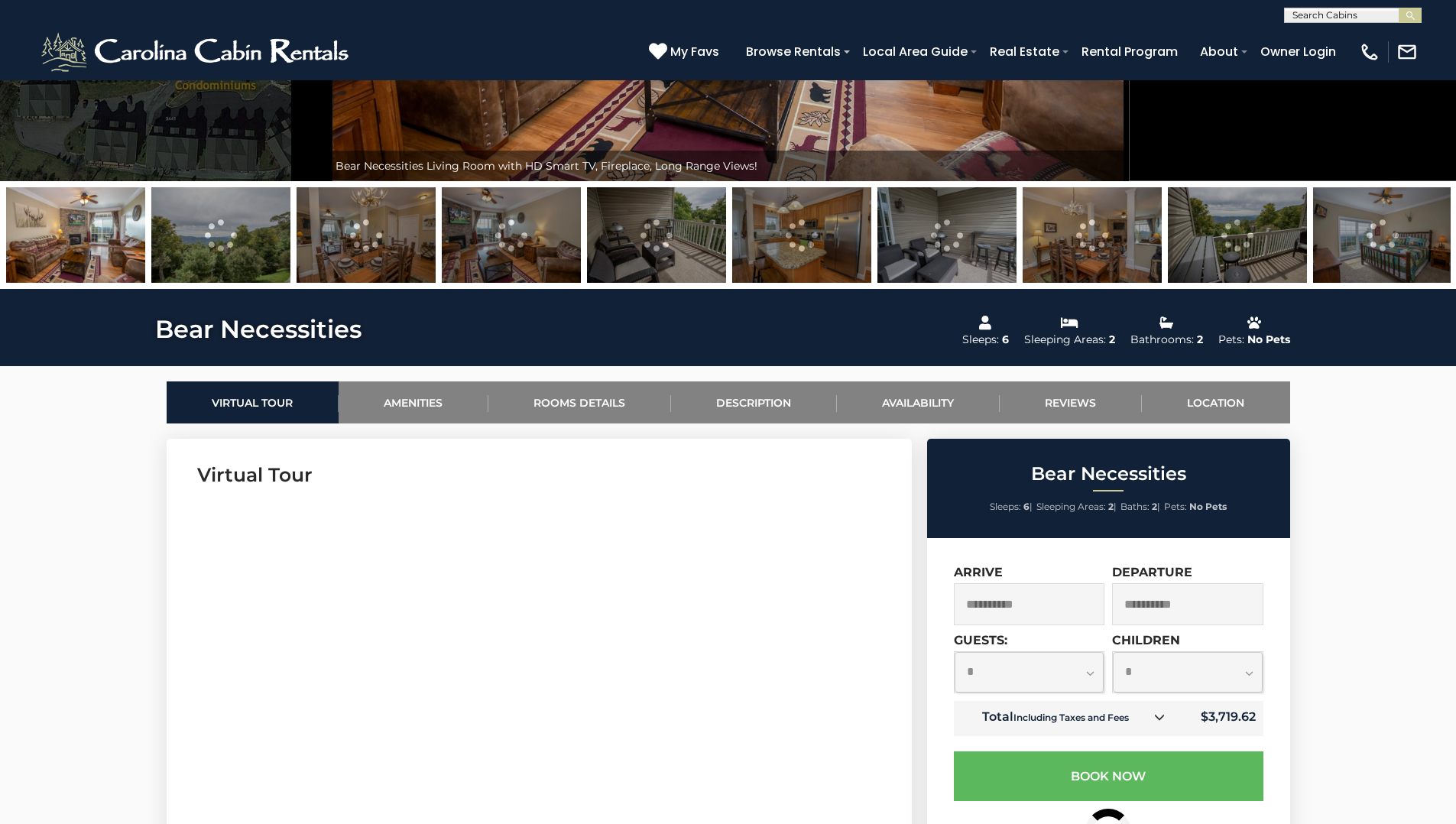
scroll to position [504, 0]
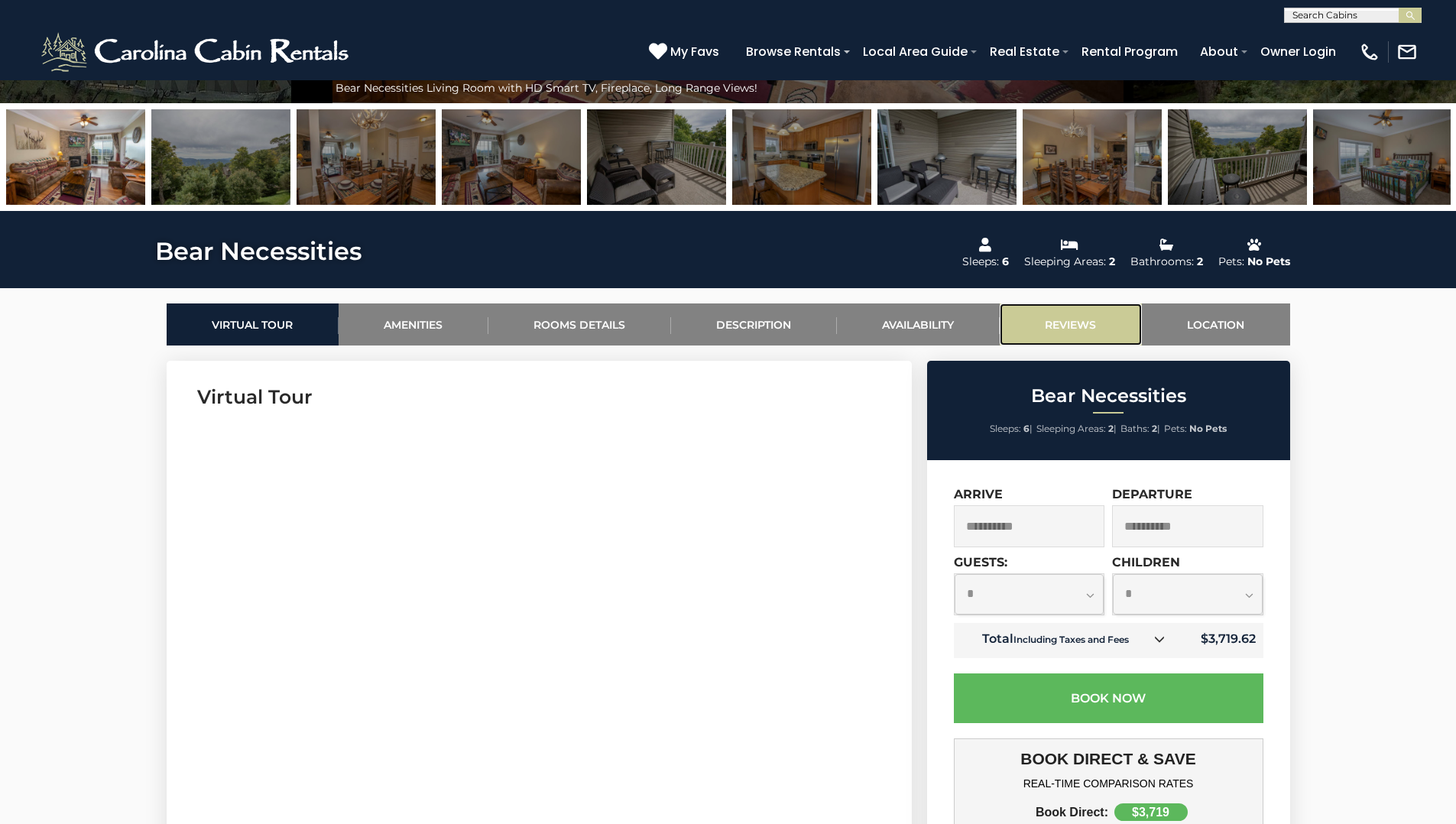
click at [1064, 330] on link "Reviews" at bounding box center [1071, 324] width 142 height 42
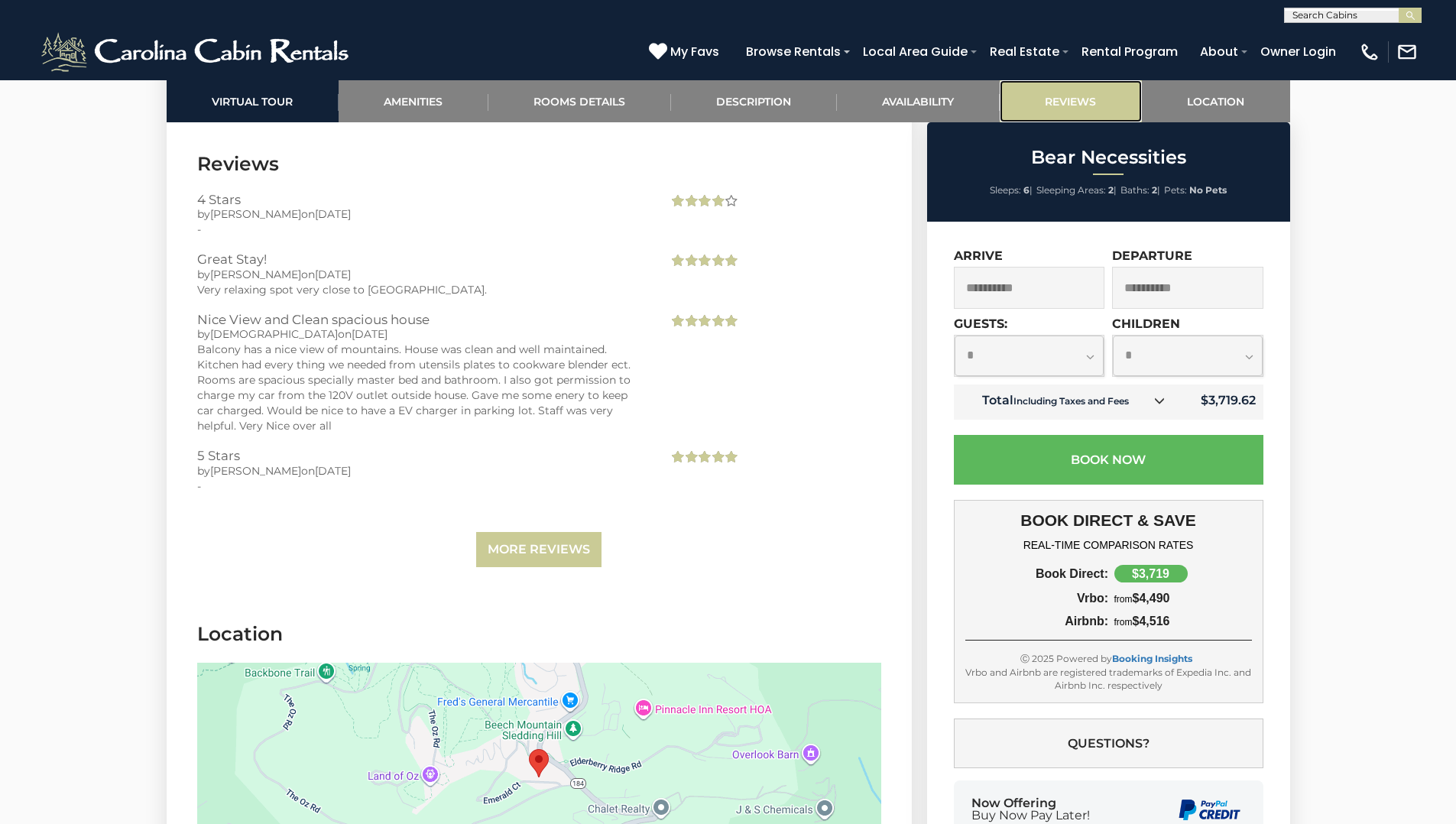
scroll to position [3577, 0]
